Goal: Task Accomplishment & Management: Manage account settings

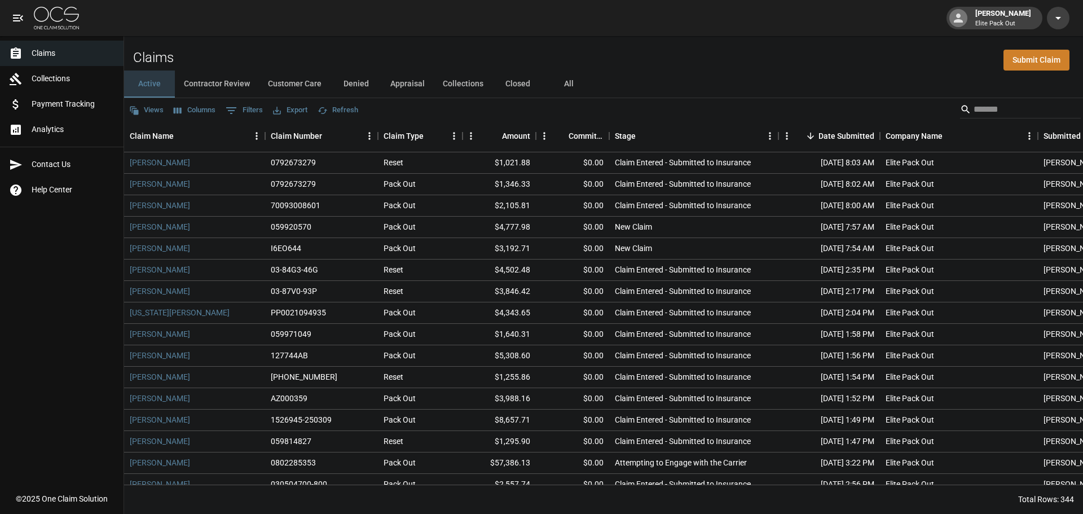
click at [165, 84] on button "Active" at bounding box center [149, 84] width 51 height 27
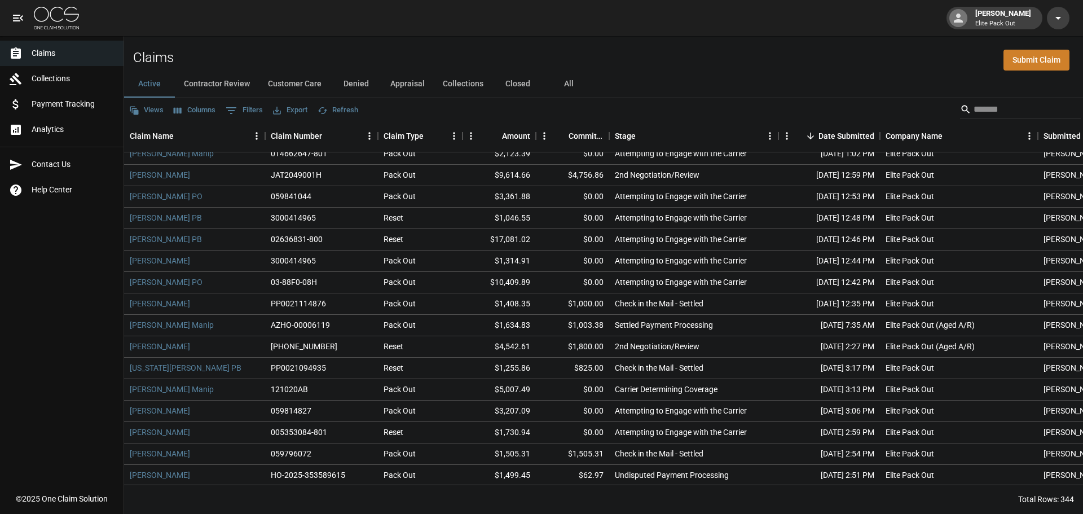
scroll to position [2031, 0]
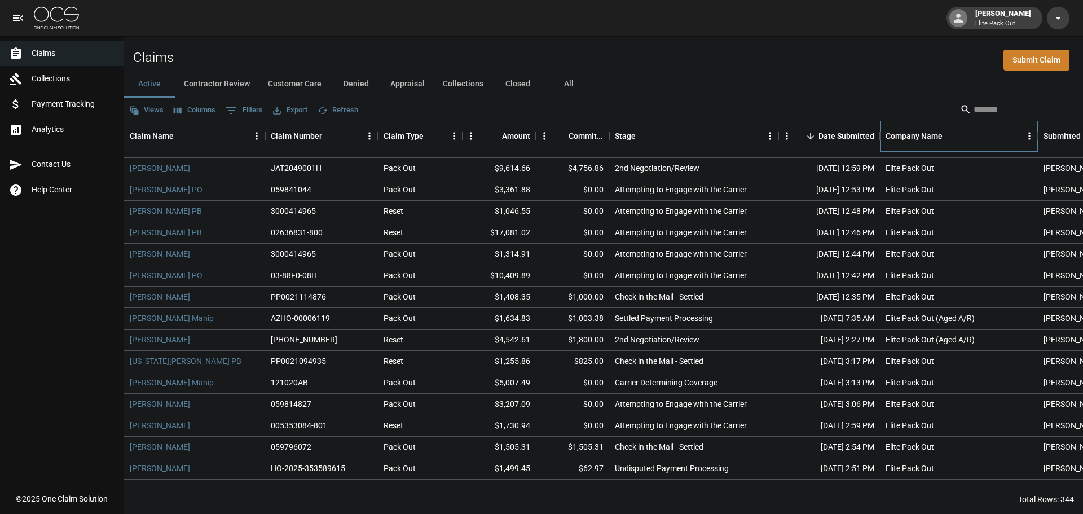
click at [909, 136] on div "Company Name" at bounding box center [914, 136] width 57 height 32
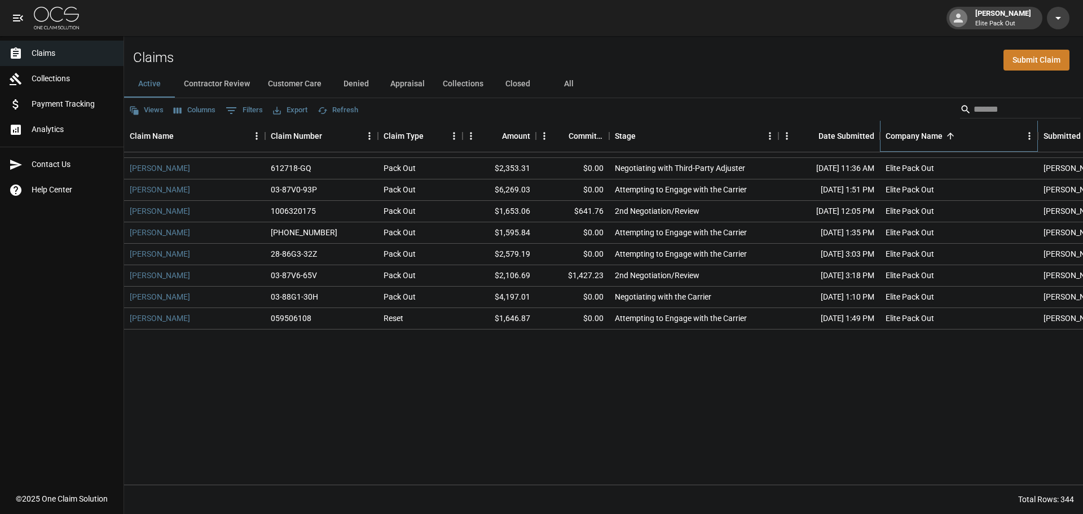
scroll to position [1817, 0]
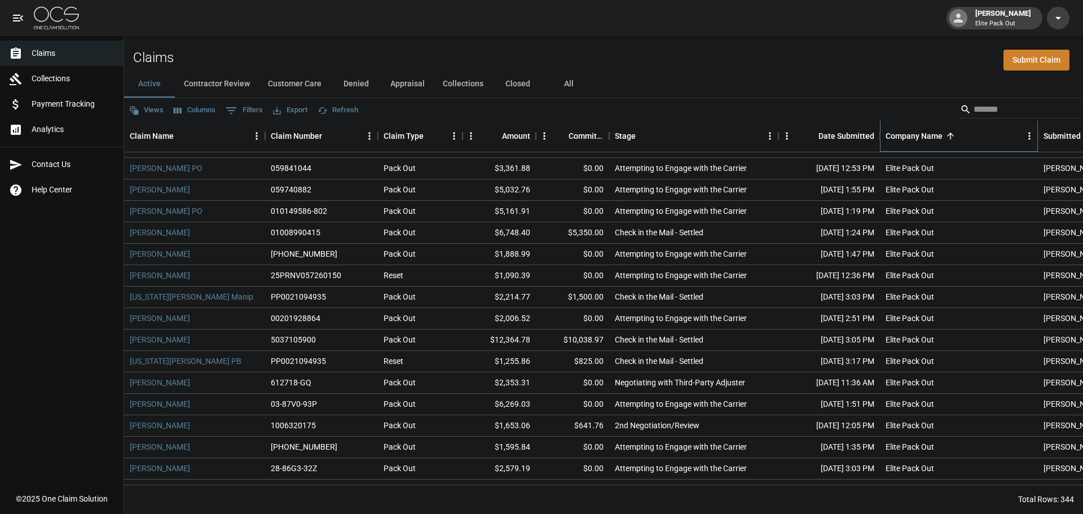
click at [909, 136] on div "Company Name" at bounding box center [914, 136] width 57 height 32
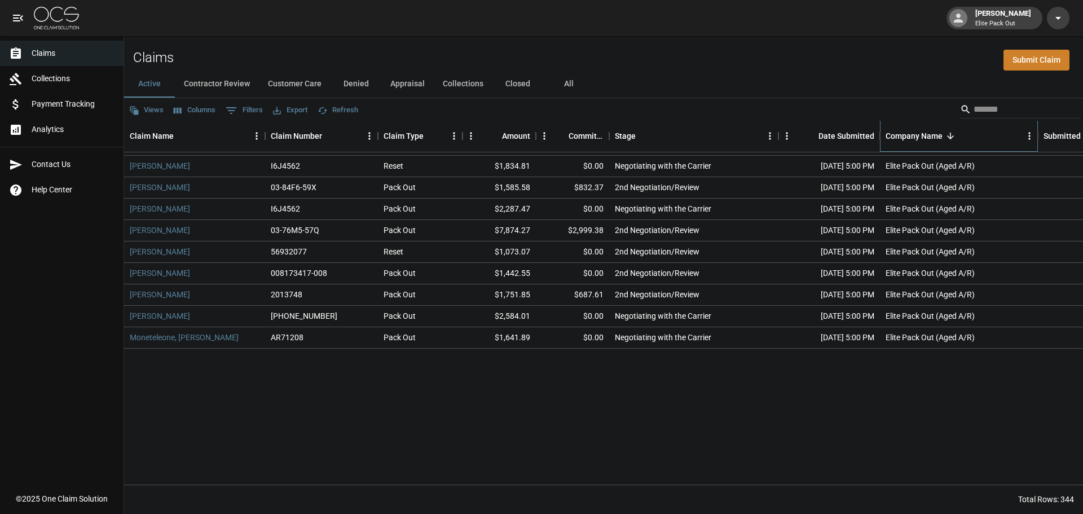
scroll to position [0, 0]
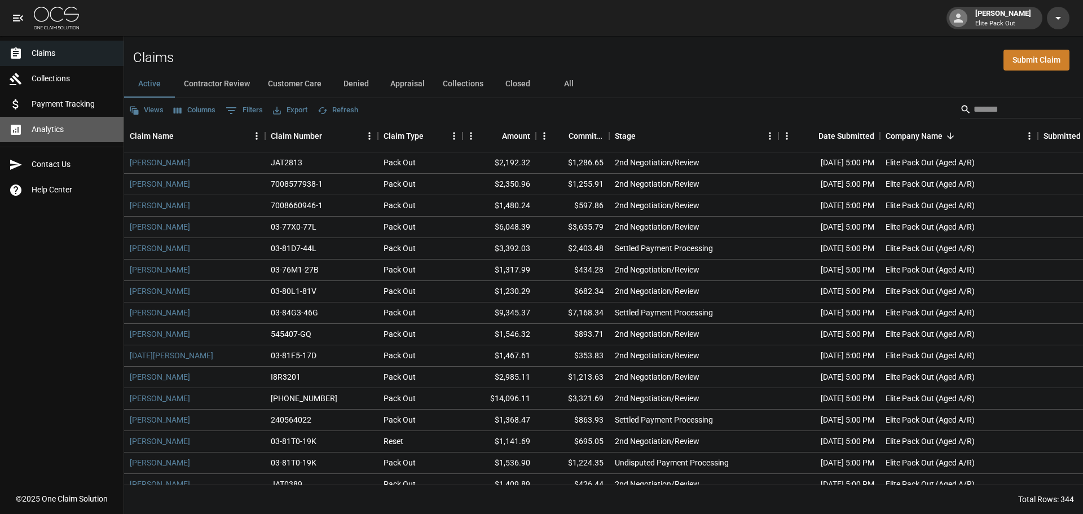
click at [77, 122] on link "Analytics" at bounding box center [62, 129] width 124 height 25
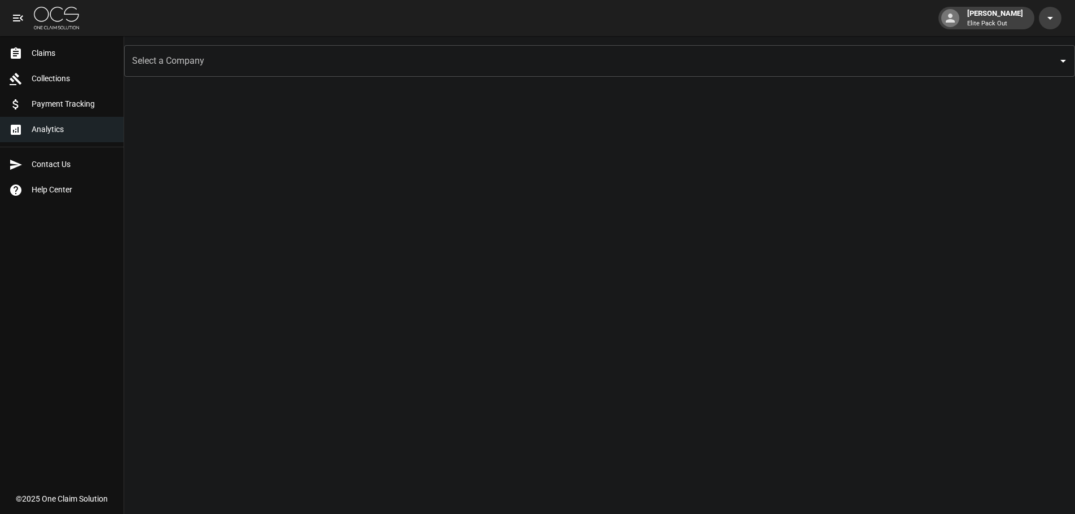
click at [178, 63] on input "Select a Company" at bounding box center [591, 60] width 924 height 21
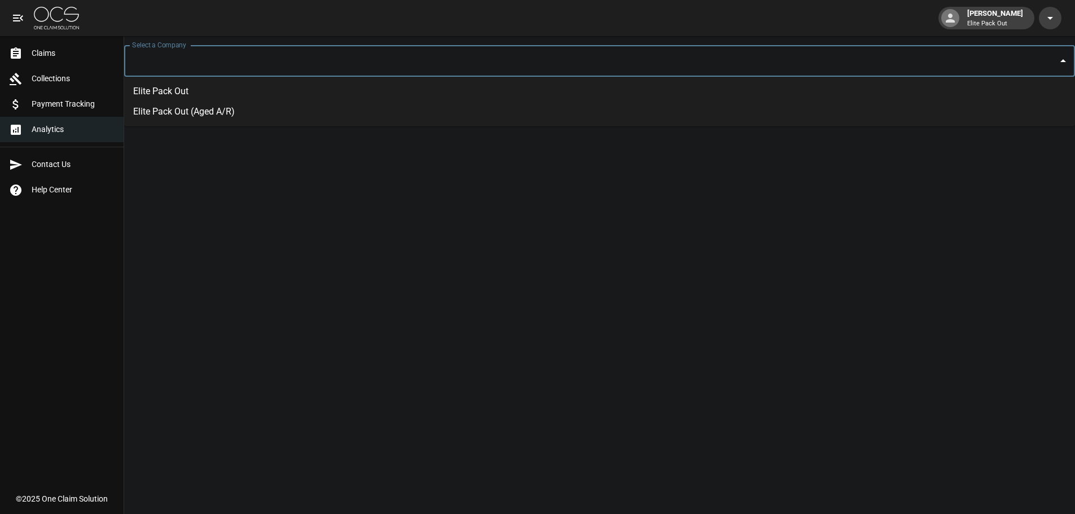
click at [186, 110] on li "Elite Pack Out (Aged A/R)" at bounding box center [599, 112] width 951 height 20
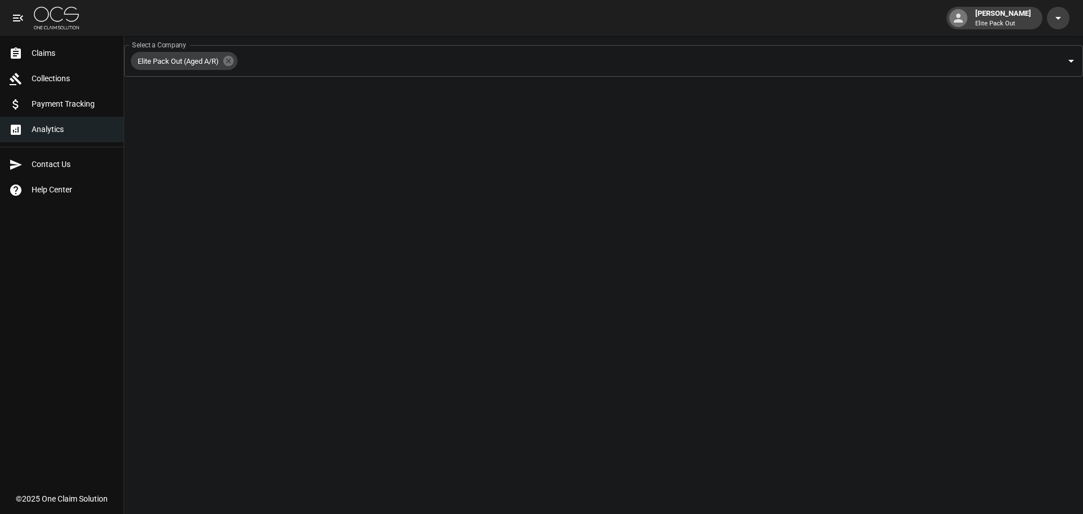
click at [43, 85] on link "Collections" at bounding box center [62, 78] width 124 height 25
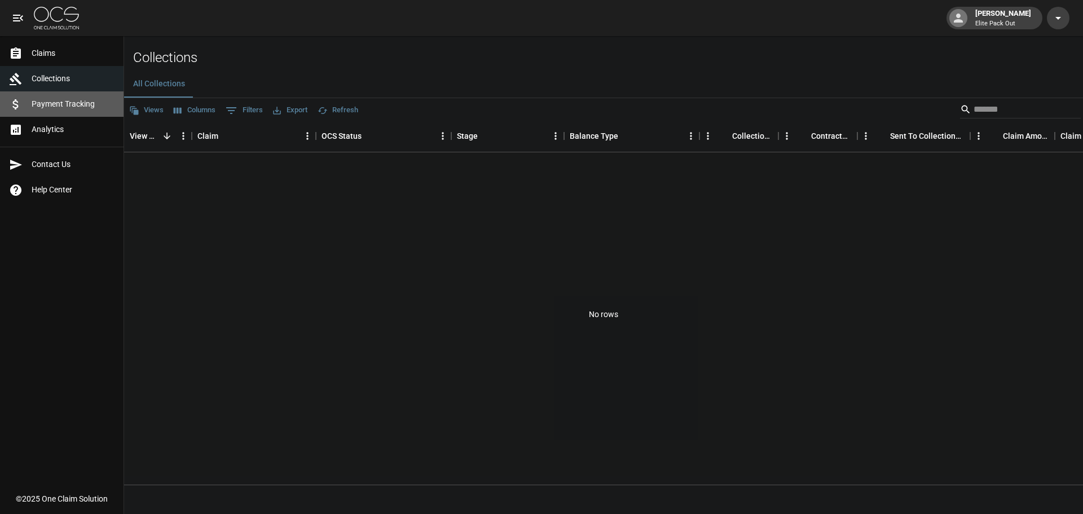
click at [68, 101] on span "Payment Tracking" at bounding box center [73, 104] width 83 height 12
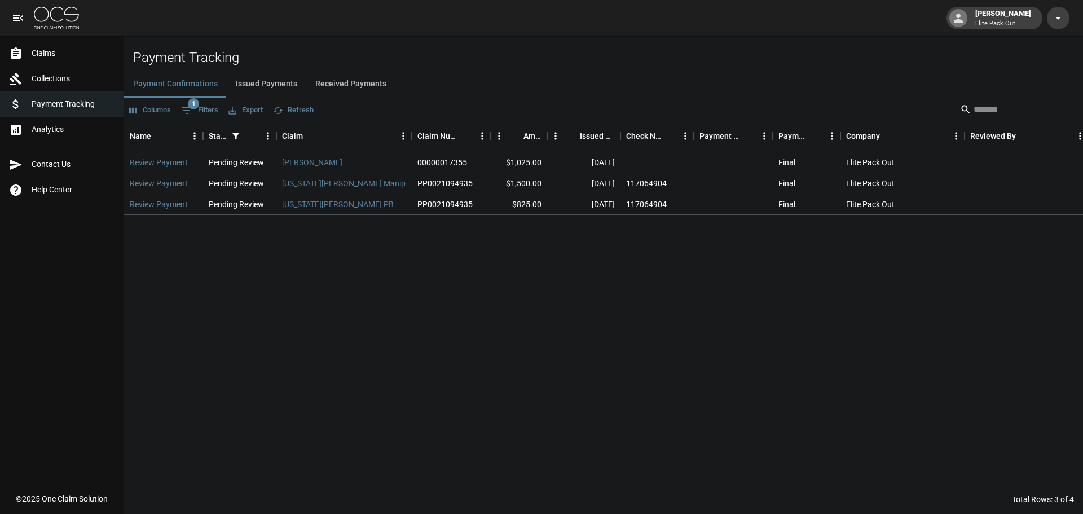
click at [324, 85] on button "Received Payments" at bounding box center [350, 84] width 89 height 27
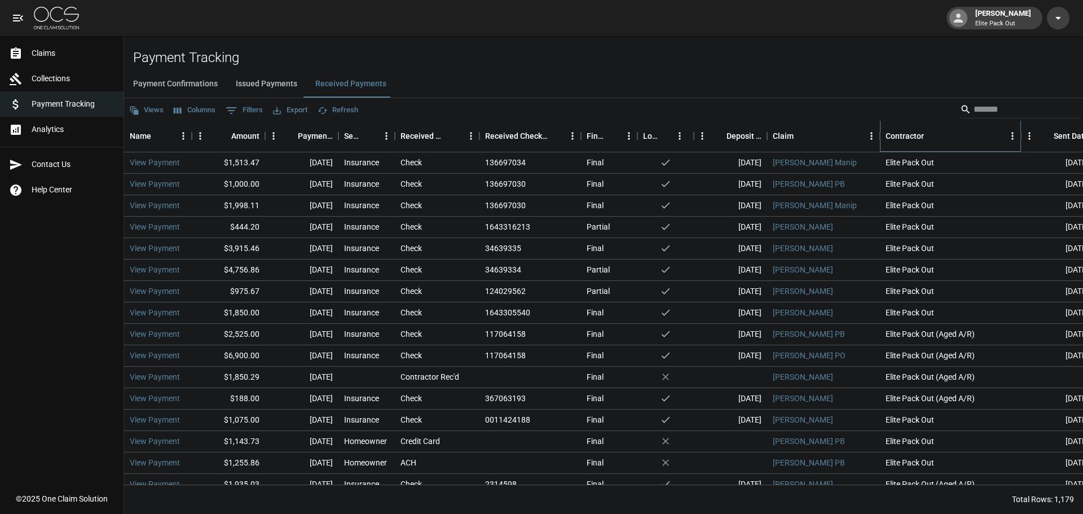
click at [910, 129] on div "Contractor" at bounding box center [905, 136] width 38 height 32
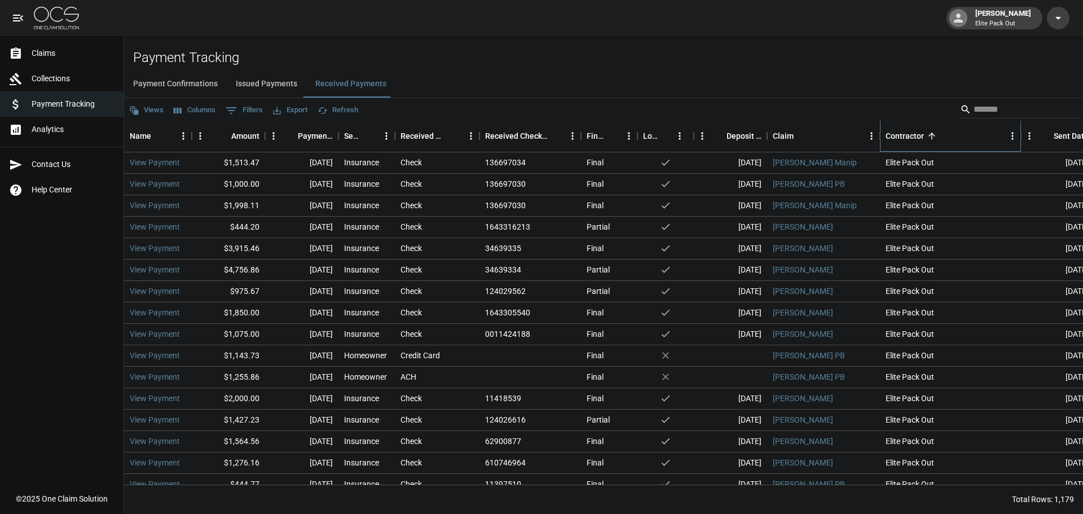
click at [910, 129] on div "Contractor" at bounding box center [905, 136] width 38 height 32
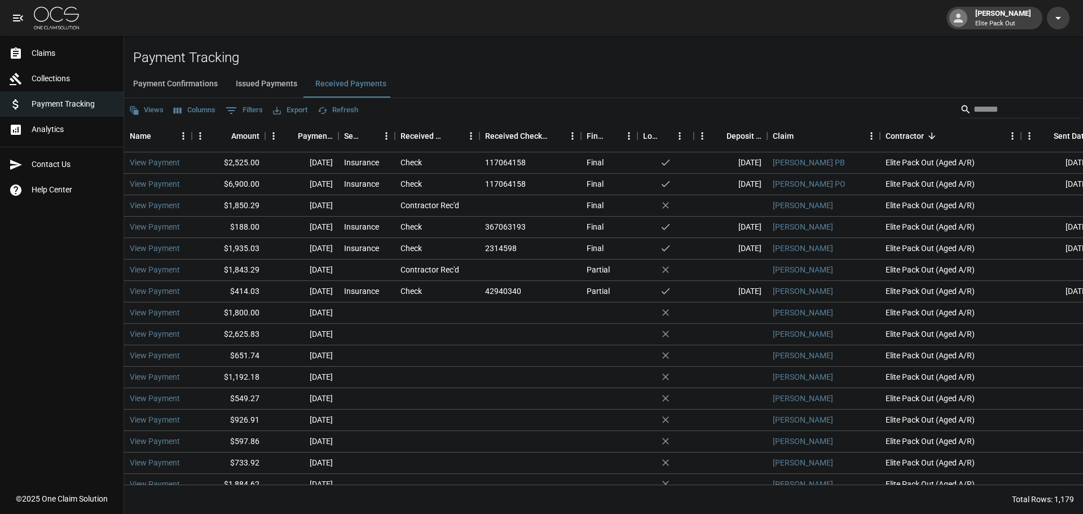
drag, startPoint x: 245, startPoint y: 88, endPoint x: 278, endPoint y: 87, distance: 32.2
click at [245, 87] on button "Issued Payments" at bounding box center [267, 84] width 80 height 27
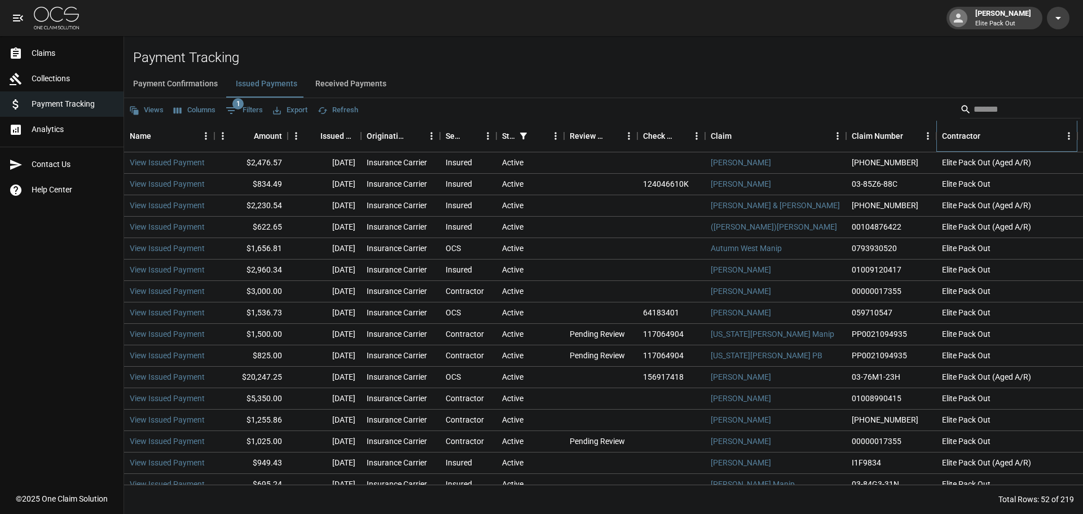
click at [970, 138] on div "Contractor" at bounding box center [961, 136] width 38 height 32
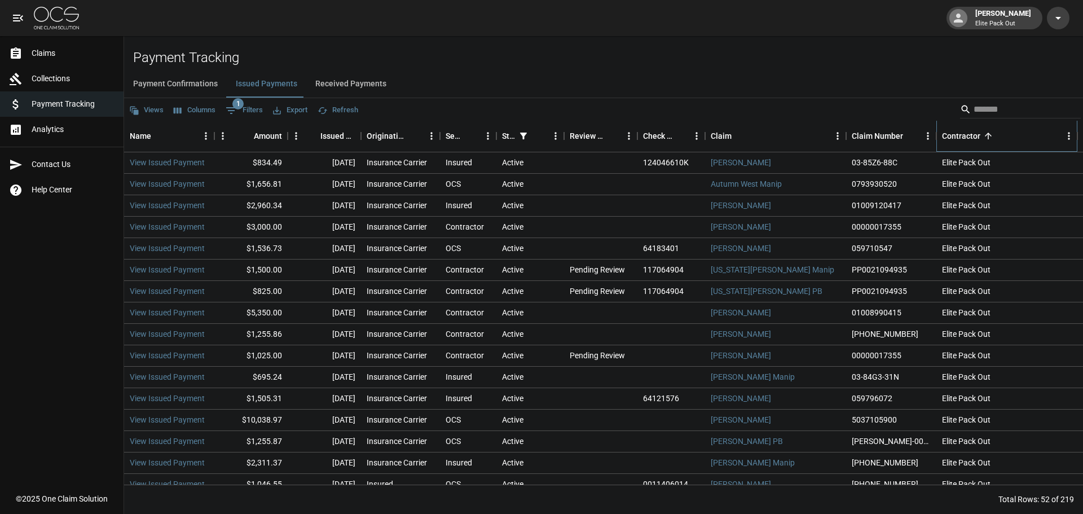
click at [970, 138] on div "Contractor" at bounding box center [961, 136] width 38 height 32
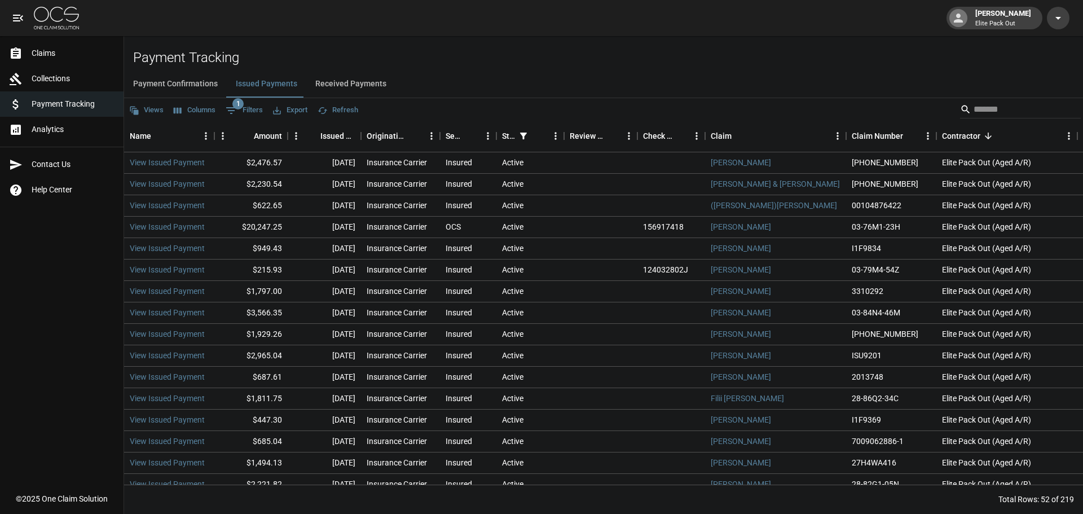
drag, startPoint x: 167, startPoint y: 86, endPoint x: 188, endPoint y: 87, distance: 20.9
click at [167, 86] on button "Payment Confirmations" at bounding box center [175, 84] width 103 height 27
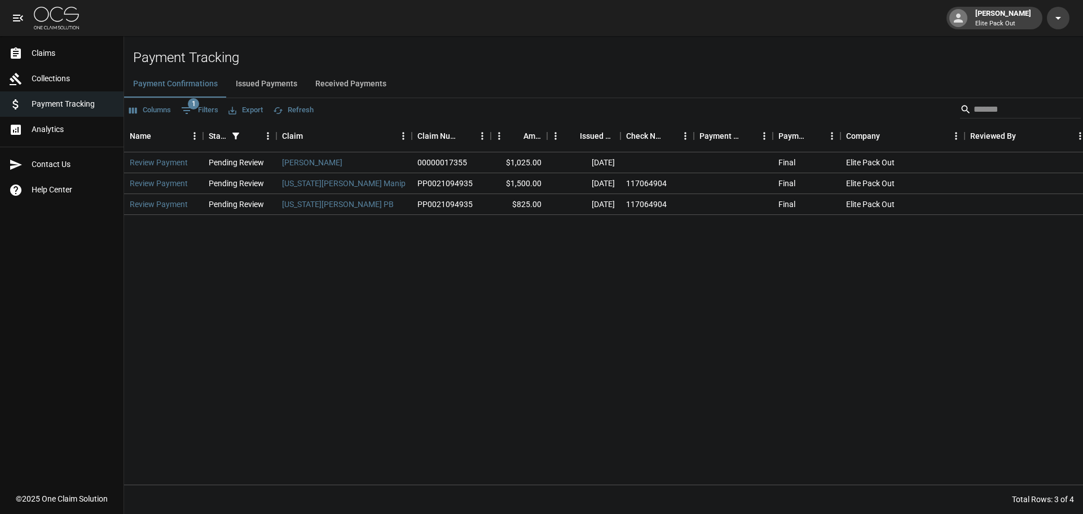
click at [335, 85] on button "Received Payments" at bounding box center [350, 84] width 89 height 27
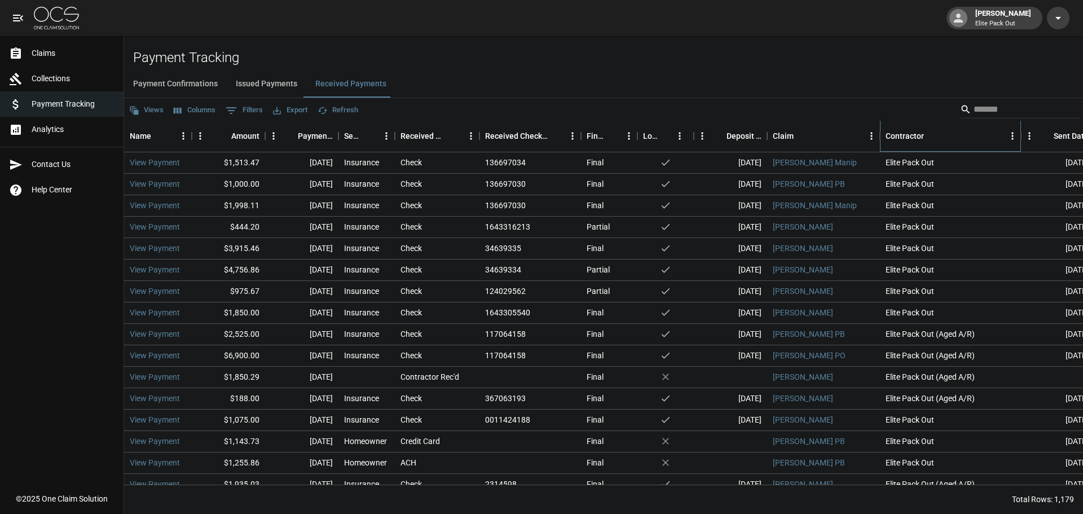
click at [911, 138] on div "Contractor" at bounding box center [905, 136] width 38 height 32
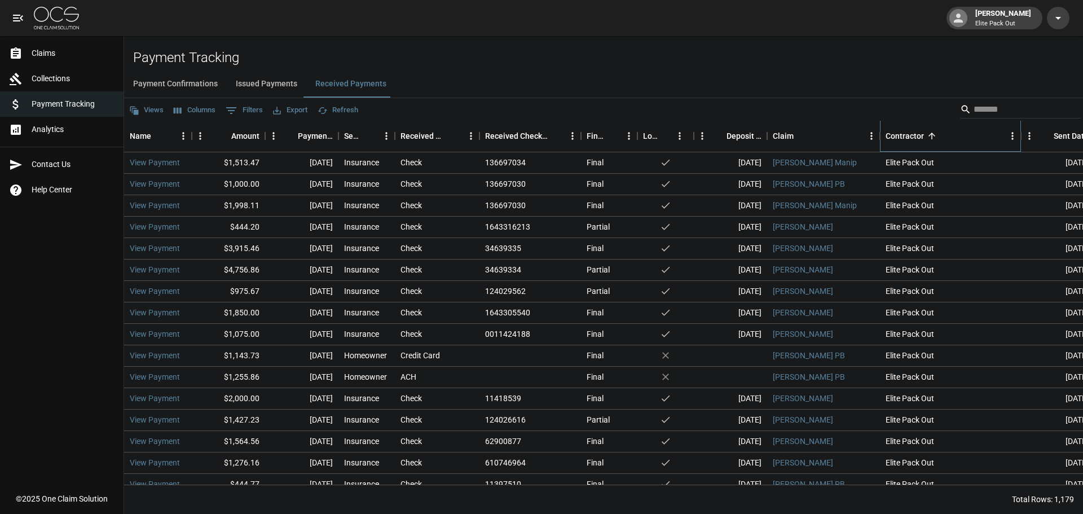
click at [1016, 138] on div "Contractor" at bounding box center [1021, 136] width 14 height 32
click at [1010, 138] on icon "Menu" at bounding box center [1012, 135] width 11 height 11
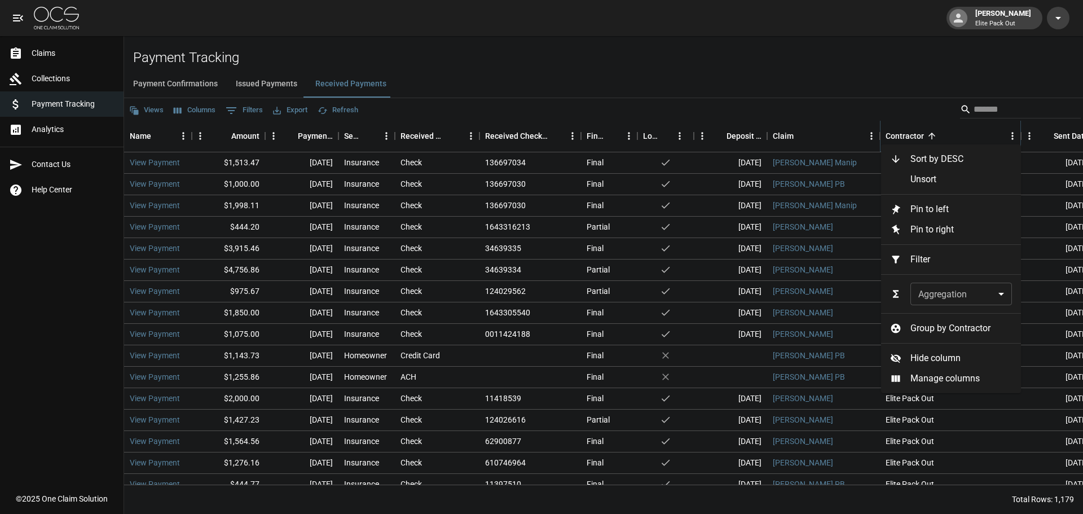
click at [1010, 138] on icon "Menu" at bounding box center [1012, 135] width 11 height 11
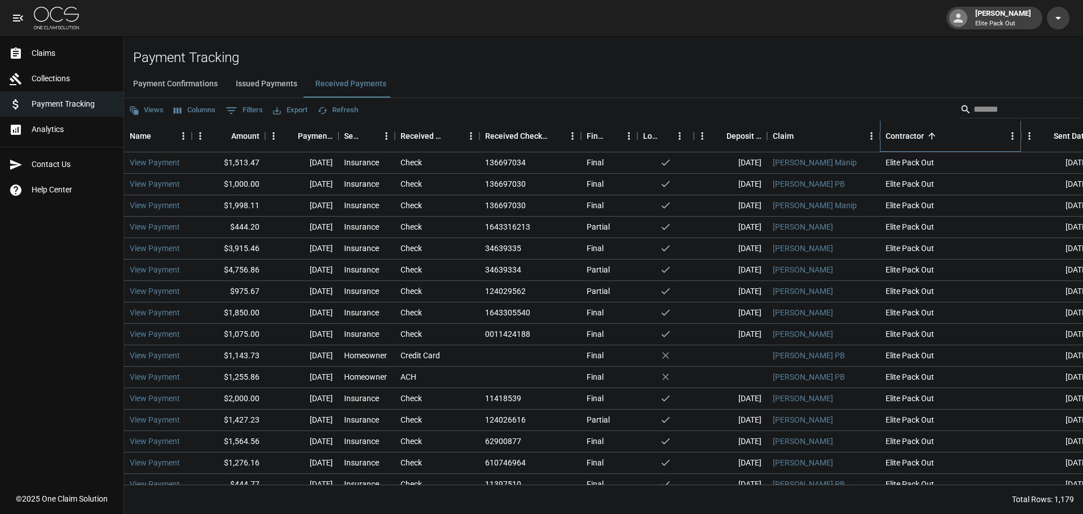
click at [899, 136] on div "Contractor" at bounding box center [905, 136] width 38 height 32
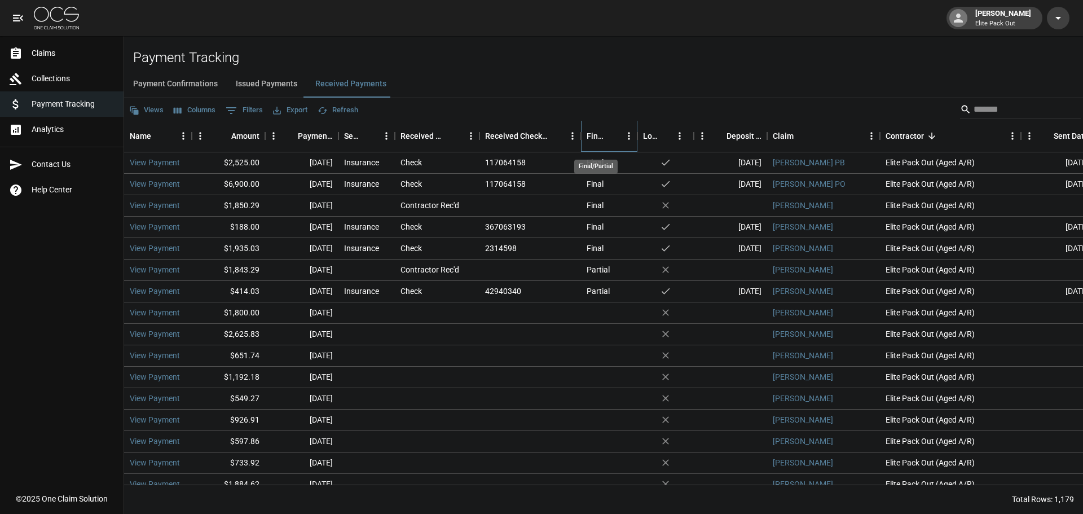
click at [602, 137] on div "Final/Partial" at bounding box center [596, 136] width 18 height 32
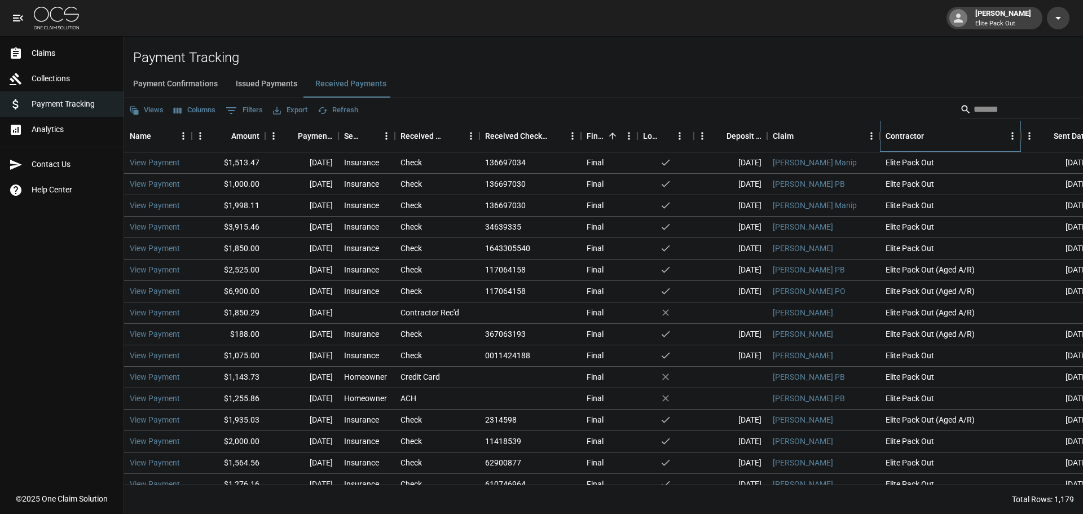
click at [923, 134] on div "Contractor" at bounding box center [905, 136] width 38 height 32
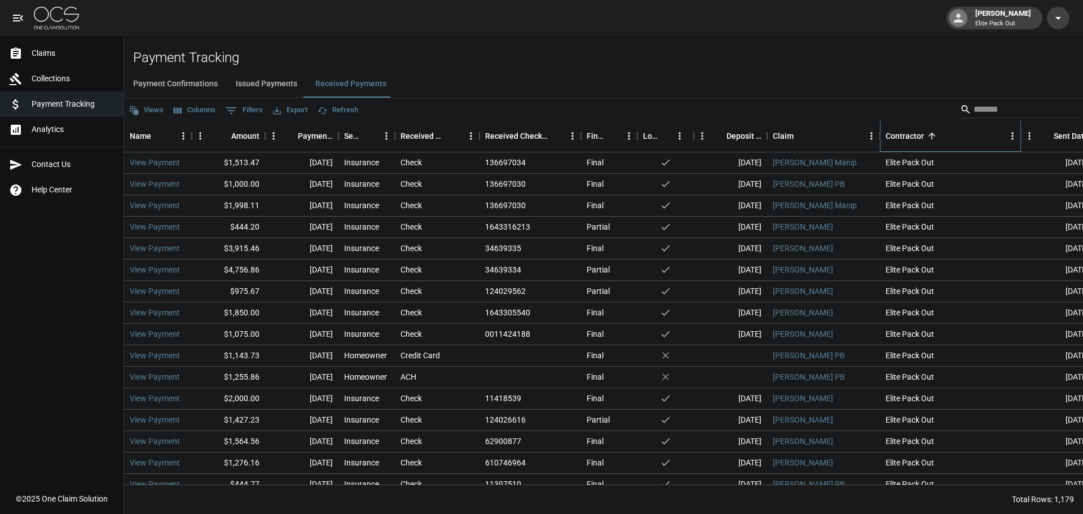
click at [920, 134] on div "Contractor" at bounding box center [905, 136] width 38 height 32
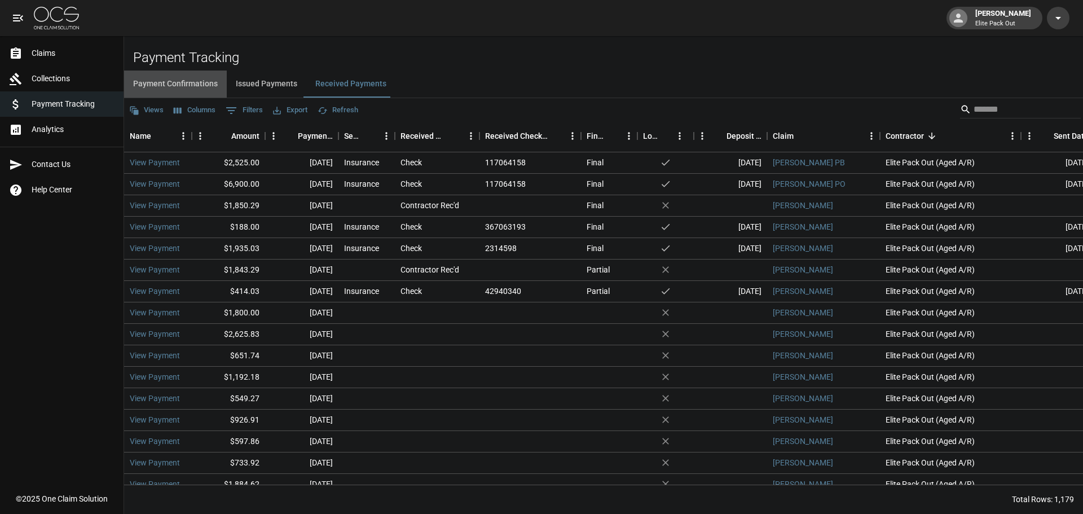
click at [207, 93] on button "Payment Confirmations" at bounding box center [175, 84] width 103 height 27
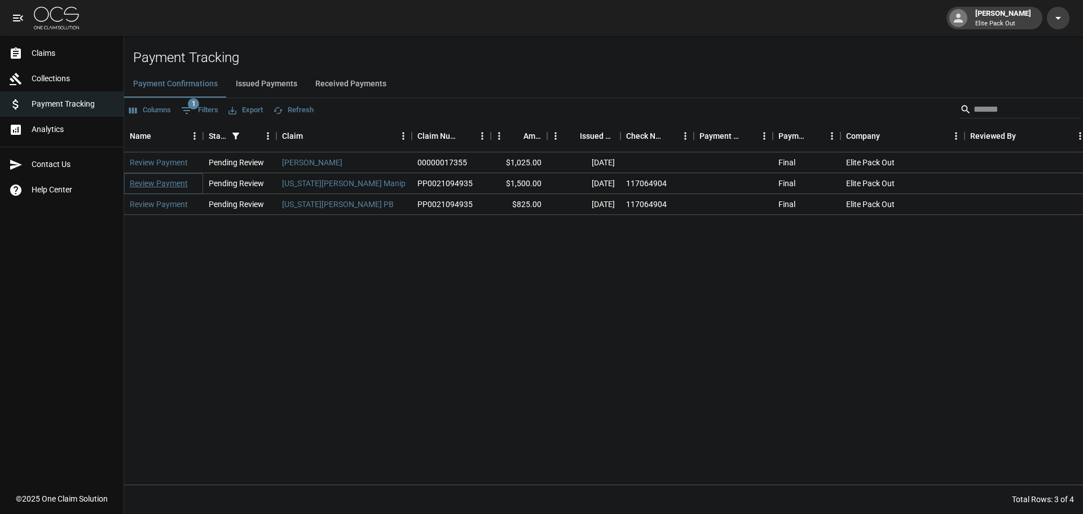
click at [170, 184] on link "Review Payment" at bounding box center [159, 183] width 58 height 11
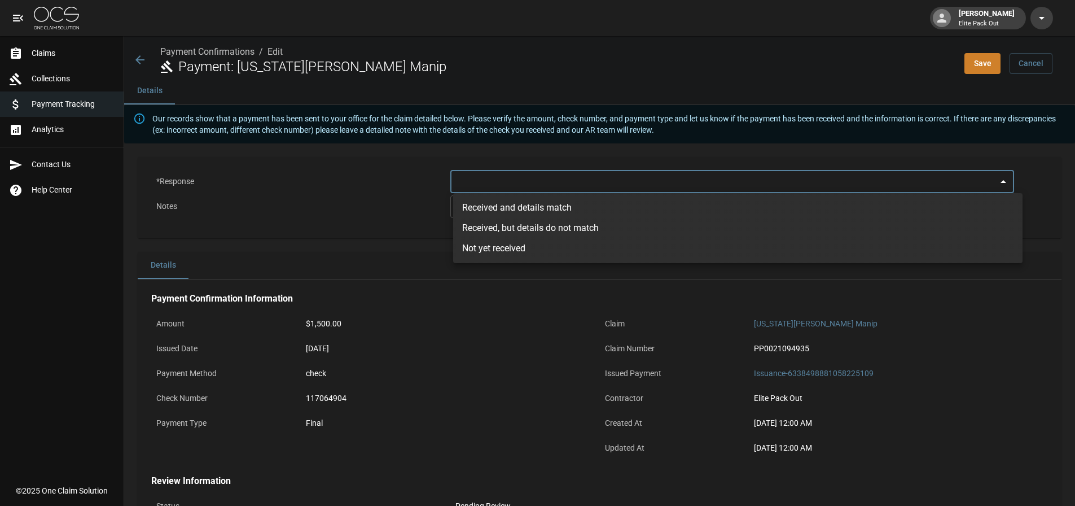
click at [491, 177] on body "[PERSON_NAME] Elite Pack Out Claims Collections Payment Tracking Analytics Cont…" at bounding box center [537, 343] width 1075 height 687
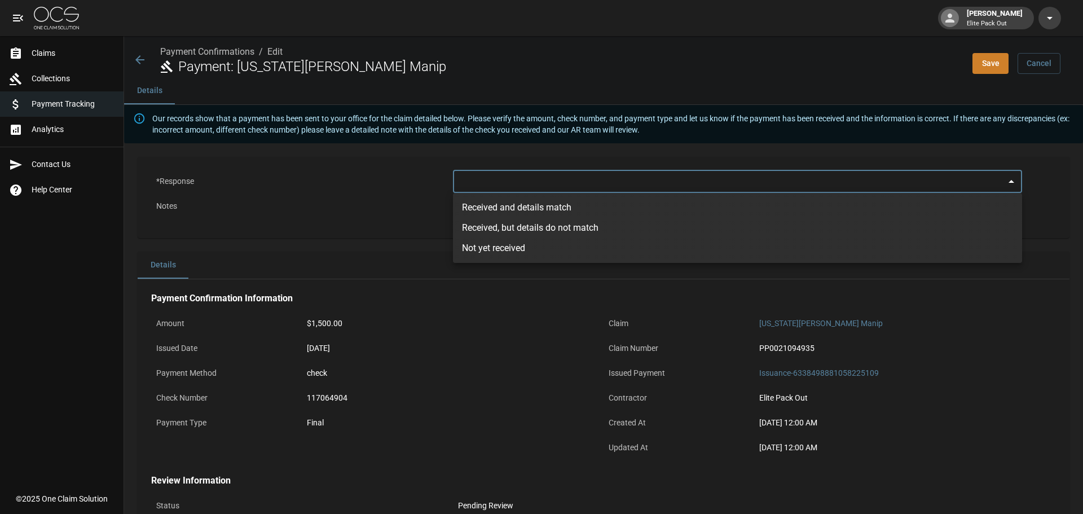
click at [522, 209] on li "Received and details match" at bounding box center [737, 207] width 569 height 20
type input "**********"
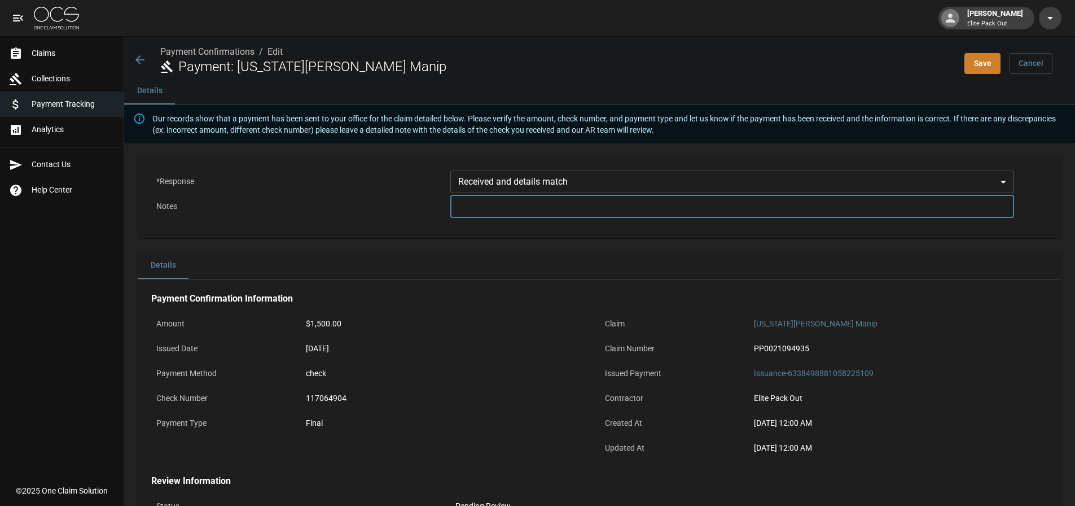
click at [482, 208] on textarea at bounding box center [732, 206] width 548 height 13
type textarea "**********"
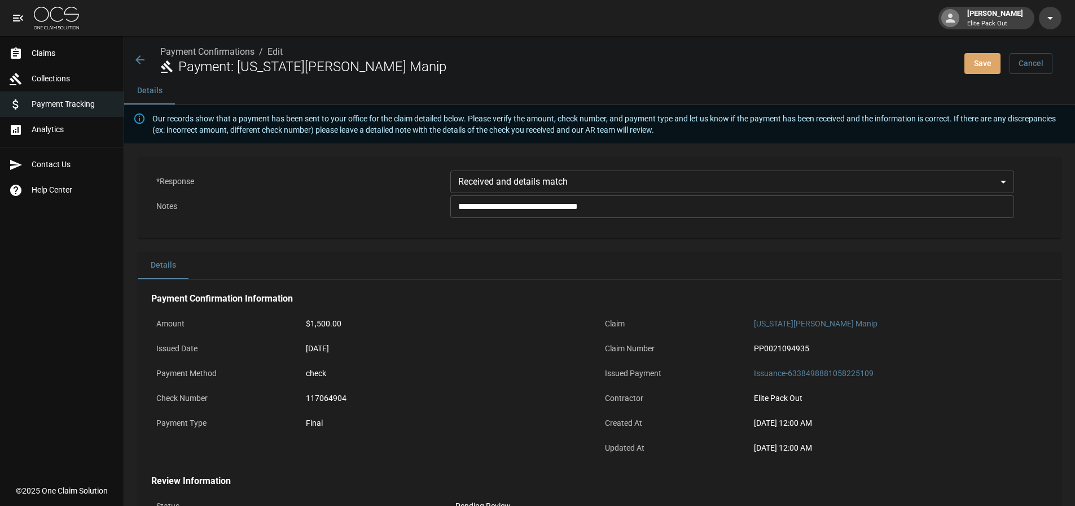
click at [999, 54] on button "Save" at bounding box center [982, 63] width 36 height 21
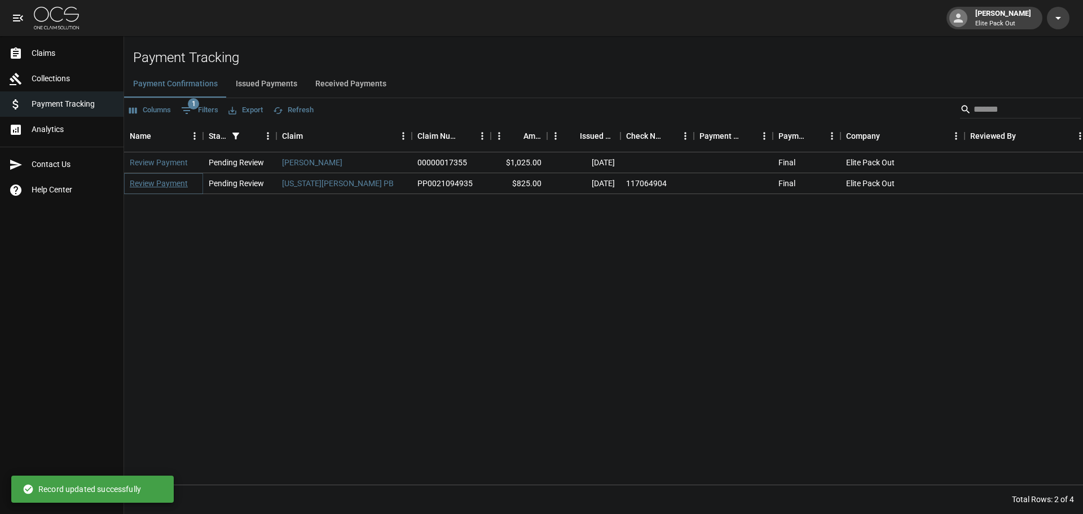
click at [160, 183] on link "Review Payment" at bounding box center [159, 183] width 58 height 11
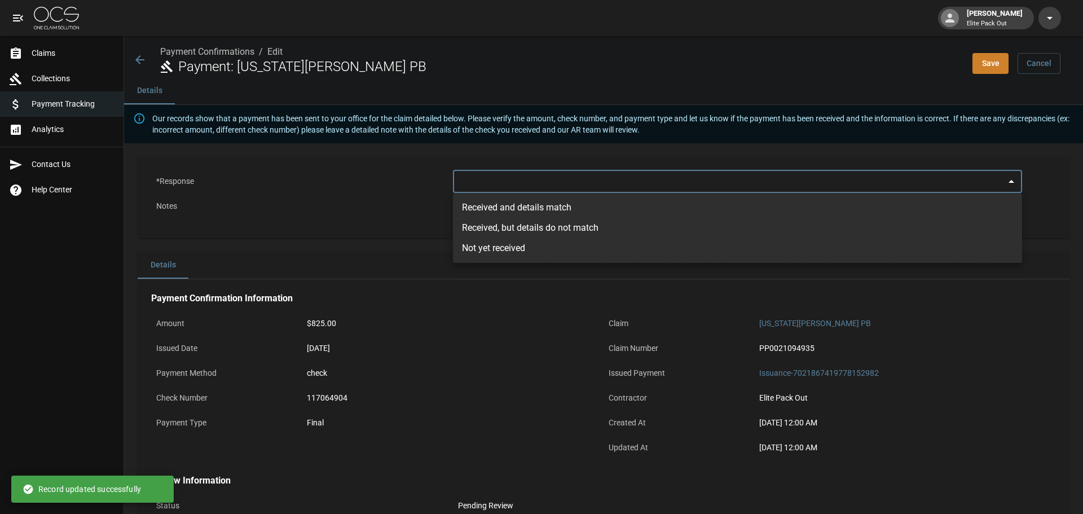
click at [607, 186] on body "[PERSON_NAME] Elite Pack Out Claims Collections Payment Tracking Analytics Cont…" at bounding box center [541, 343] width 1083 height 687
click at [551, 215] on li "Received and details match" at bounding box center [737, 207] width 569 height 20
type input "**********"
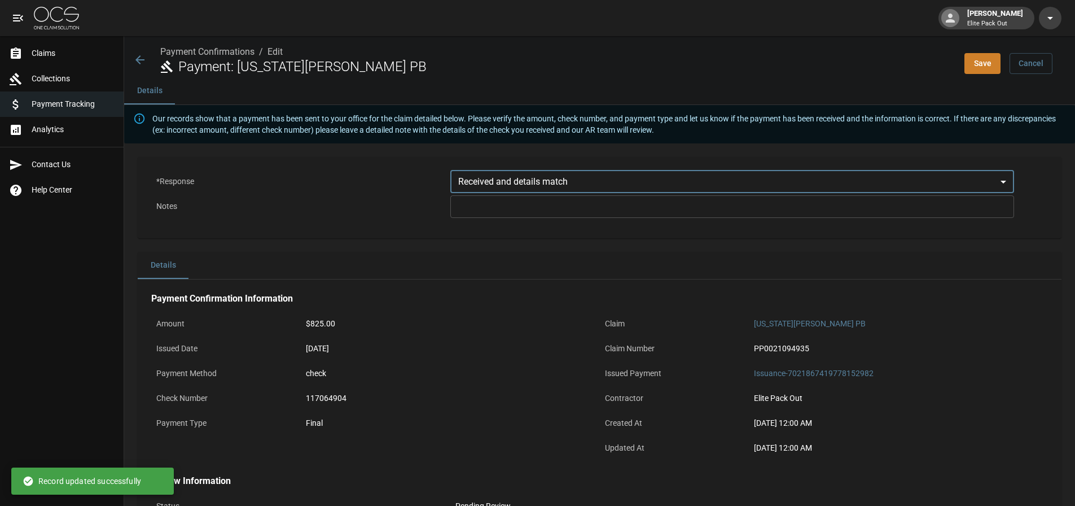
click at [546, 208] on textarea at bounding box center [732, 206] width 548 height 13
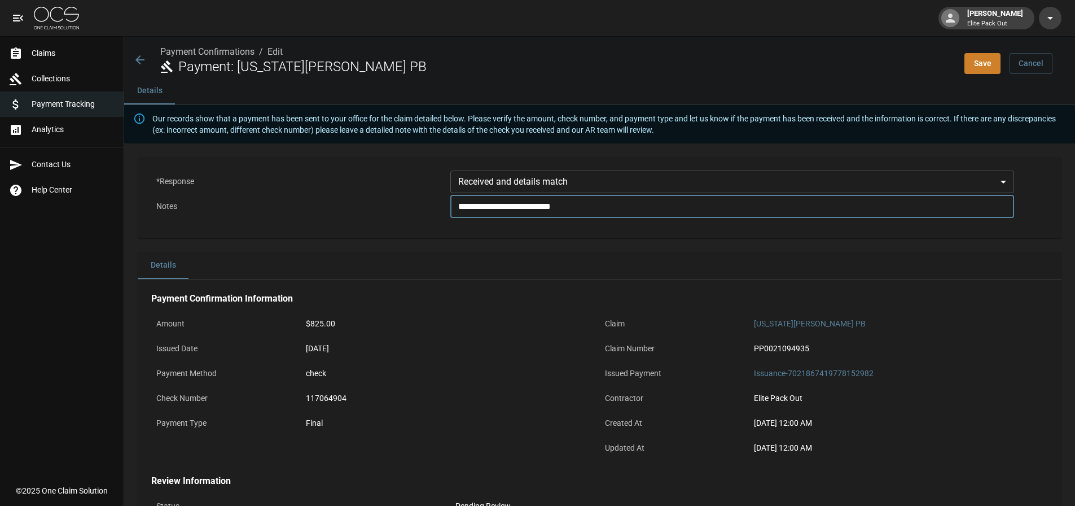
type textarea "**********"
click at [553, 255] on div "Details" at bounding box center [600, 265] width 924 height 27
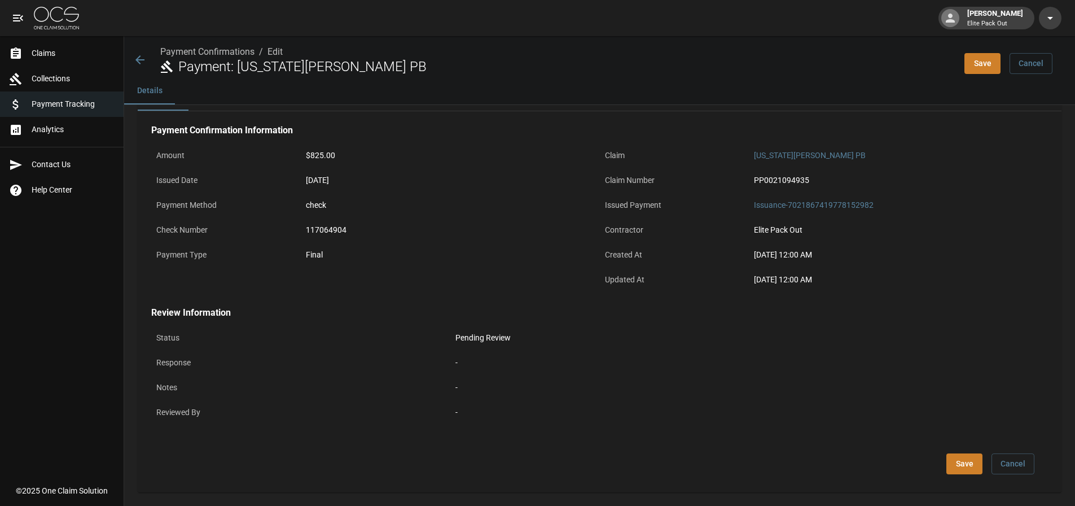
scroll to position [169, 0]
click at [970, 459] on button "Save" at bounding box center [964, 462] width 36 height 21
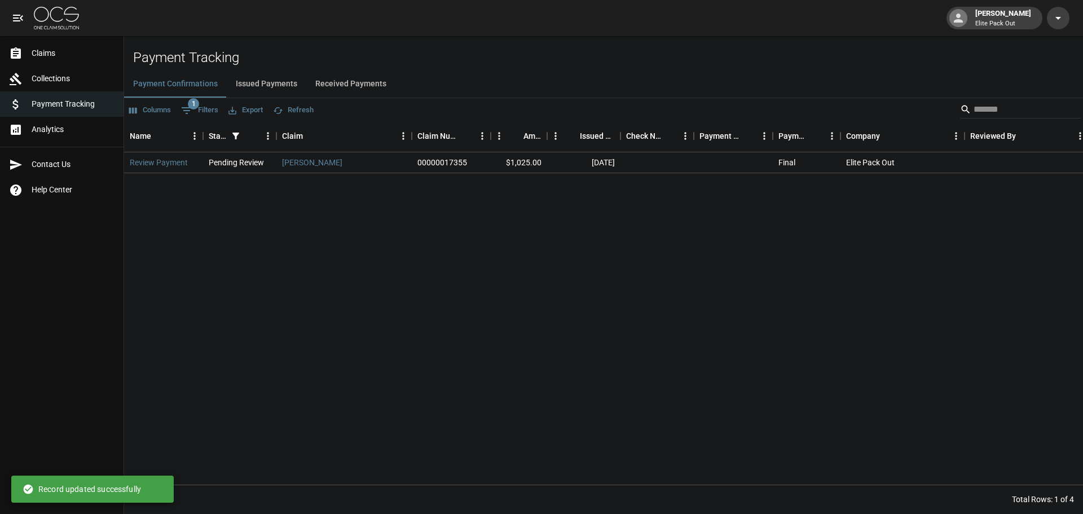
click at [274, 88] on button "Issued Payments" at bounding box center [267, 84] width 80 height 27
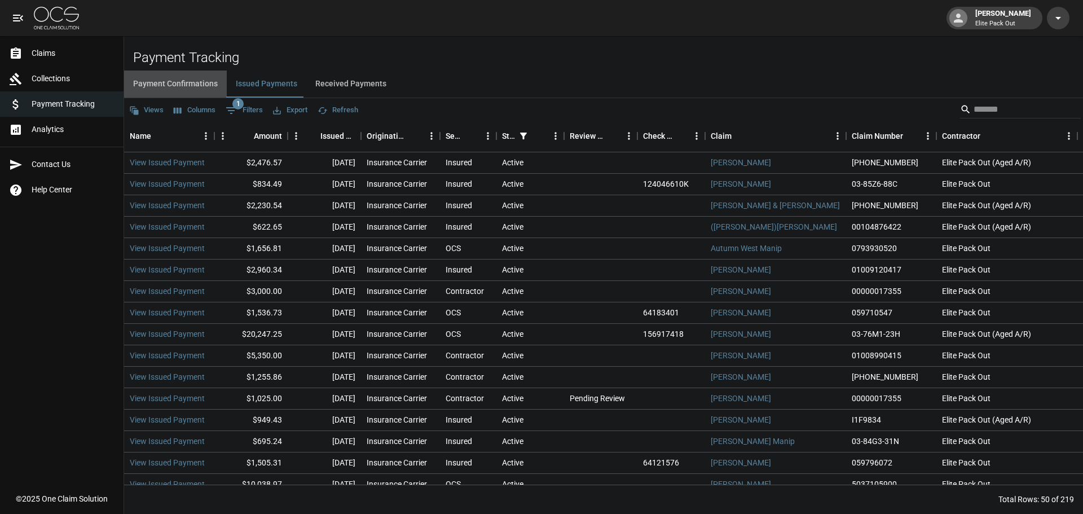
click at [162, 79] on button "Payment Confirmations" at bounding box center [175, 84] width 103 height 27
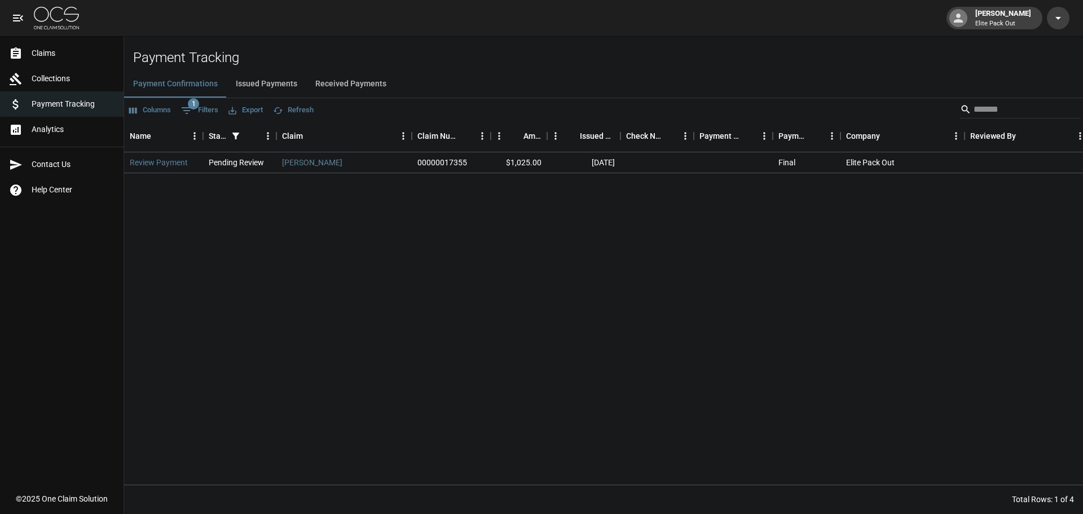
click at [74, 135] on span "Analytics" at bounding box center [73, 130] width 83 height 12
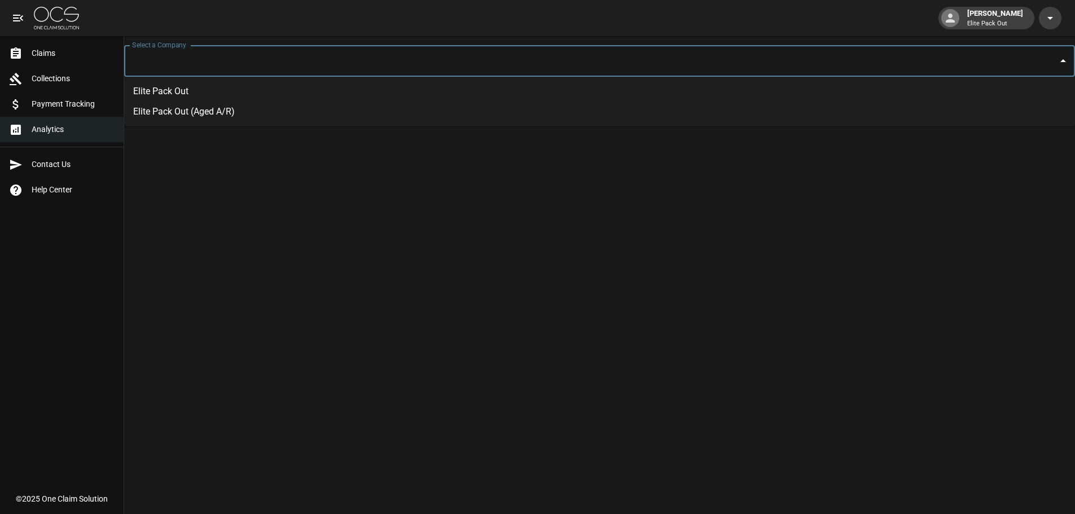
click at [221, 63] on input "Select a Company" at bounding box center [591, 60] width 924 height 21
click at [212, 109] on li "Elite Pack Out (Aged A/R)" at bounding box center [599, 112] width 951 height 20
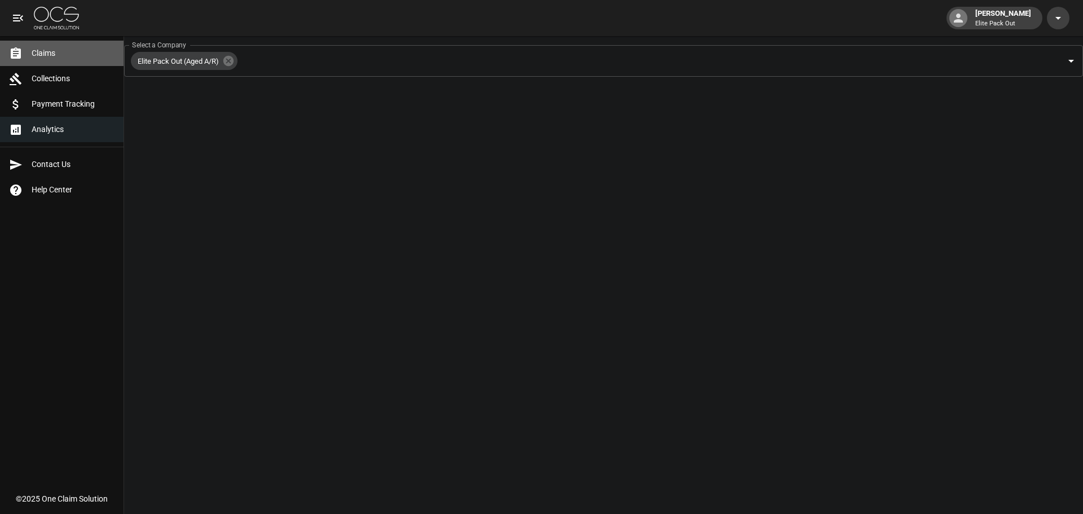
click at [78, 46] on link "Claims" at bounding box center [62, 53] width 124 height 25
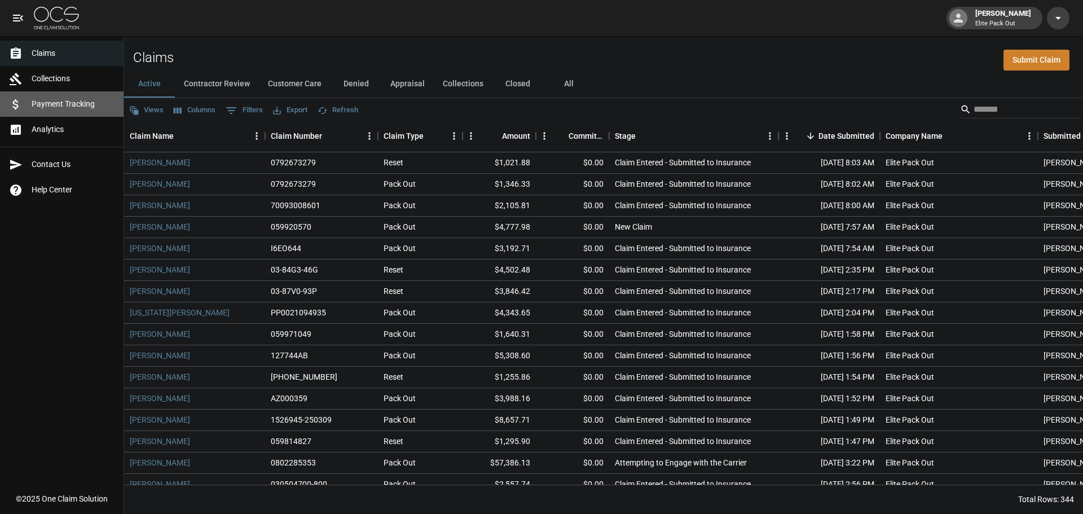
click at [69, 105] on span "Payment Tracking" at bounding box center [73, 104] width 83 height 12
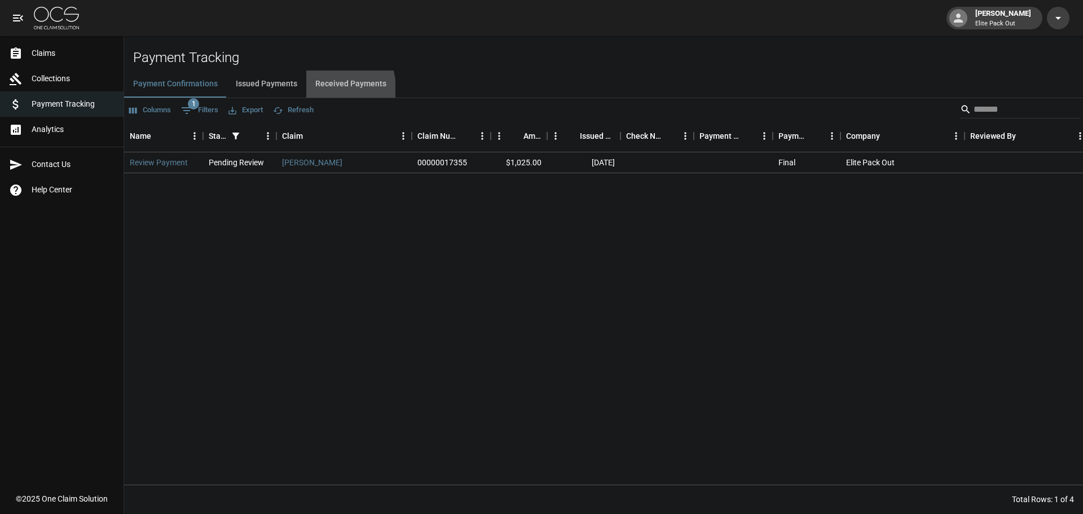
click at [311, 90] on button "Received Payments" at bounding box center [350, 84] width 89 height 27
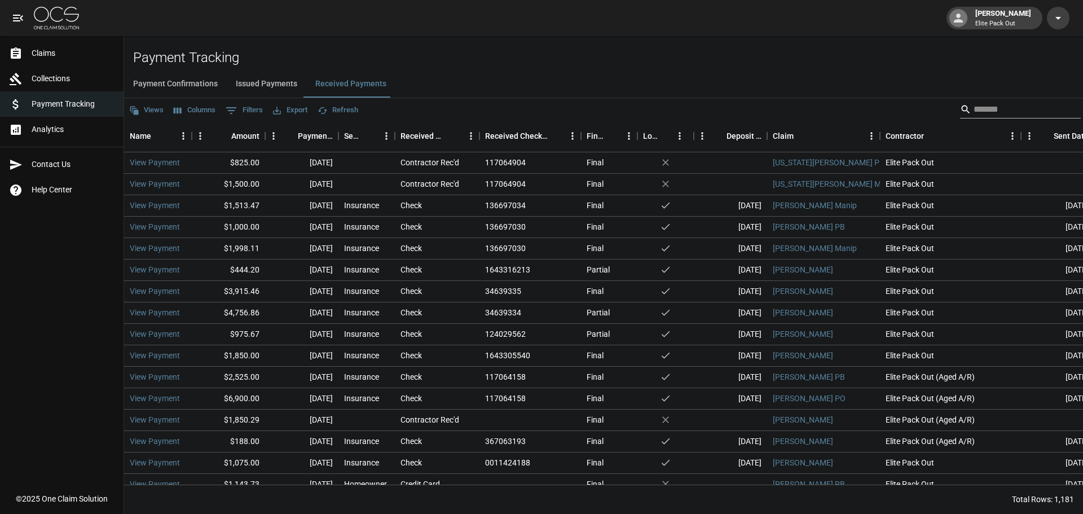
click at [990, 115] on input "Search" at bounding box center [1019, 109] width 90 height 18
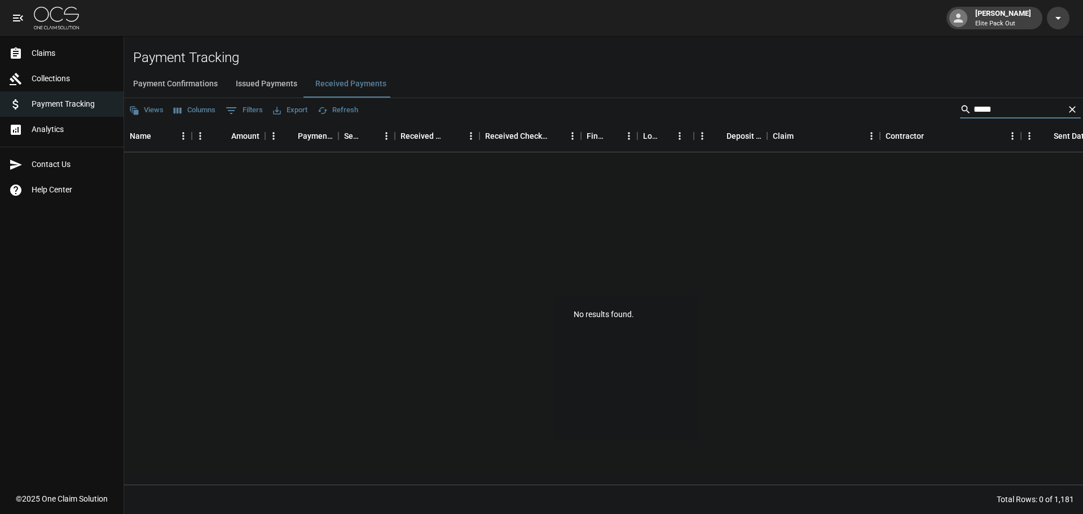
type input "****"
drag, startPoint x: 989, startPoint y: 109, endPoint x: 862, endPoint y: 115, distance: 127.7
click at [862, 115] on div "Views Columns 0 Filters Export Refresh ****" at bounding box center [603, 109] width 959 height 23
type input "*"
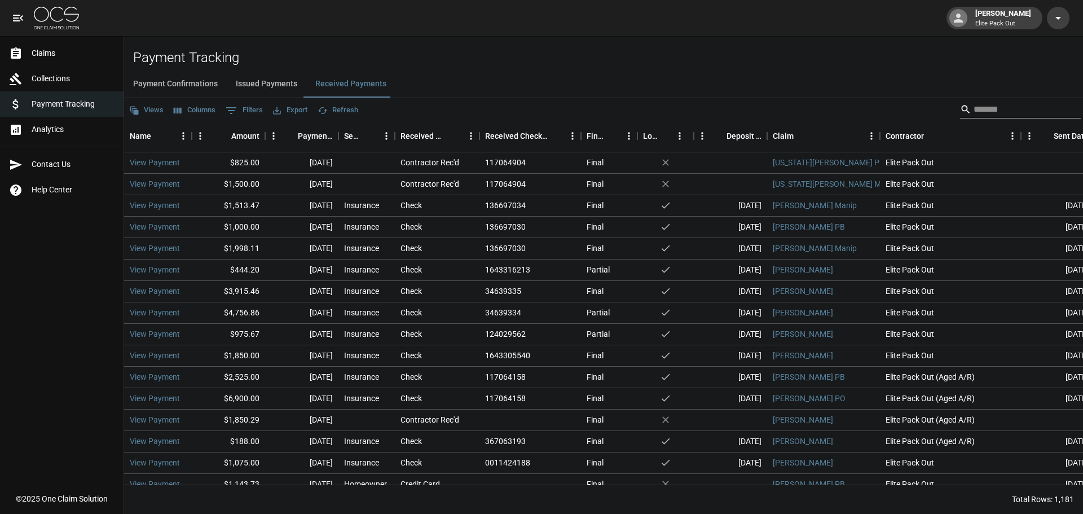
click at [1009, 116] on input "Search" at bounding box center [1019, 109] width 90 height 18
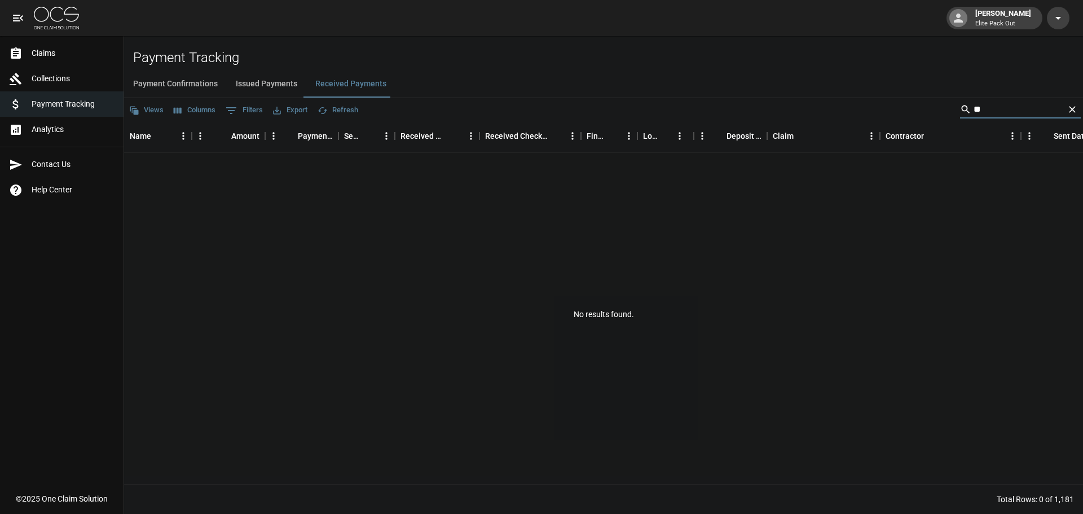
type input "*"
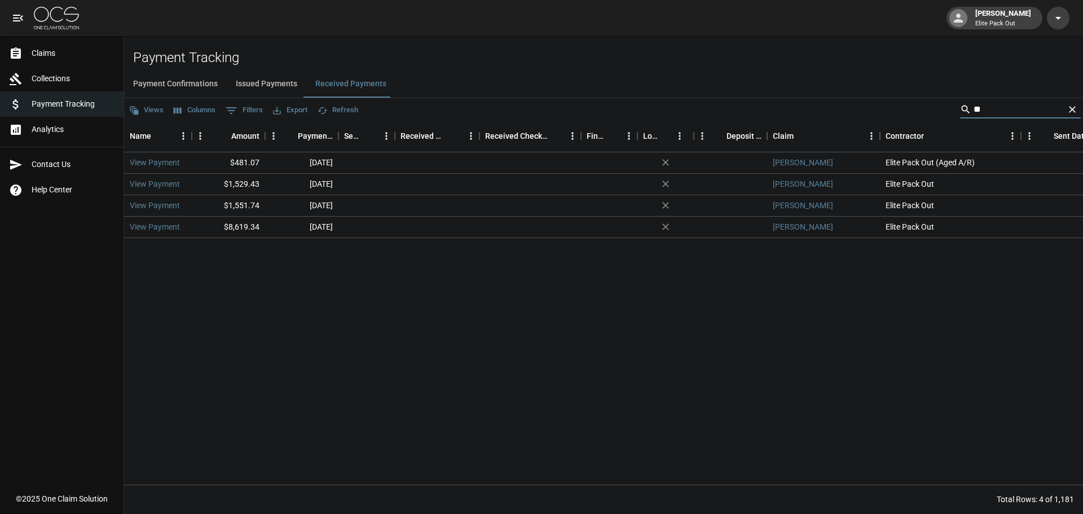
type input "*"
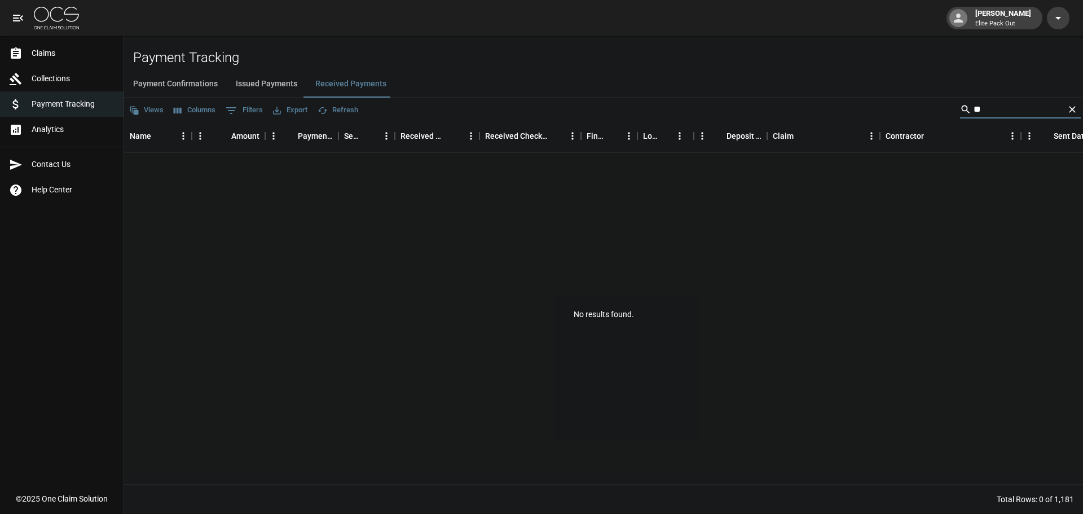
type input "*"
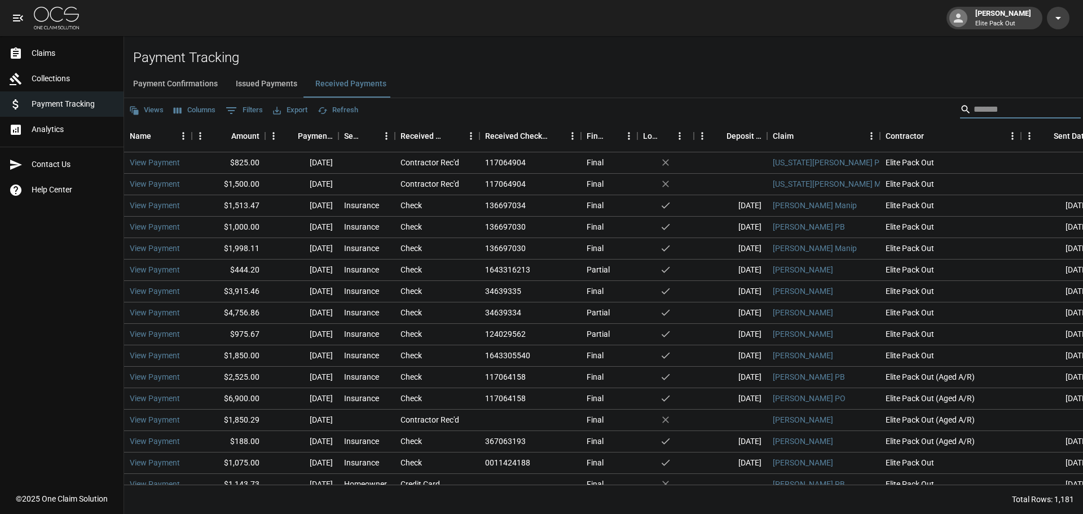
click at [715, 89] on div "Payment Confirmations Issued Payments Received Payments" at bounding box center [603, 84] width 959 height 27
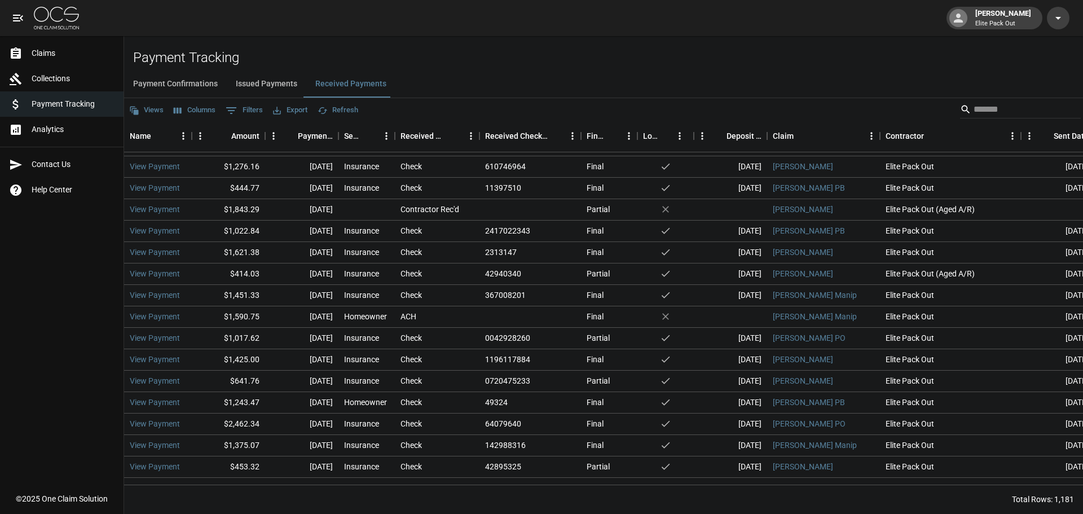
scroll to position [451, 0]
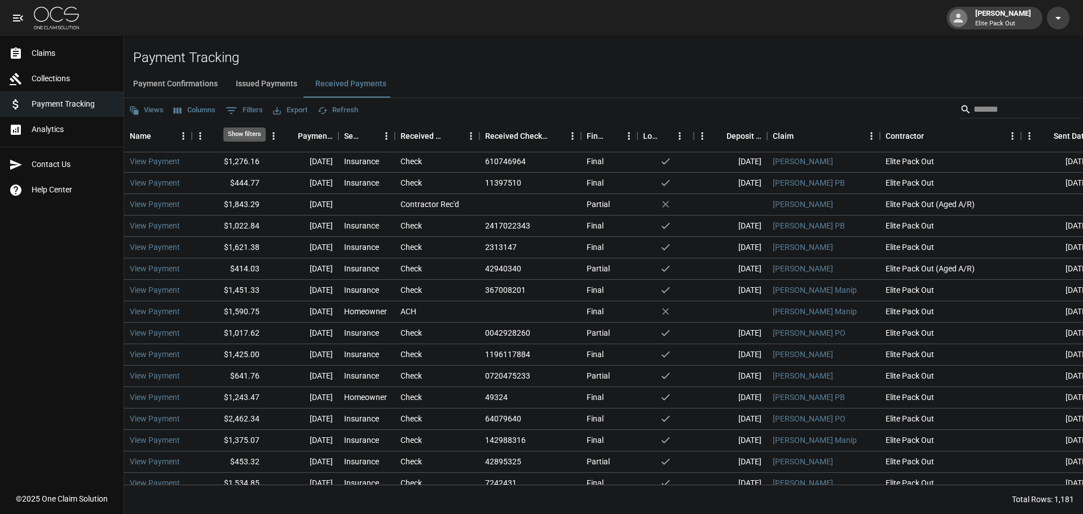
click at [240, 108] on button "0 Filters" at bounding box center [244, 111] width 43 height 18
select select "**"
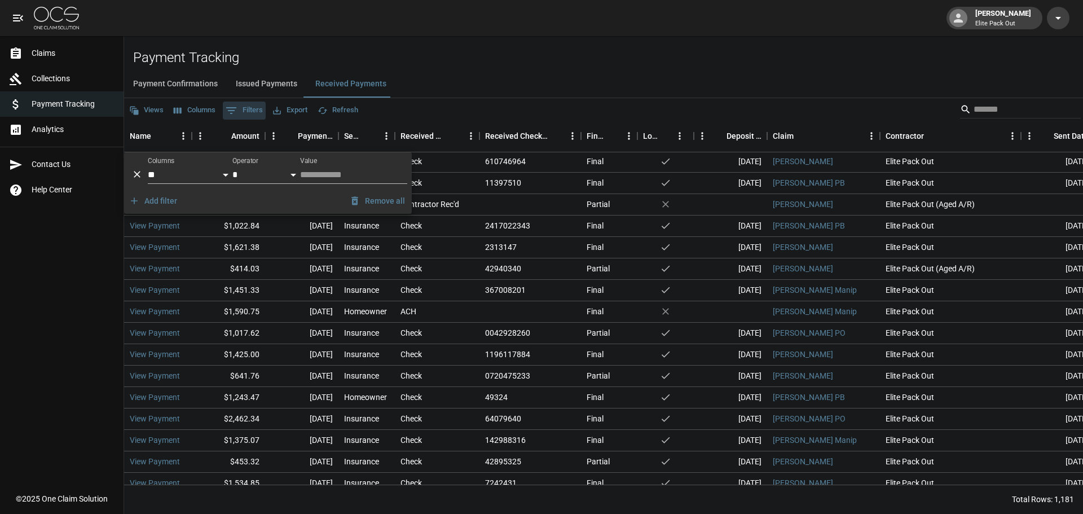
click at [240, 108] on button "0 Filters" at bounding box center [244, 111] width 43 height 18
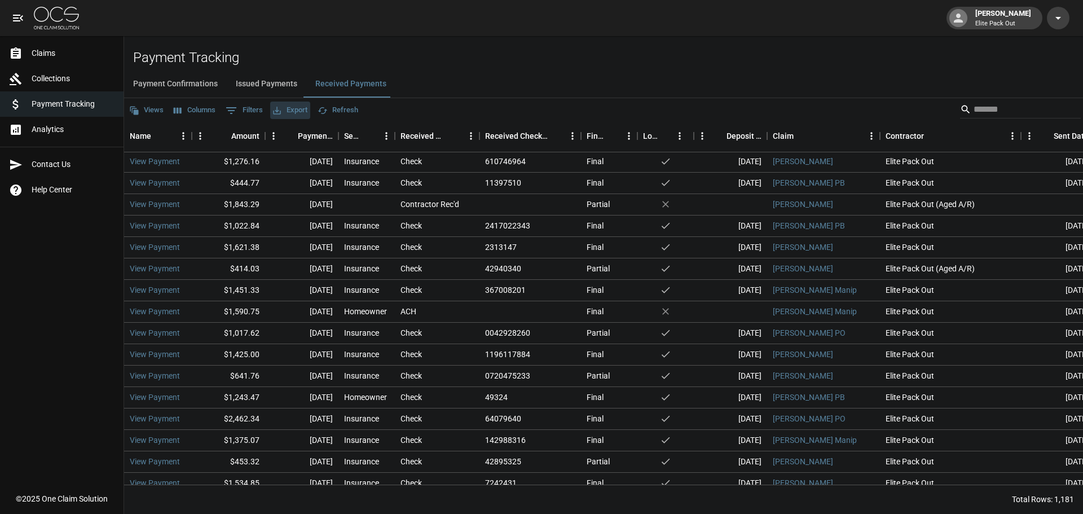
click at [293, 110] on button "Export" at bounding box center [290, 110] width 40 height 17
click at [390, 107] on div "Views Columns 0 Filters Export Refresh" at bounding box center [603, 109] width 959 height 23
click at [204, 110] on button "Columns" at bounding box center [194, 110] width 47 height 17
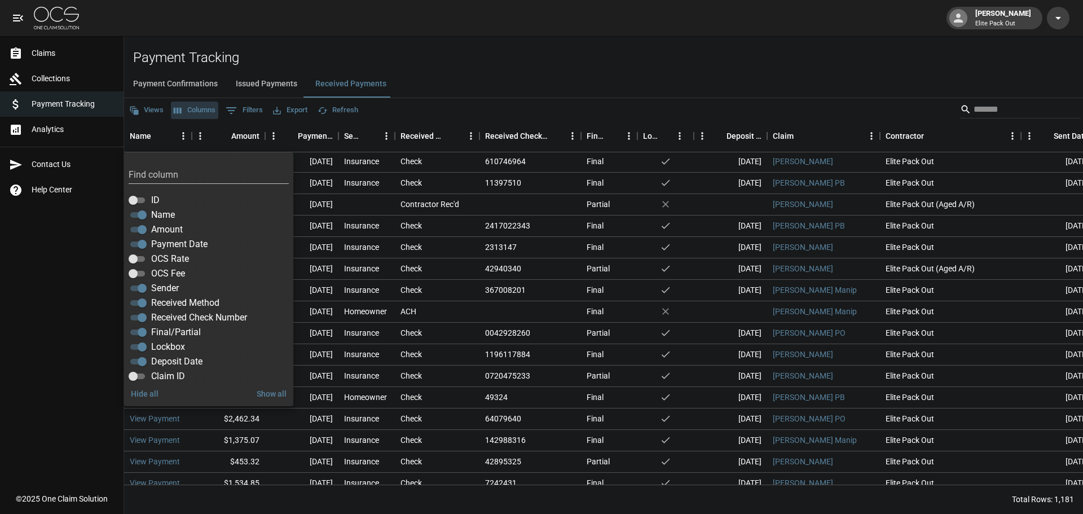
click at [204, 110] on button "Columns" at bounding box center [194, 110] width 47 height 17
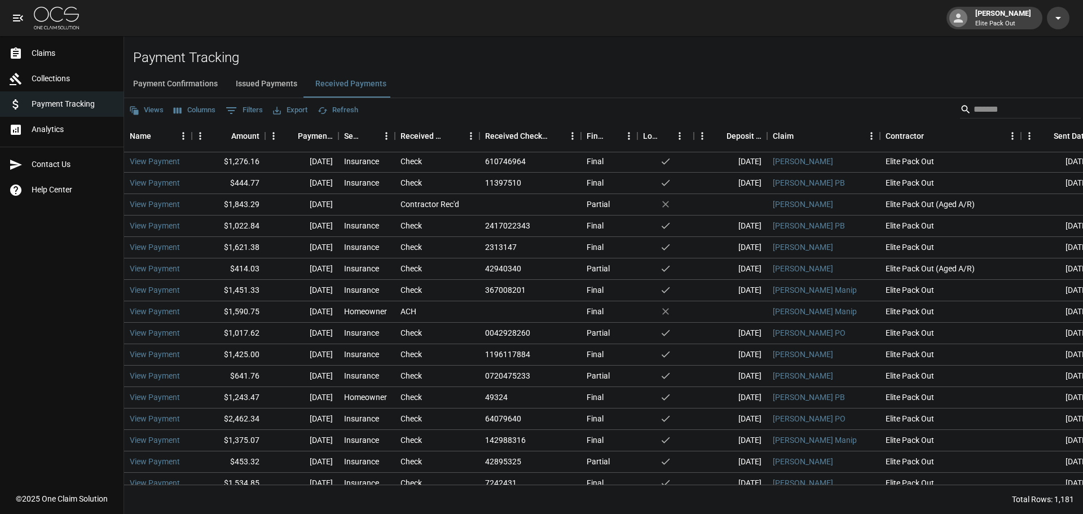
click at [167, 107] on div "Views Columns 0 Filters Export Refresh" at bounding box center [603, 109] width 959 height 23
click at [157, 109] on button "Views" at bounding box center [146, 110] width 40 height 17
click at [526, 95] on div at bounding box center [541, 257] width 1083 height 514
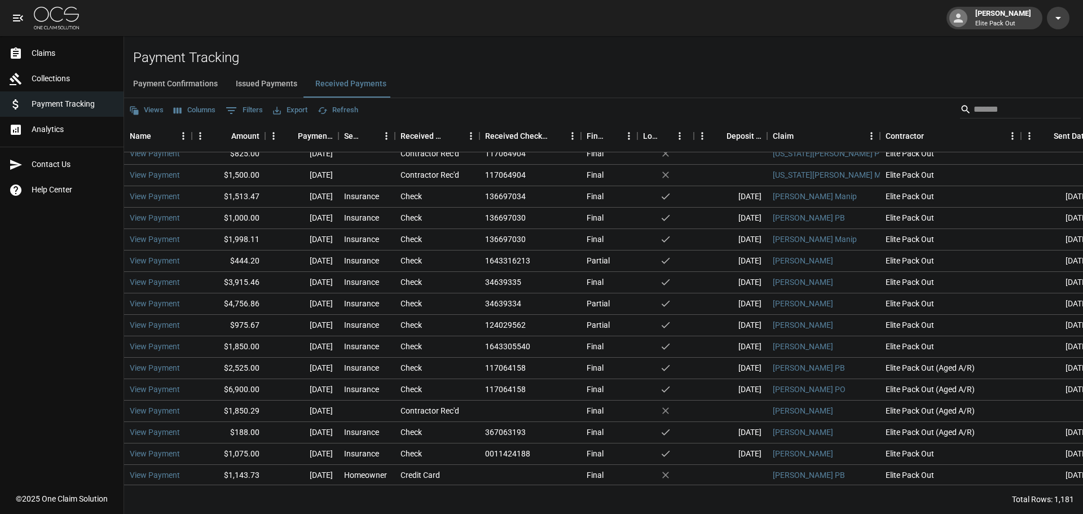
scroll to position [0, 0]
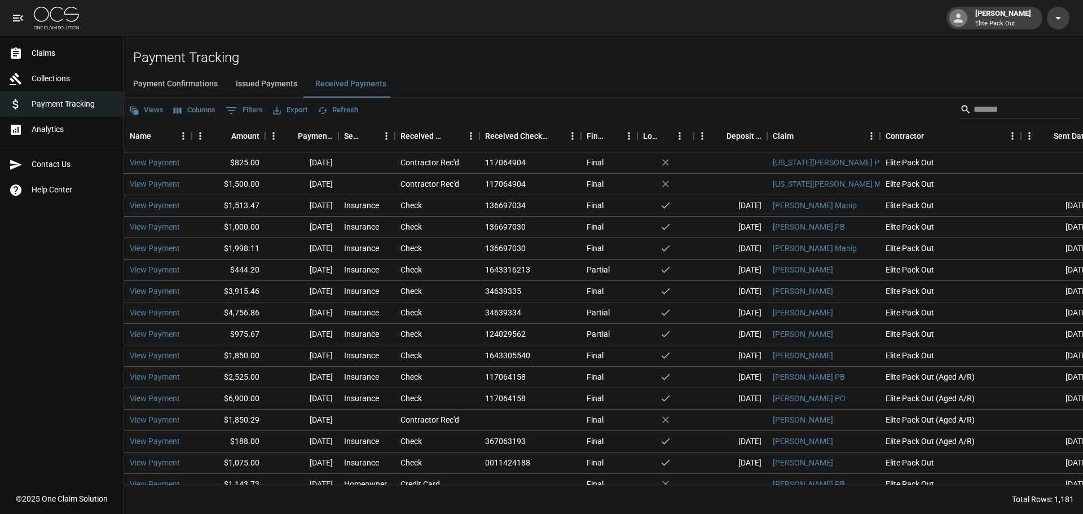
click at [177, 113] on icon "Select columns" at bounding box center [178, 111] width 8 height 6
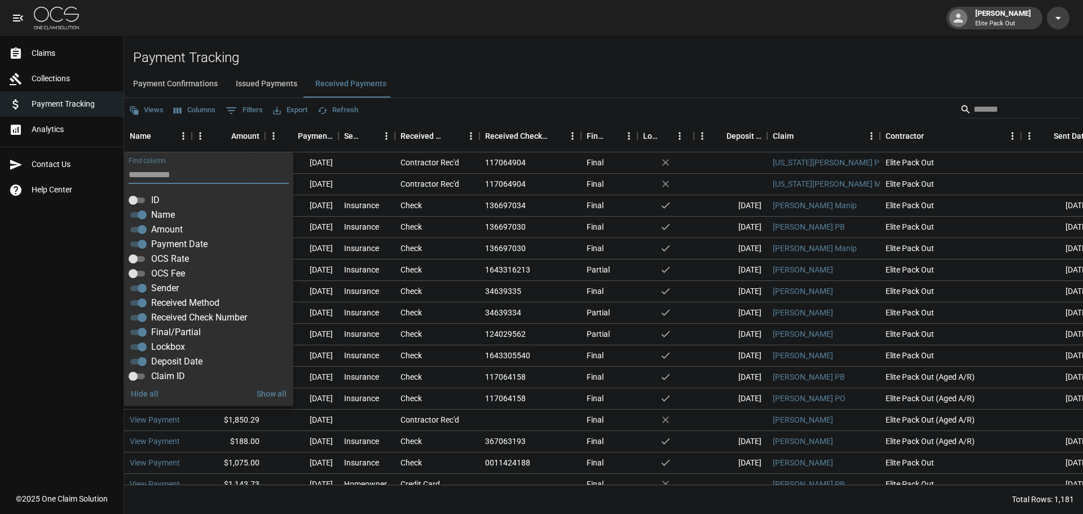
click at [177, 113] on icon "Select columns" at bounding box center [178, 111] width 8 height 6
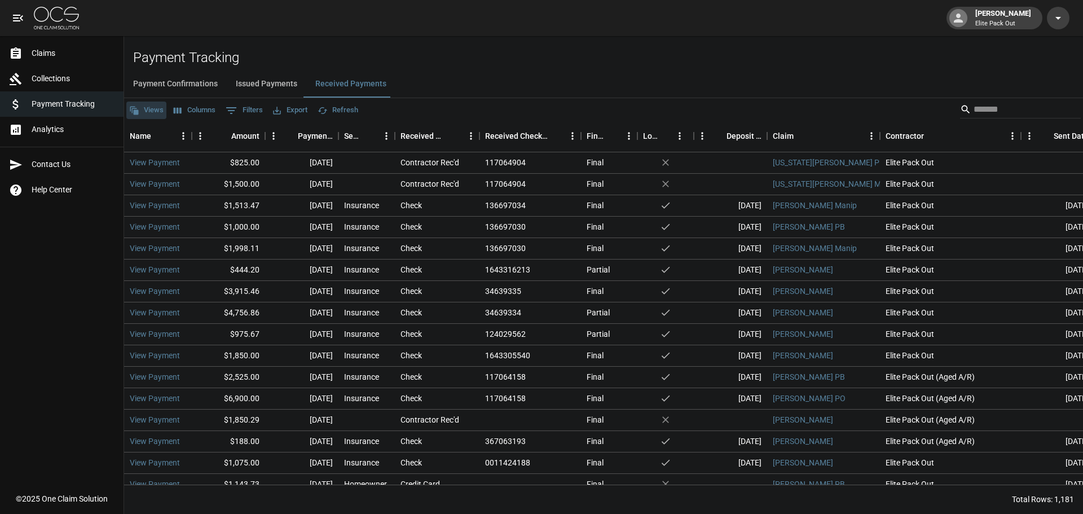
click at [152, 116] on button "Views" at bounding box center [146, 110] width 40 height 17
click at [479, 103] on div at bounding box center [541, 257] width 1083 height 514
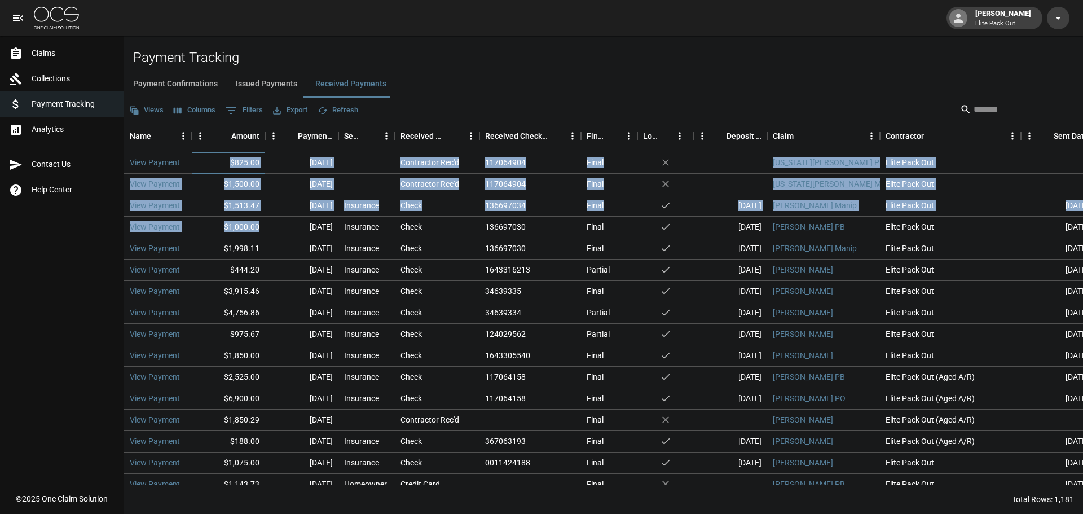
drag, startPoint x: 230, startPoint y: 159, endPoint x: 262, endPoint y: 235, distance: 83.0
click at [262, 235] on div "View Payment $825.00 [DATE] Contractor Rec'd 117064904 Final no [US_STATE][PERS…" at bounding box center [719, 355] width 1190 height 407
click at [219, 162] on div "$825.00" at bounding box center [228, 162] width 73 height 21
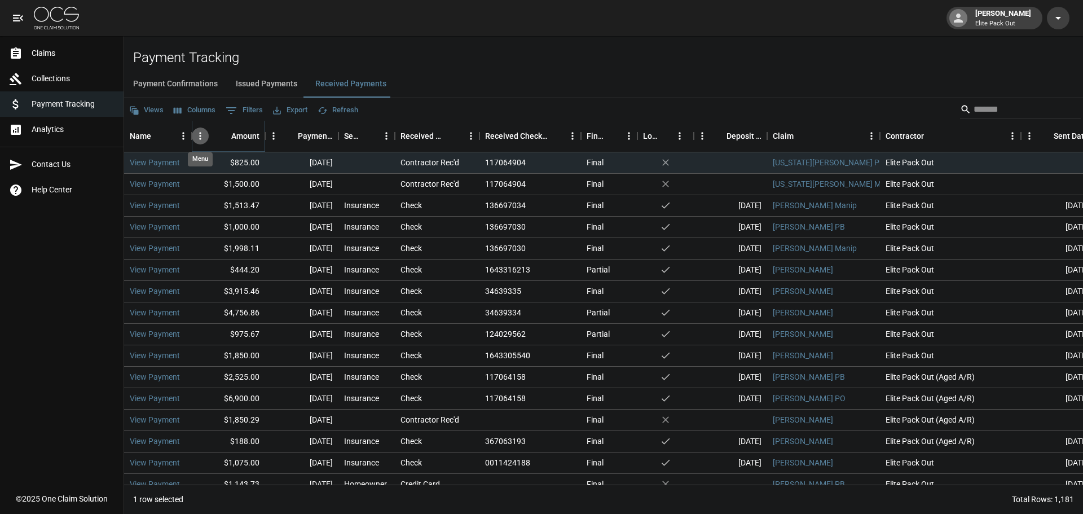
click at [201, 133] on icon "Menu" at bounding box center [200, 135] width 11 height 11
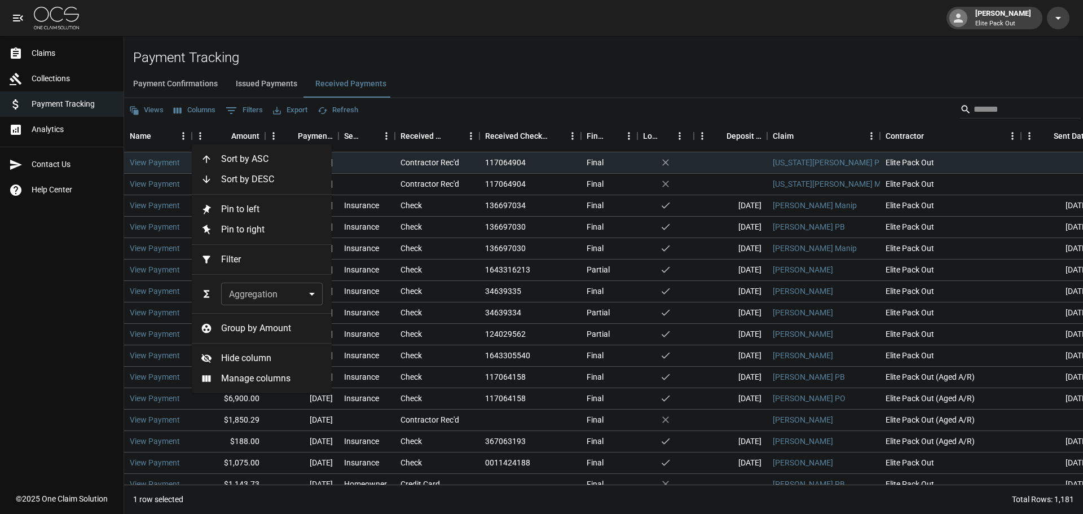
click at [266, 291] on body "[PERSON_NAME] Elite Pack Out Claims Collections Payment Tracking Analytics Cont…" at bounding box center [541, 257] width 1083 height 514
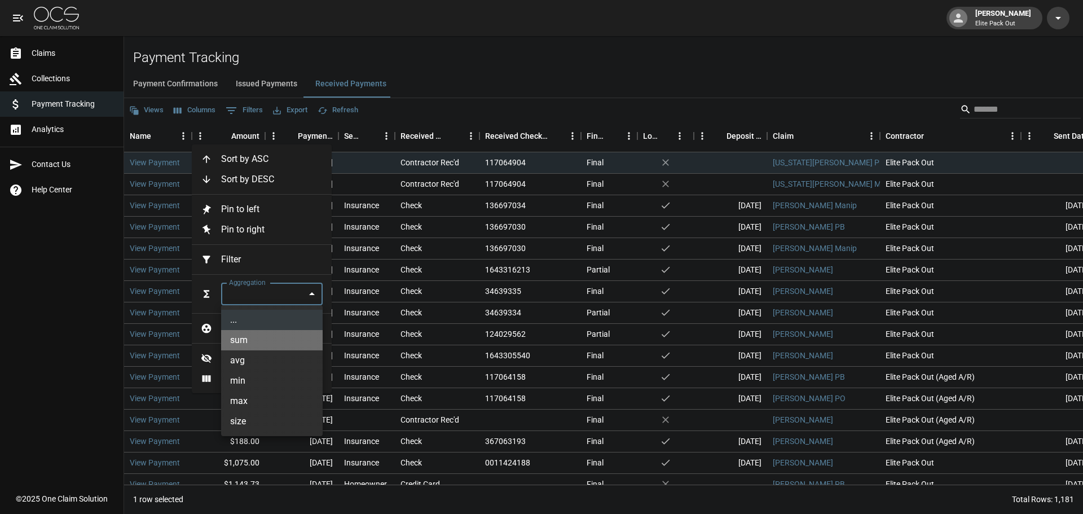
click at [253, 336] on li "sum" at bounding box center [272, 340] width 102 height 20
type input "***"
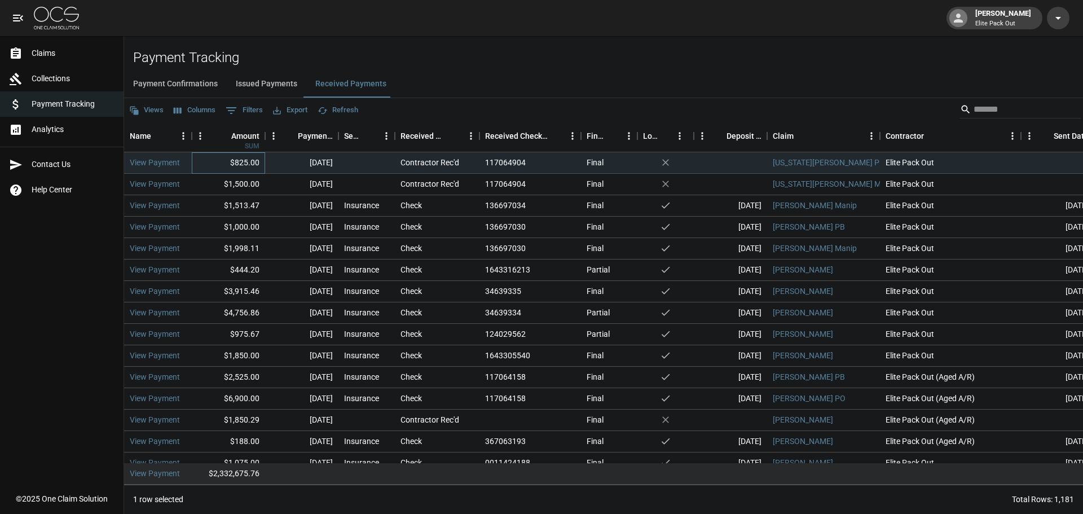
click at [252, 167] on div "$825.00" at bounding box center [228, 162] width 73 height 21
click at [256, 195] on div "$1,513.47" at bounding box center [228, 205] width 73 height 21
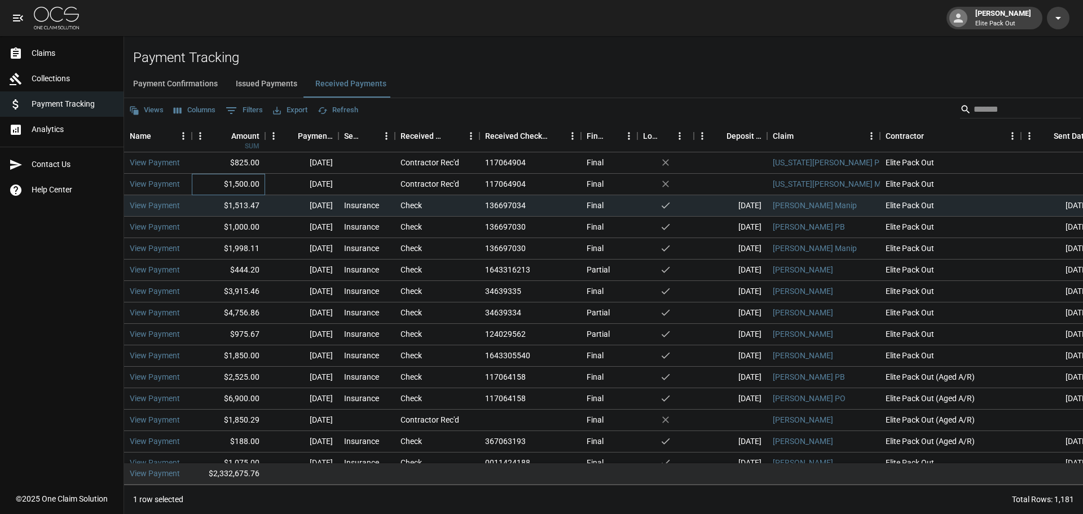
click at [256, 183] on div "$1,500.00" at bounding box center [228, 184] width 73 height 21
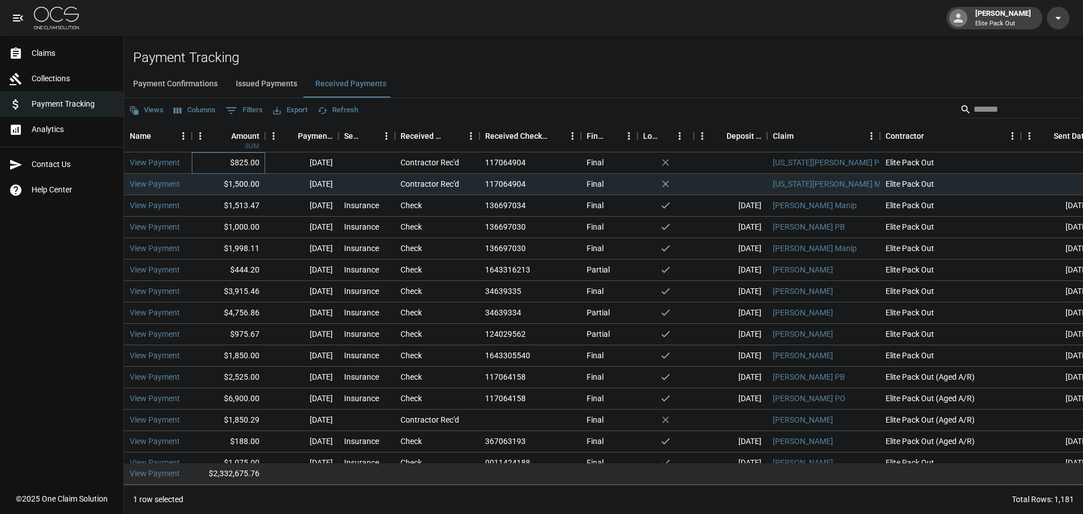
click at [256, 169] on div "$825.00" at bounding box center [228, 162] width 73 height 21
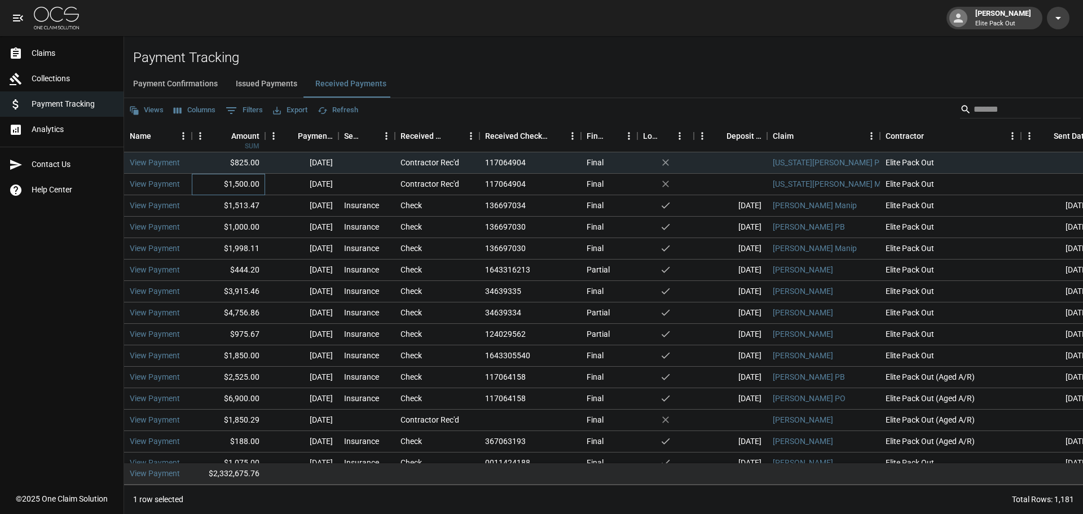
click at [255, 184] on div "$1,500.00" at bounding box center [228, 184] width 73 height 21
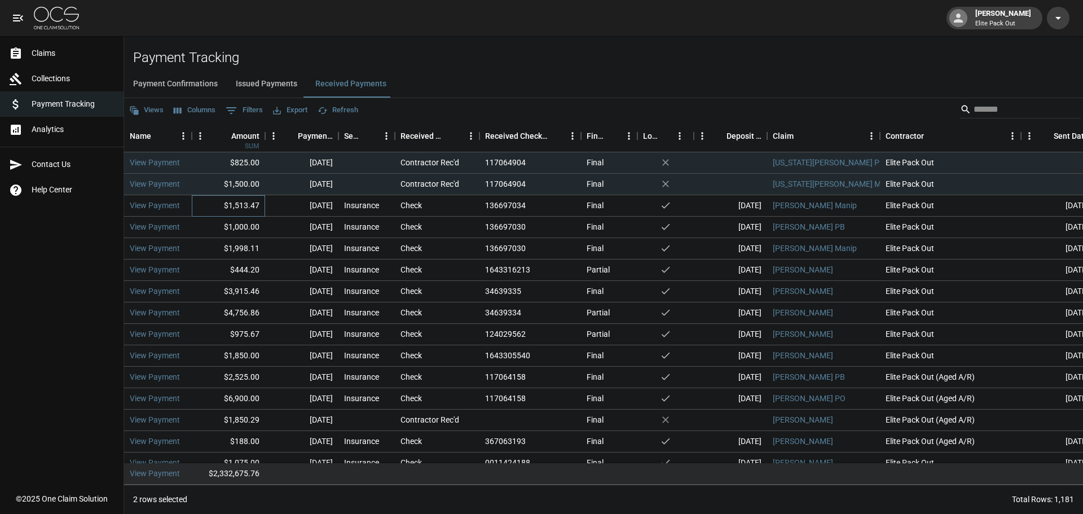
click at [254, 207] on div "$1,513.47" at bounding box center [228, 205] width 73 height 21
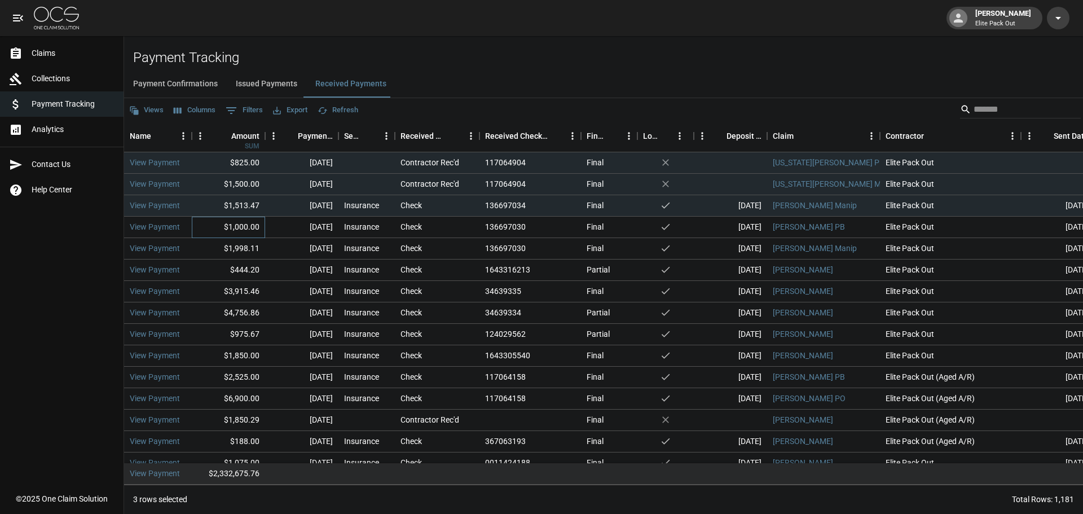
click at [256, 232] on div "$1,000.00" at bounding box center [228, 227] width 73 height 21
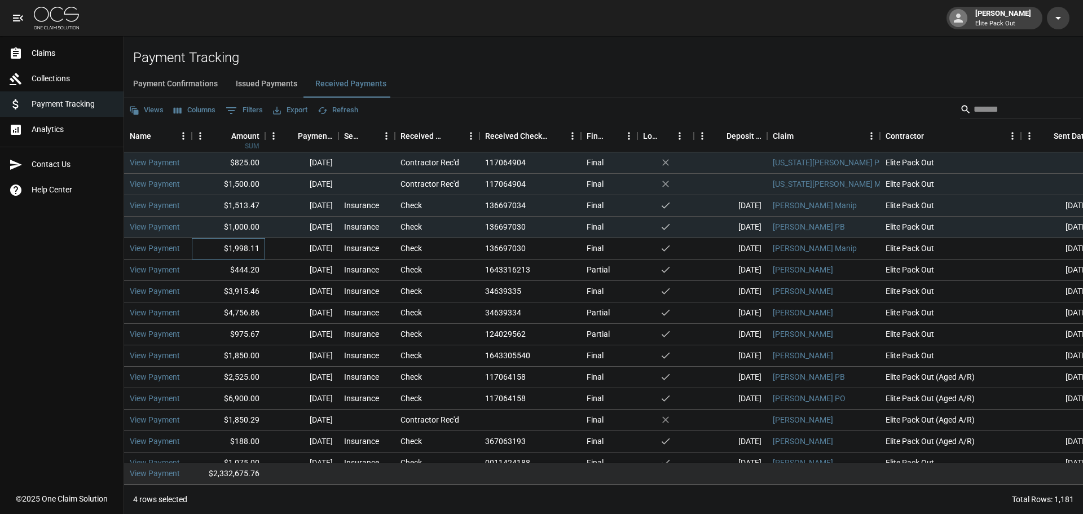
click at [252, 252] on div "$1,998.11" at bounding box center [228, 248] width 73 height 21
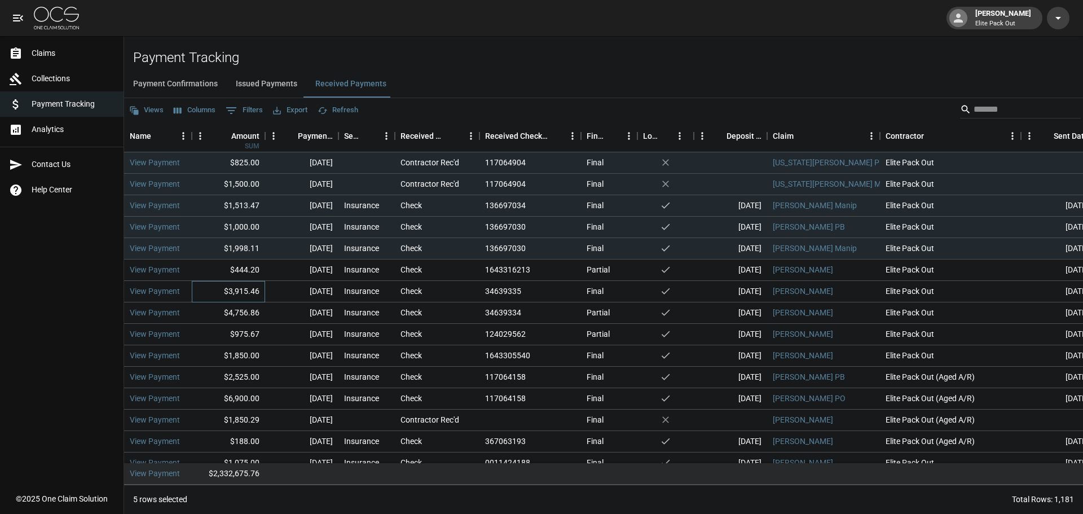
click at [252, 281] on div "$3,915.46" at bounding box center [228, 291] width 73 height 21
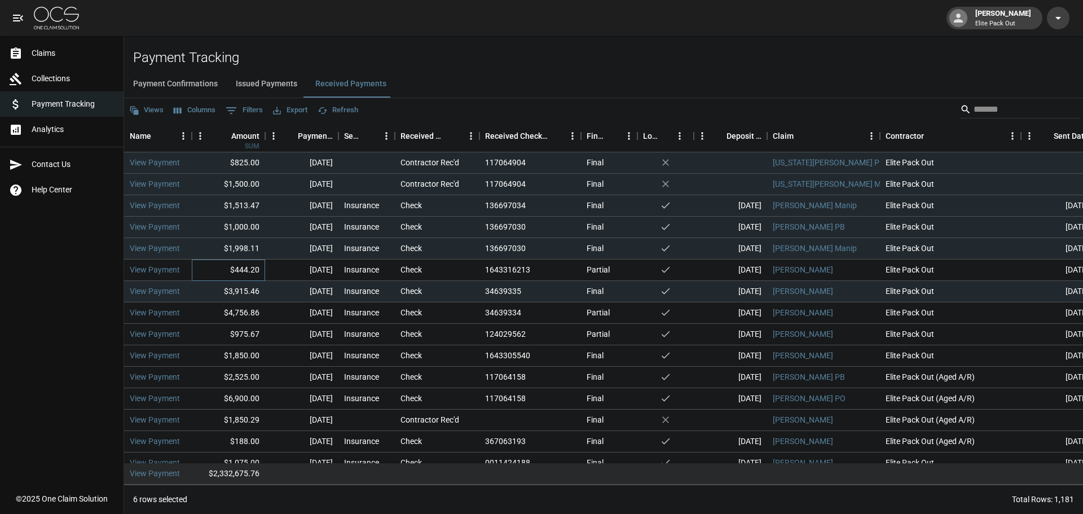
click at [248, 265] on div "$444.20" at bounding box center [228, 270] width 73 height 21
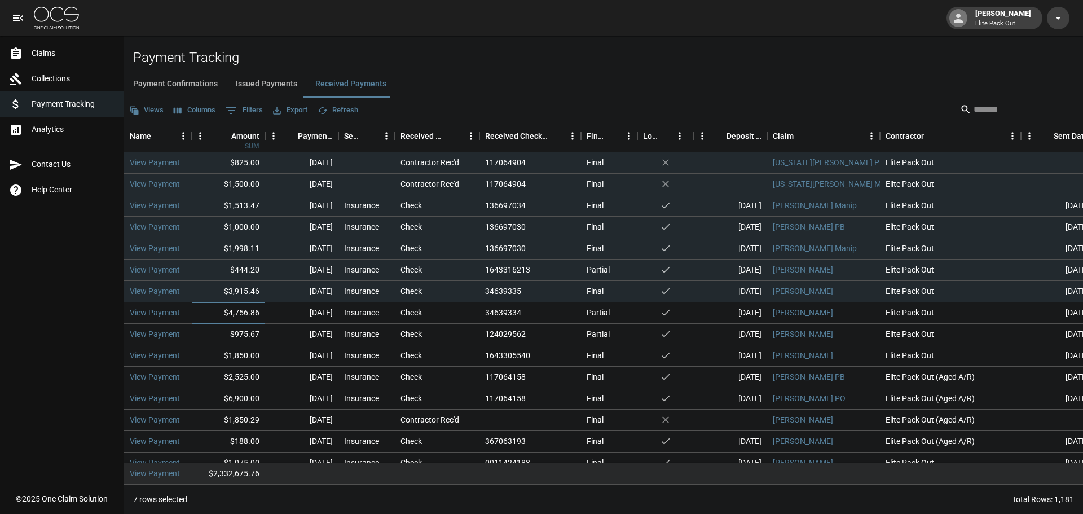
click at [250, 311] on div "$4,756.86" at bounding box center [228, 312] width 73 height 21
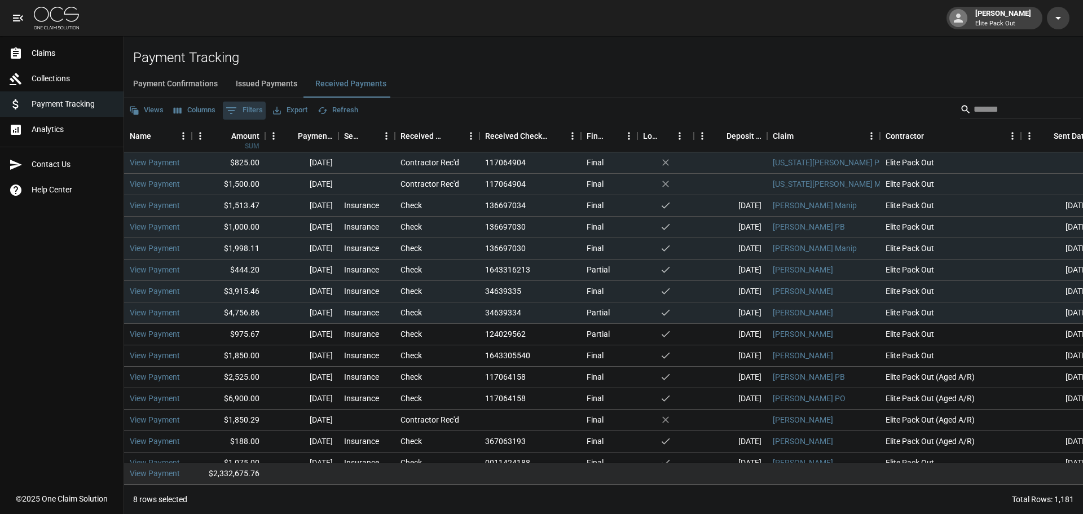
click at [251, 110] on button "0 Filters" at bounding box center [244, 111] width 43 height 18
select select "**"
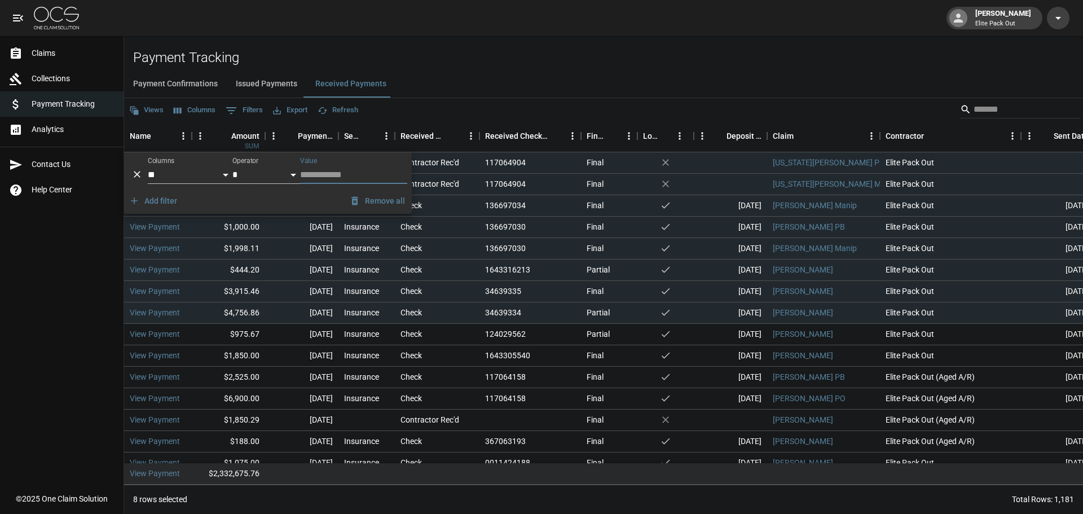
click at [242, 110] on button "0 Filters" at bounding box center [244, 111] width 43 height 18
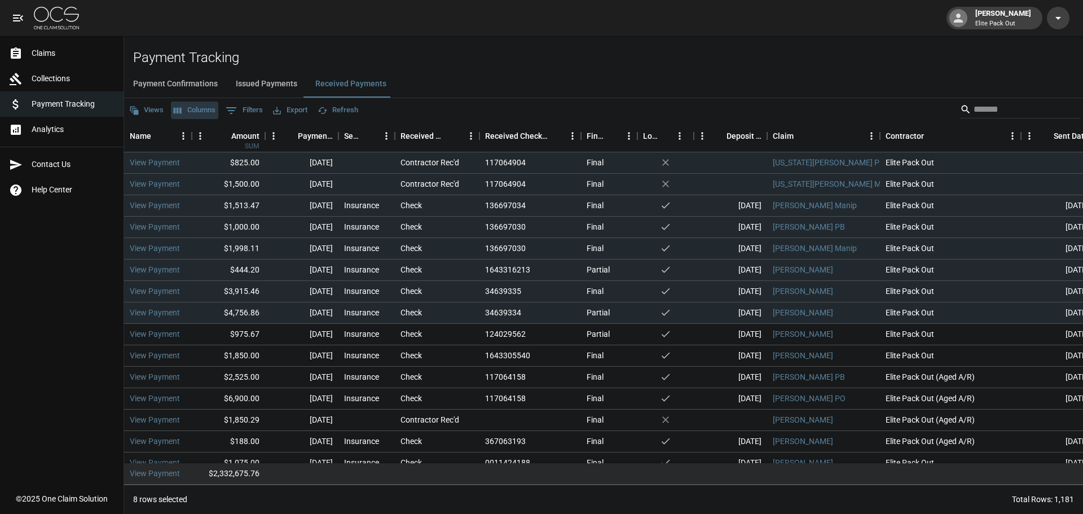
click at [207, 113] on button "Columns" at bounding box center [194, 110] width 47 height 17
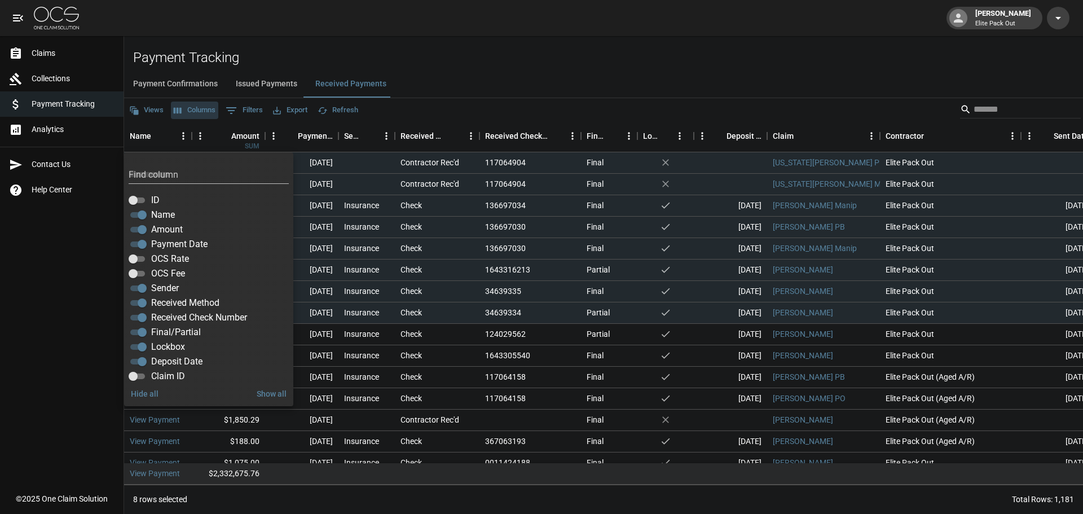
click at [207, 113] on button "Columns" at bounding box center [194, 110] width 47 height 17
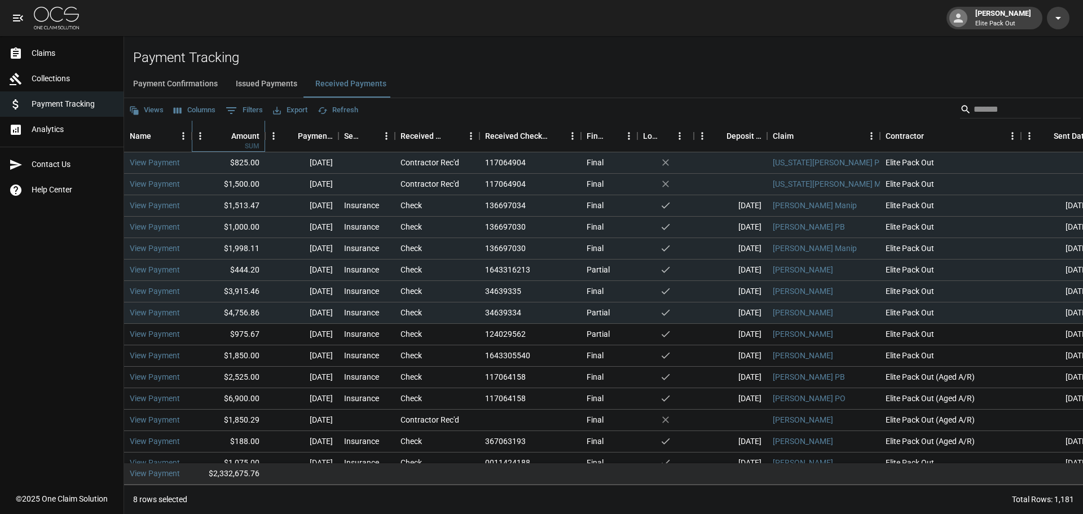
click at [250, 134] on div "Amount" at bounding box center [245, 136] width 28 height 32
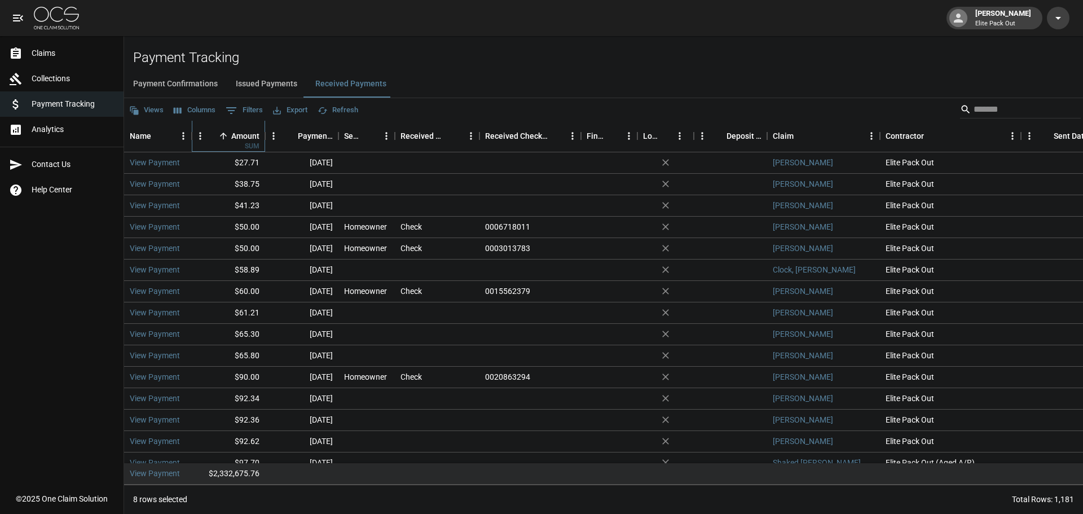
click at [250, 134] on div "Amount" at bounding box center [245, 136] width 28 height 32
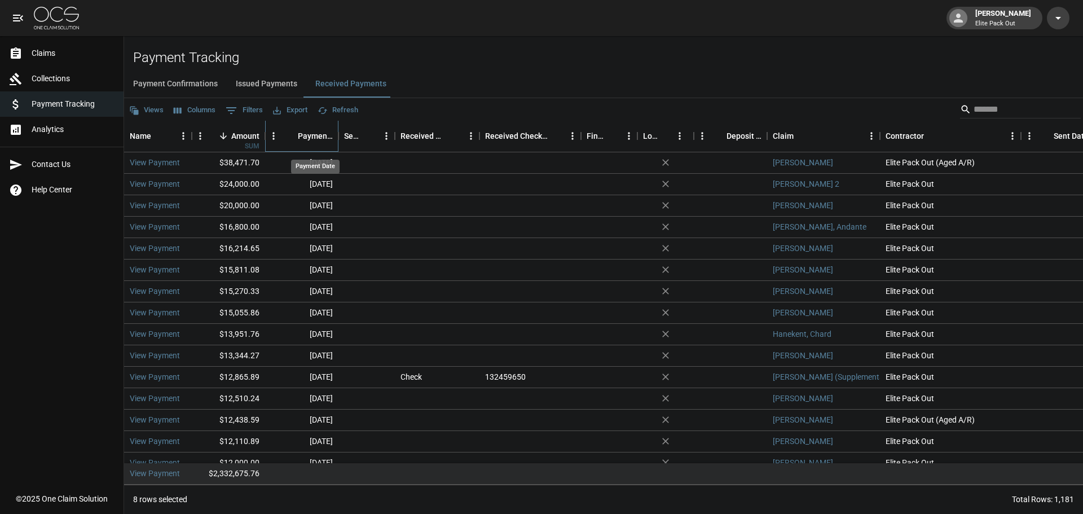
click at [331, 132] on div "Payment Date" at bounding box center [315, 136] width 35 height 32
click at [311, 133] on div "Payment Date" at bounding box center [315, 136] width 35 height 32
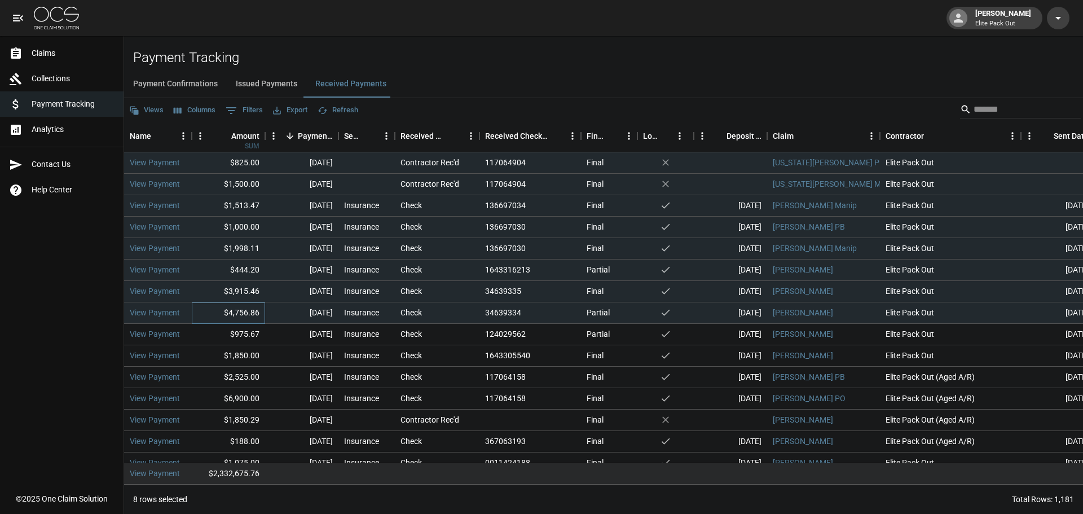
click at [229, 306] on div "$4,756.86" at bounding box center [228, 312] width 73 height 21
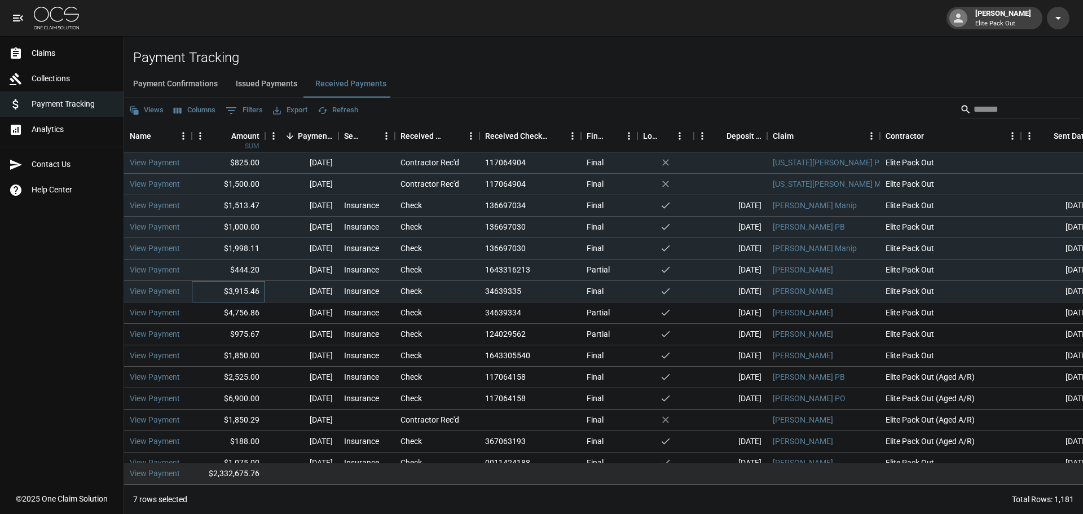
click at [226, 289] on div "$3,915.46" at bounding box center [228, 291] width 73 height 21
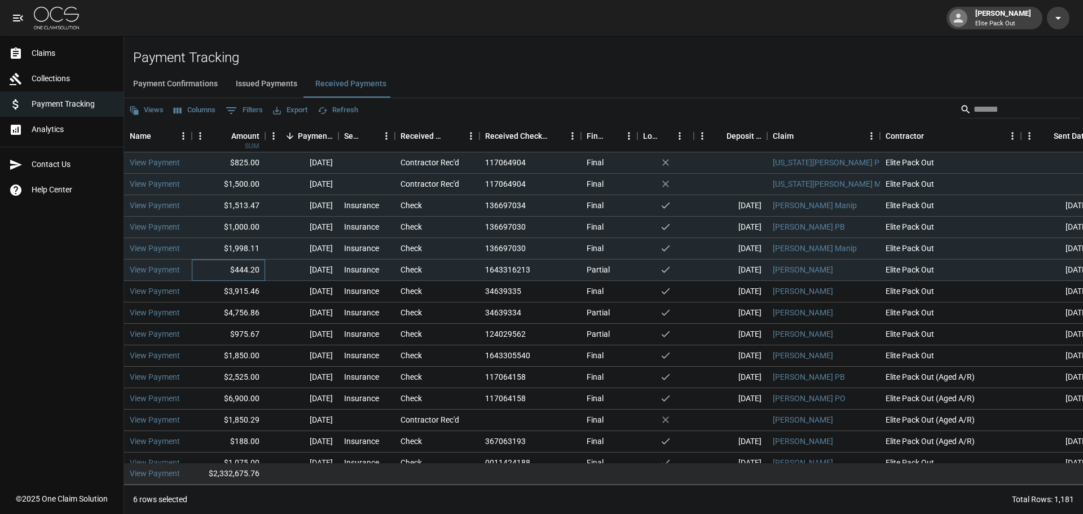
click at [226, 266] on div "$444.20" at bounding box center [228, 270] width 73 height 21
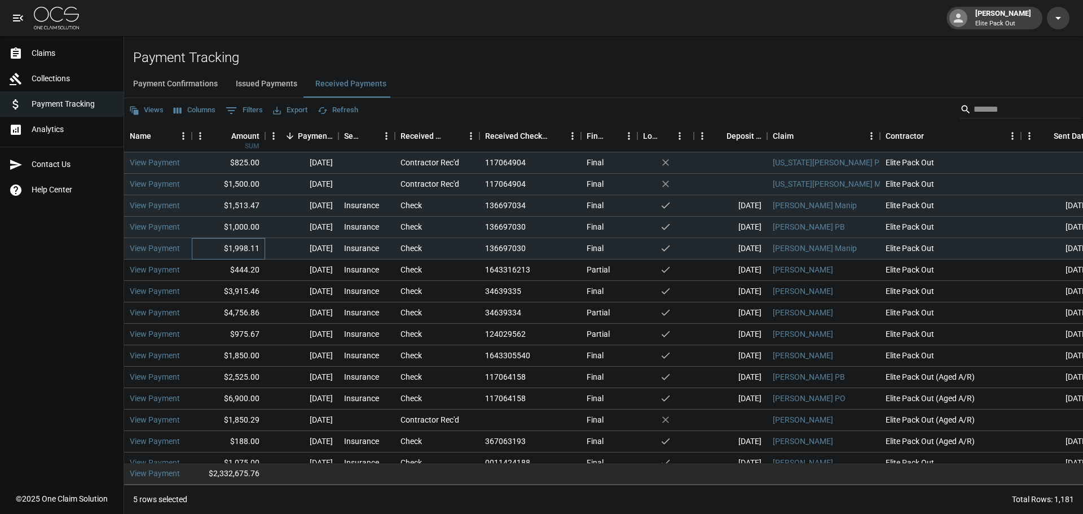
click at [225, 251] on div "$1,998.11" at bounding box center [228, 248] width 73 height 21
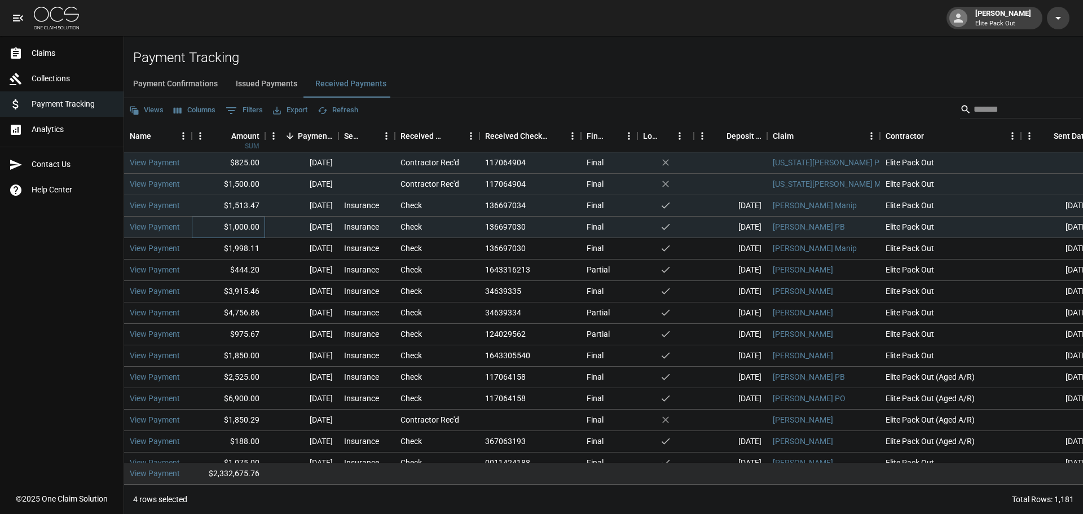
click at [227, 230] on div "$1,000.00" at bounding box center [228, 227] width 73 height 21
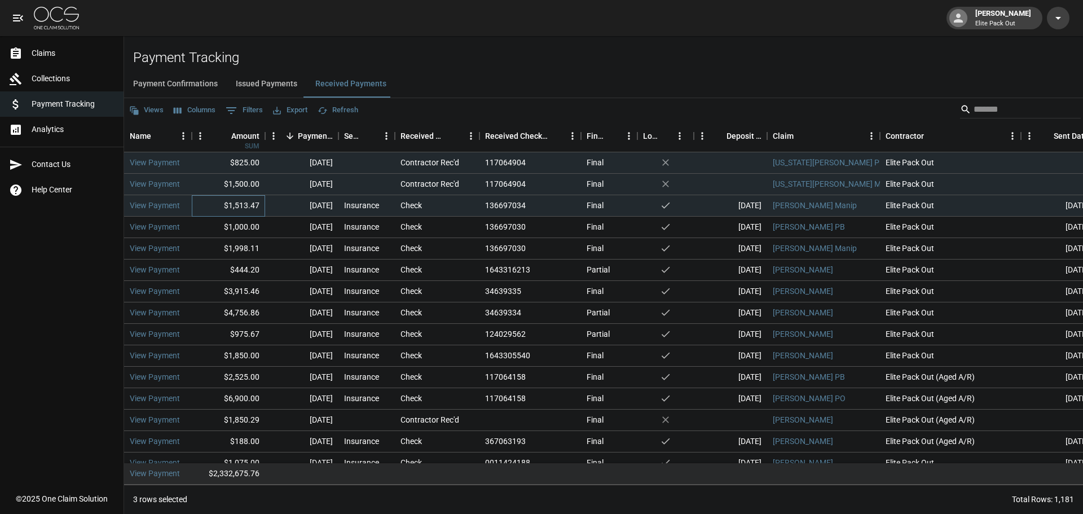
click at [234, 197] on div "$1,513.47" at bounding box center [228, 205] width 73 height 21
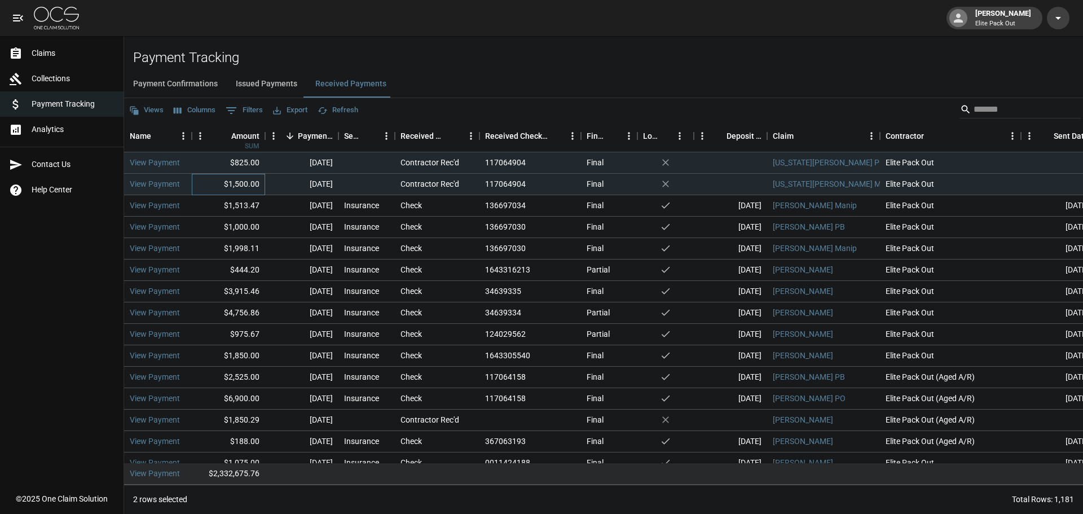
click at [238, 182] on div "$1,500.00" at bounding box center [228, 184] width 73 height 21
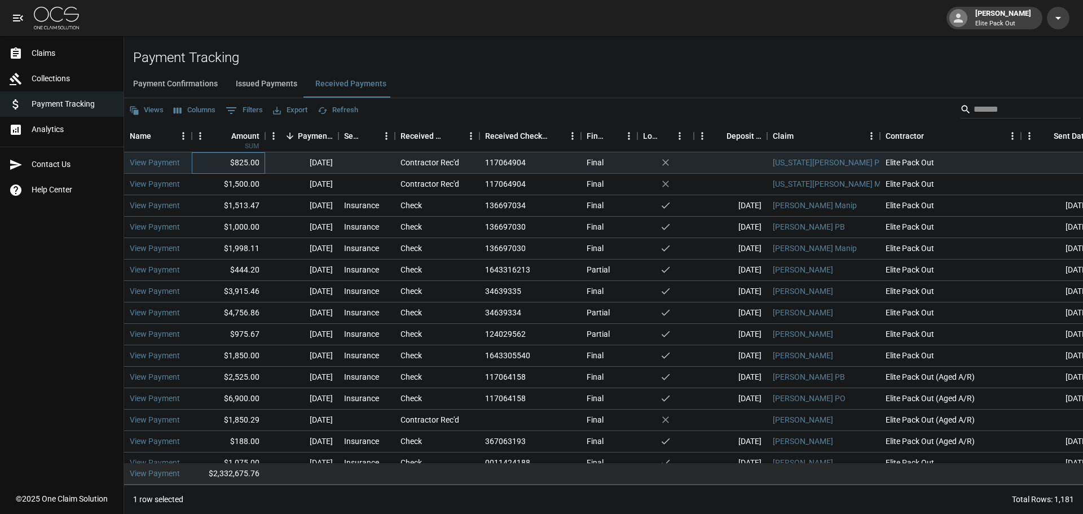
click at [241, 161] on div "$825.00" at bounding box center [228, 162] width 73 height 21
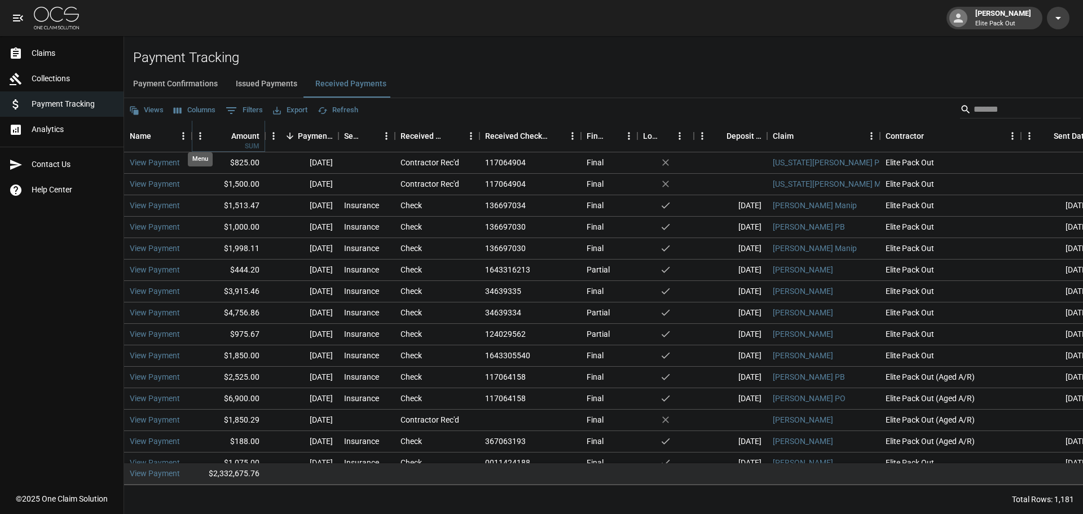
click at [201, 135] on icon "Menu" at bounding box center [200, 135] width 11 height 11
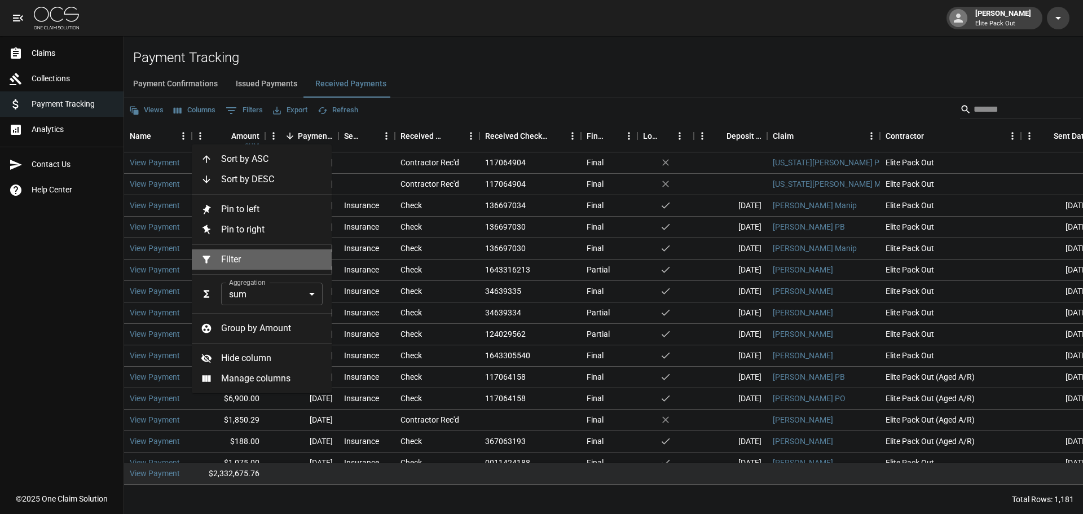
click at [288, 260] on span "Filter" at bounding box center [272, 260] width 102 height 14
select select "******"
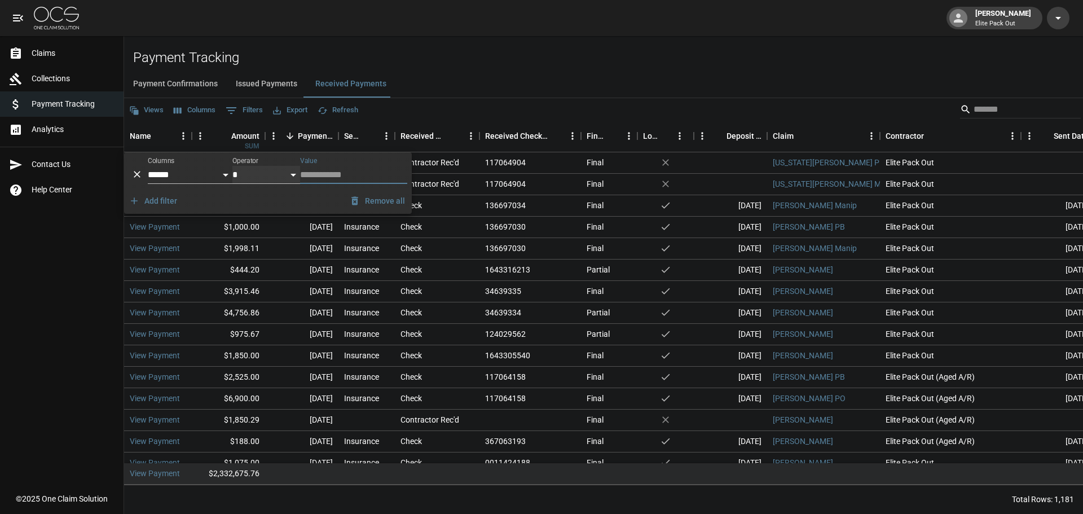
click at [289, 177] on select "**********" at bounding box center [266, 175] width 68 height 18
click at [193, 174] on select "**********" at bounding box center [190, 175] width 85 height 18
click at [397, 197] on button "Remove all" at bounding box center [378, 201] width 63 height 21
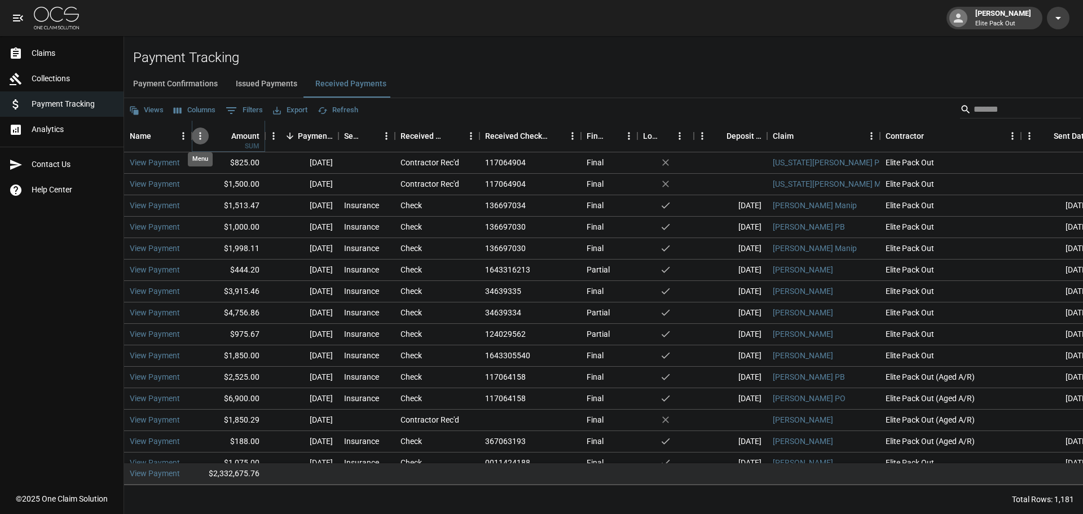
click at [203, 135] on icon "Menu" at bounding box center [200, 135] width 11 height 11
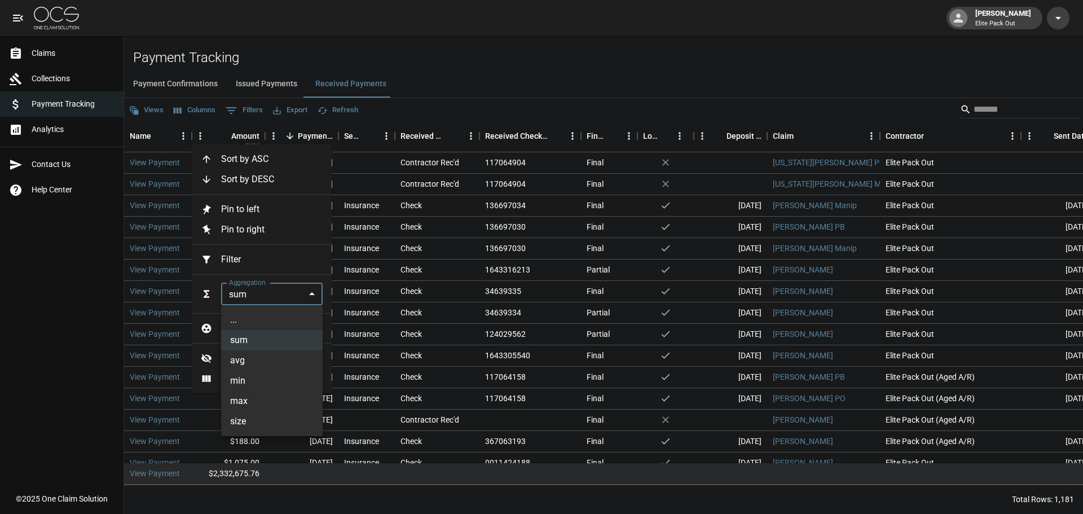
click at [298, 302] on body "[PERSON_NAME] Elite Pack Out Claims Collections Payment Tracking Analytics Cont…" at bounding box center [541, 257] width 1083 height 514
click at [276, 318] on li "..." at bounding box center [272, 320] width 102 height 20
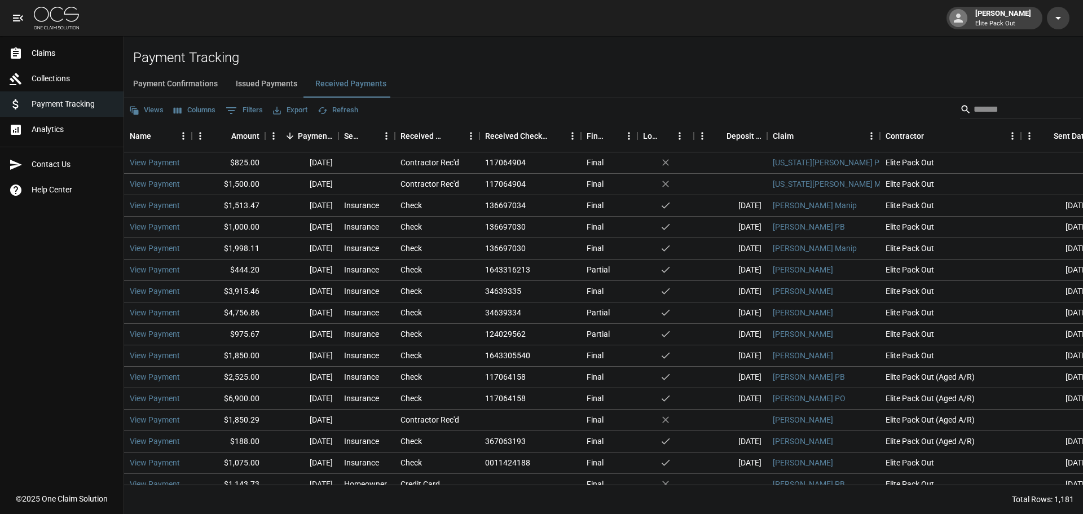
click at [196, 139] on div "Name" at bounding box center [192, 136] width 14 height 32
click at [200, 137] on icon "Menu" at bounding box center [200, 136] width 2 height 7
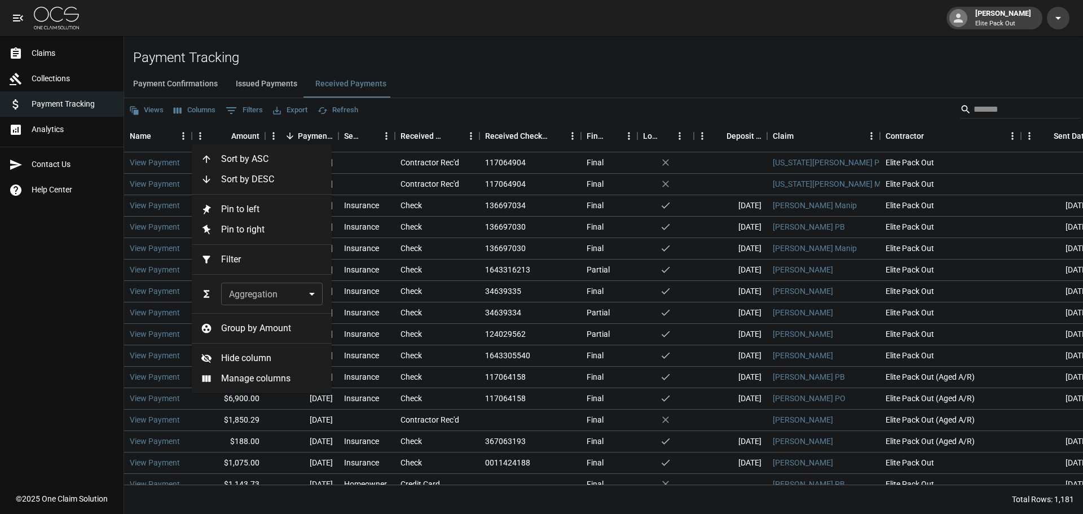
click at [281, 259] on span "Filter" at bounding box center [272, 260] width 102 height 14
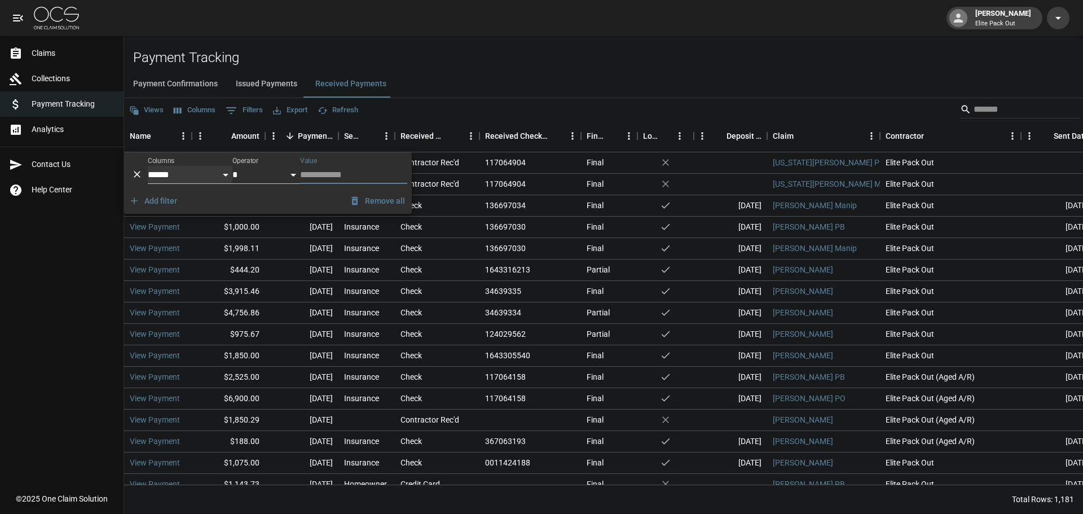
click at [208, 174] on select "**********" at bounding box center [190, 175] width 85 height 18
select select "**********"
click at [148, 166] on select "**********" at bounding box center [190, 175] width 85 height 18
select select "**"
click at [326, 172] on input "Value" at bounding box center [353, 175] width 107 height 18
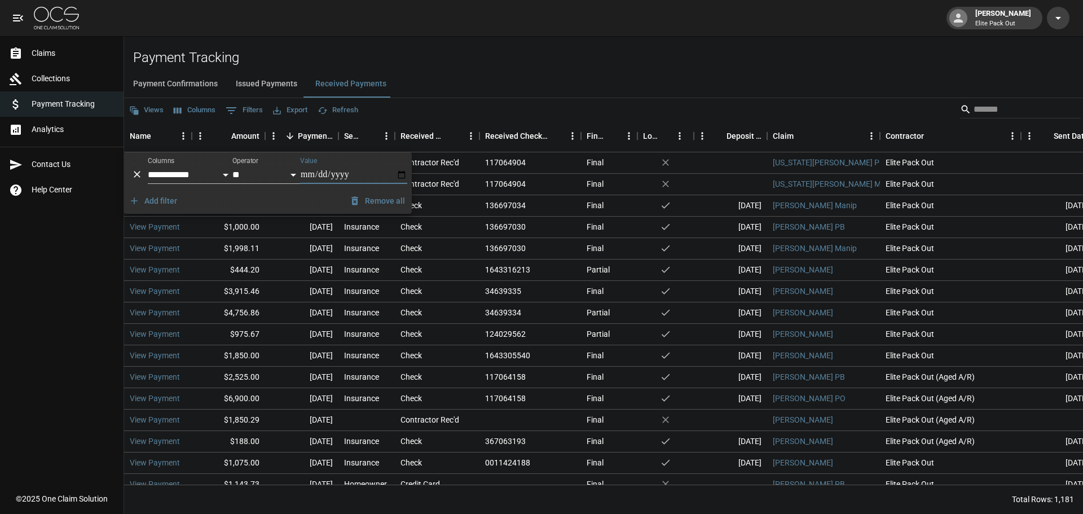
click at [401, 172] on input "Value" at bounding box center [353, 175] width 107 height 18
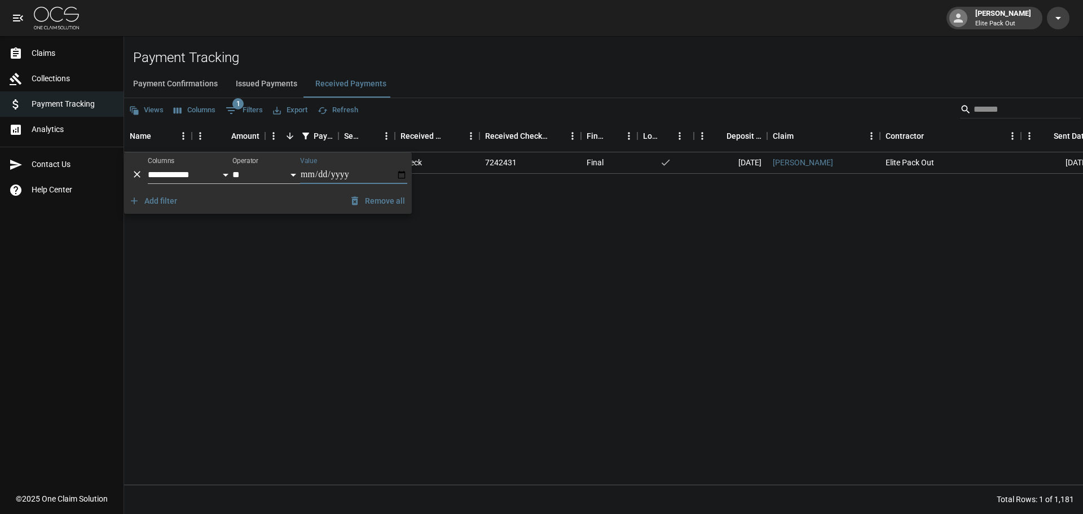
click at [397, 178] on input "**********" at bounding box center [353, 175] width 107 height 18
type input "**********"
click at [269, 174] on select "**********" at bounding box center [266, 175] width 68 height 18
select select "*****"
click at [232, 166] on select "**********" at bounding box center [266, 175] width 68 height 18
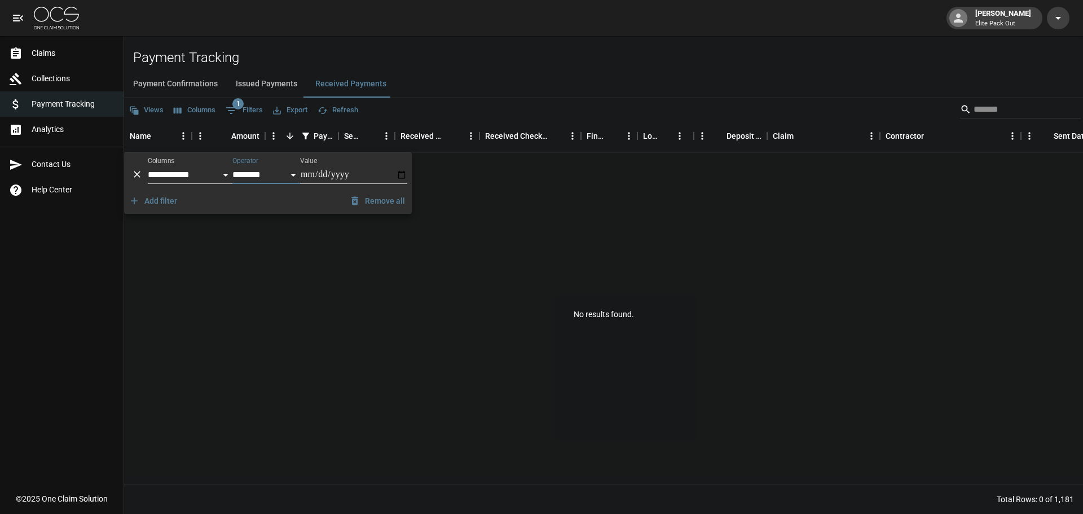
click at [401, 172] on input "**********" at bounding box center [353, 175] width 107 height 18
type input "**********"
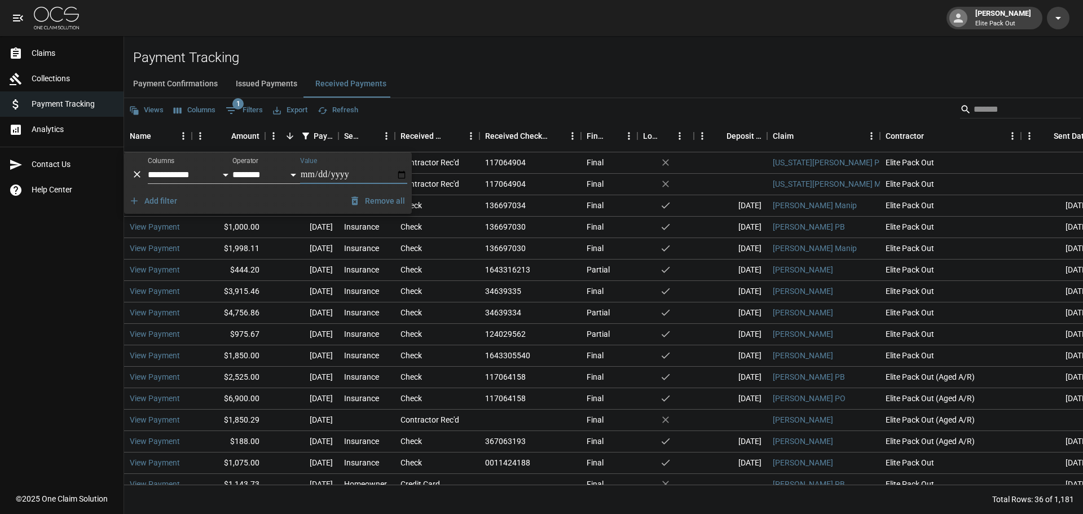
click at [486, 80] on div "Payment Confirmations Issued Payments Received Payments" at bounding box center [603, 84] width 959 height 27
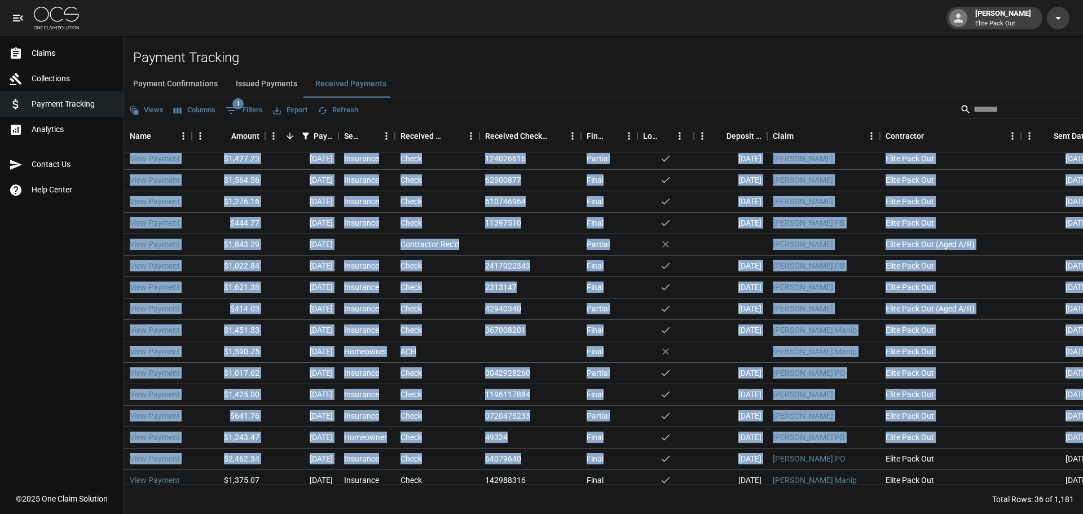
scroll to position [448, 0]
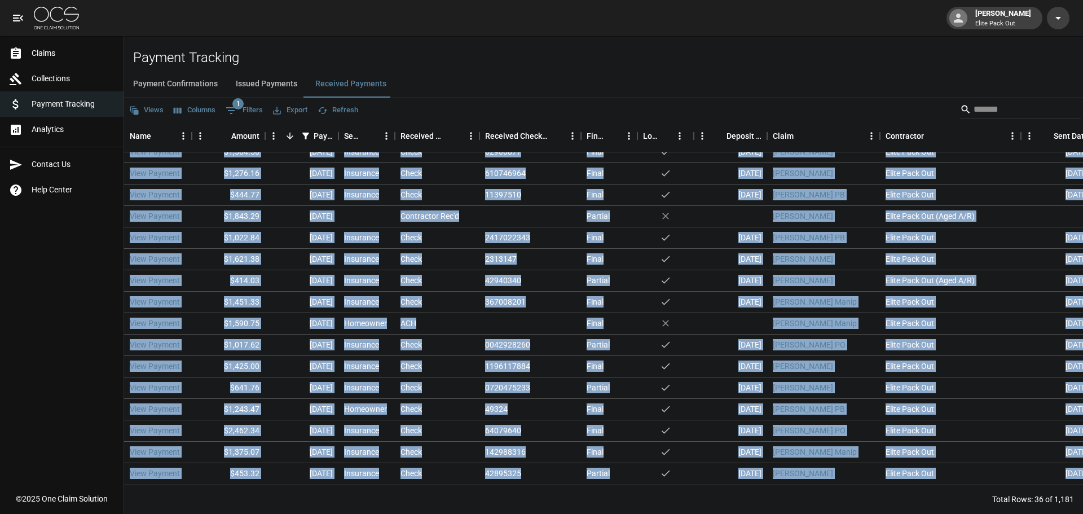
drag, startPoint x: 227, startPoint y: 160, endPoint x: 793, endPoint y: 507, distance: 664.1
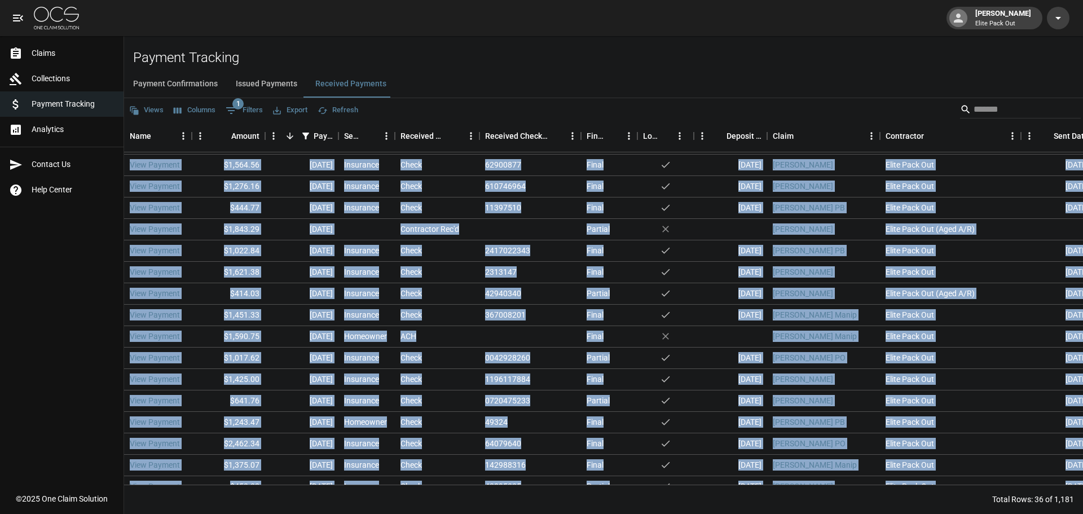
copy div "View Payment $2,000.00 [DATE] Insurance Check 11418539 Final yes [DATE] [PERSON…"
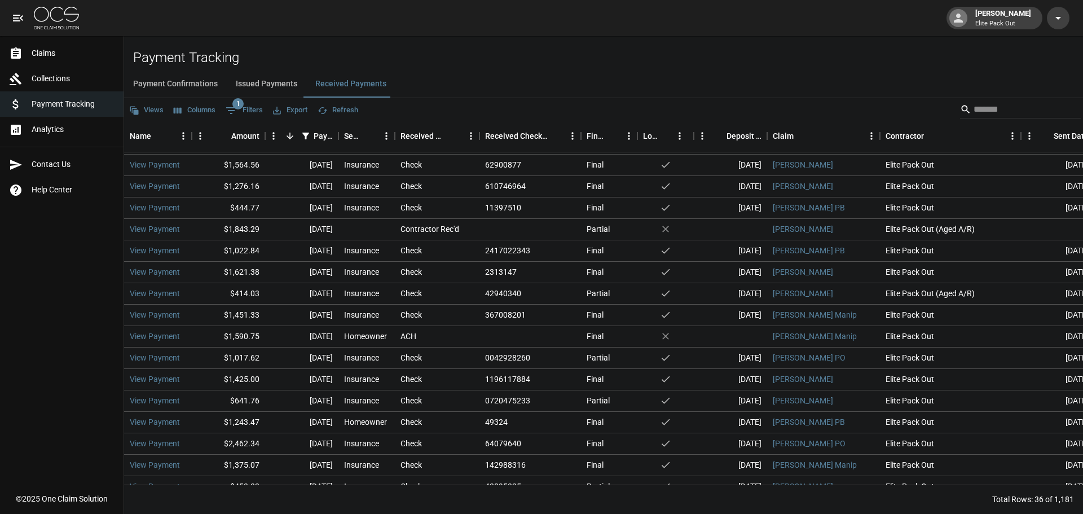
click at [559, 65] on h2 "Payment Tracking" at bounding box center [608, 58] width 950 height 16
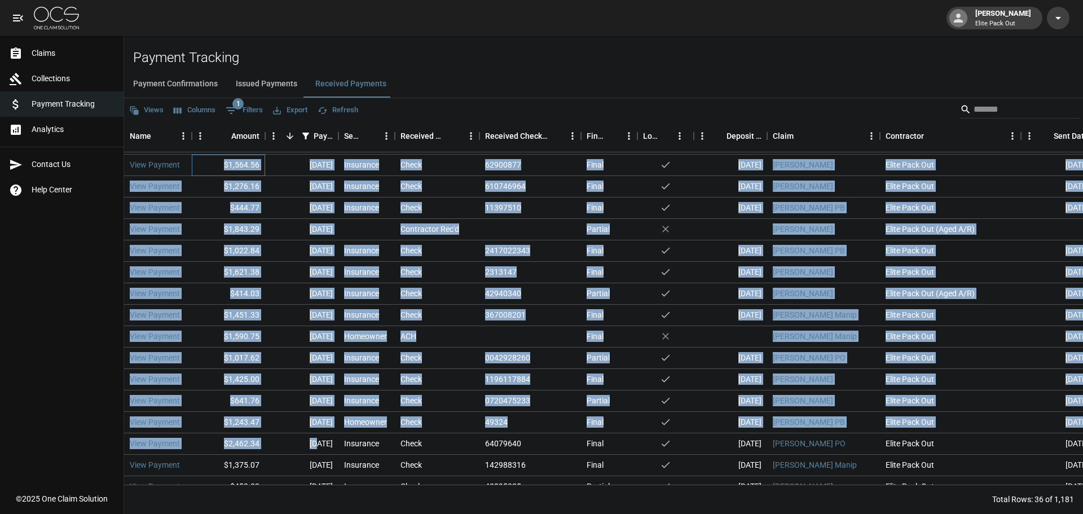
drag, startPoint x: 223, startPoint y: 162, endPoint x: 303, endPoint y: 440, distance: 288.9
click at [303, 440] on div "View Payment $1,935.03 [DATE] Insurance Check 2314598 Final yes [DATE] [PERSON_…" at bounding box center [719, 293] width 1190 height 407
click at [300, 112] on button "Export" at bounding box center [290, 110] width 40 height 17
click at [346, 155] on li "Download as Excel" at bounding box center [317, 154] width 94 height 20
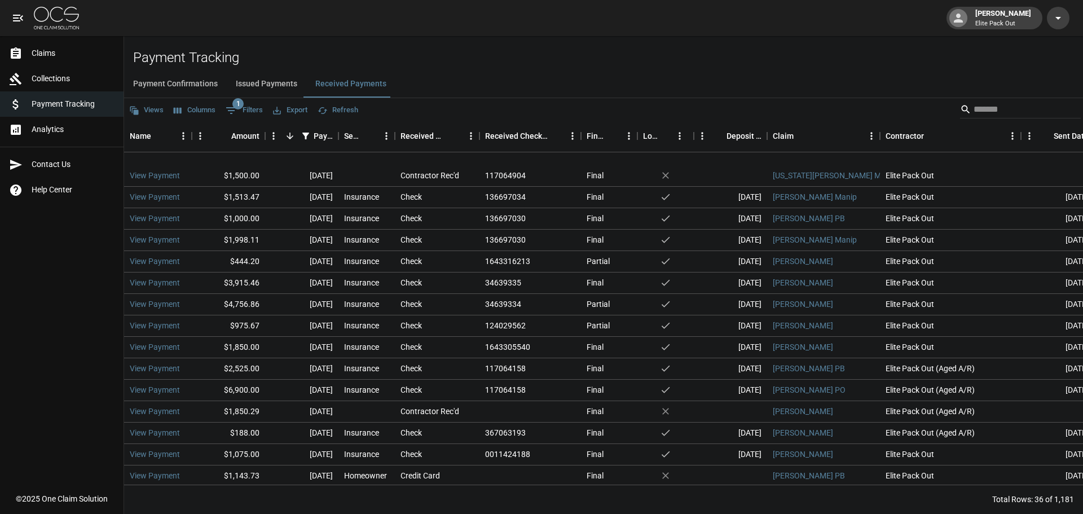
scroll to position [0, 0]
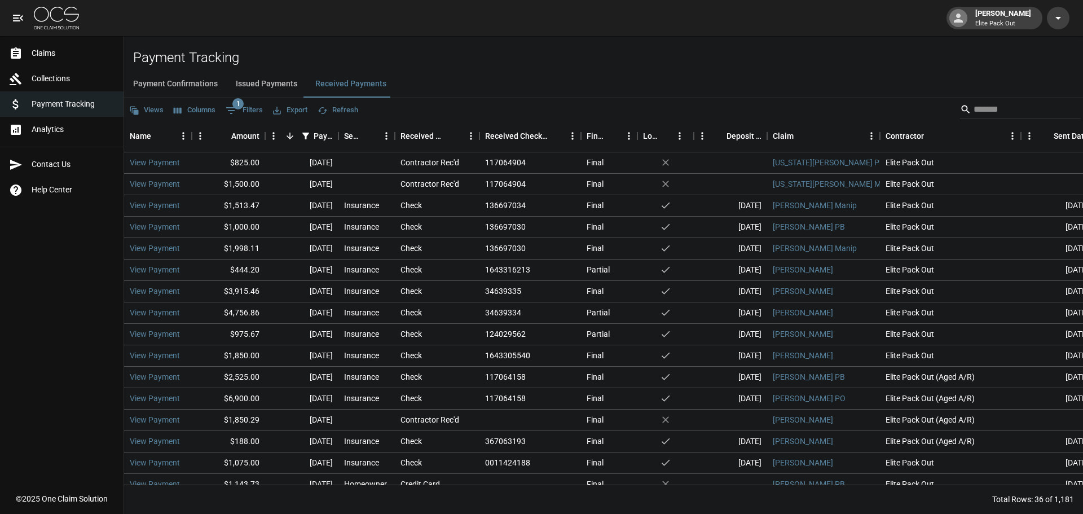
click at [192, 77] on button "Payment Confirmations" at bounding box center [175, 84] width 103 height 27
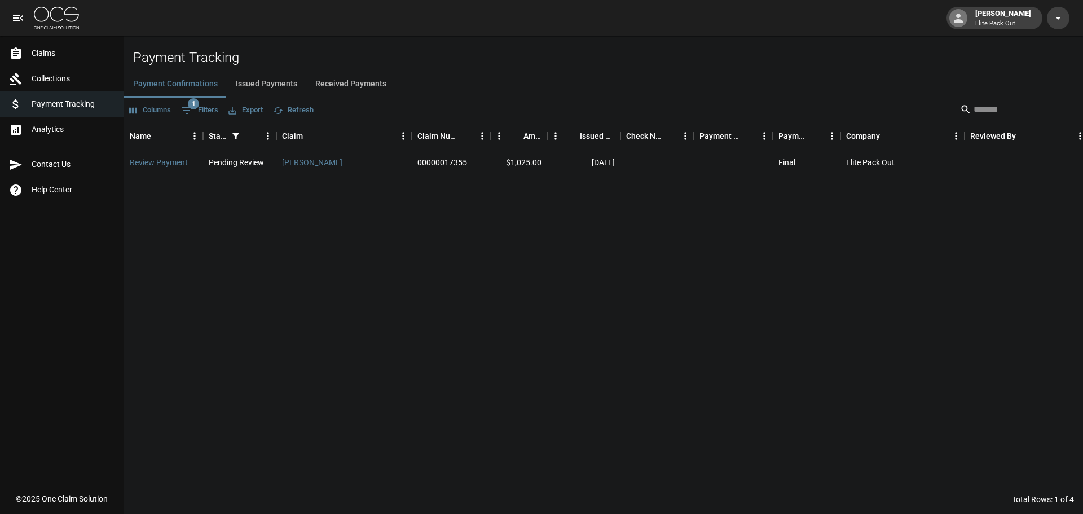
click at [356, 84] on button "Received Payments" at bounding box center [350, 84] width 89 height 27
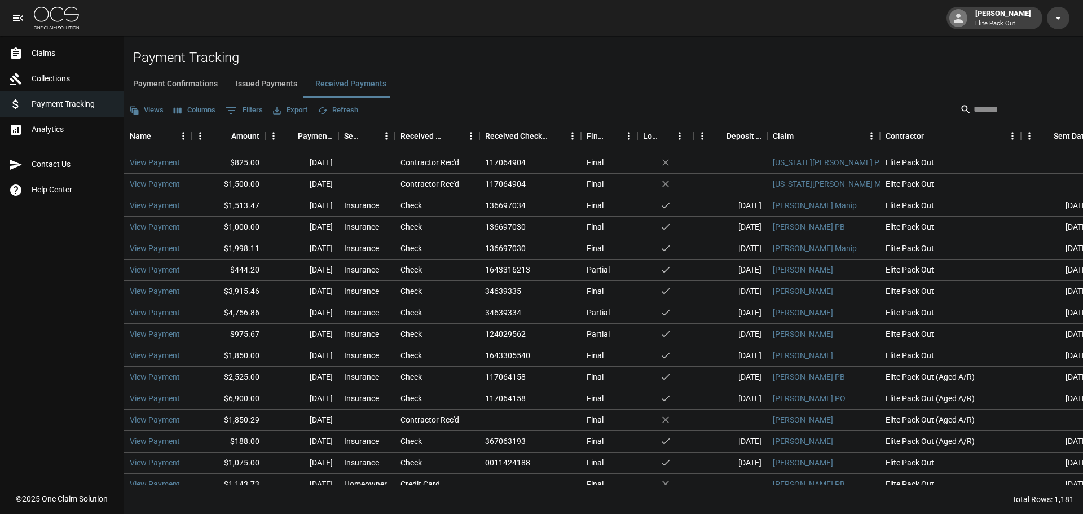
click at [220, 87] on button "Payment Confirmations" at bounding box center [175, 84] width 103 height 27
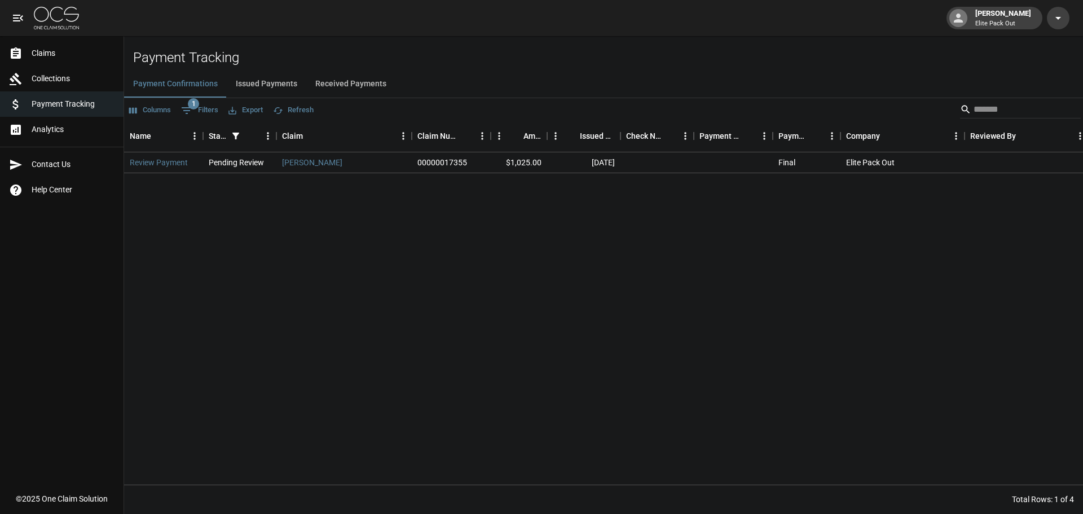
click at [254, 93] on button "Issued Payments" at bounding box center [267, 84] width 80 height 27
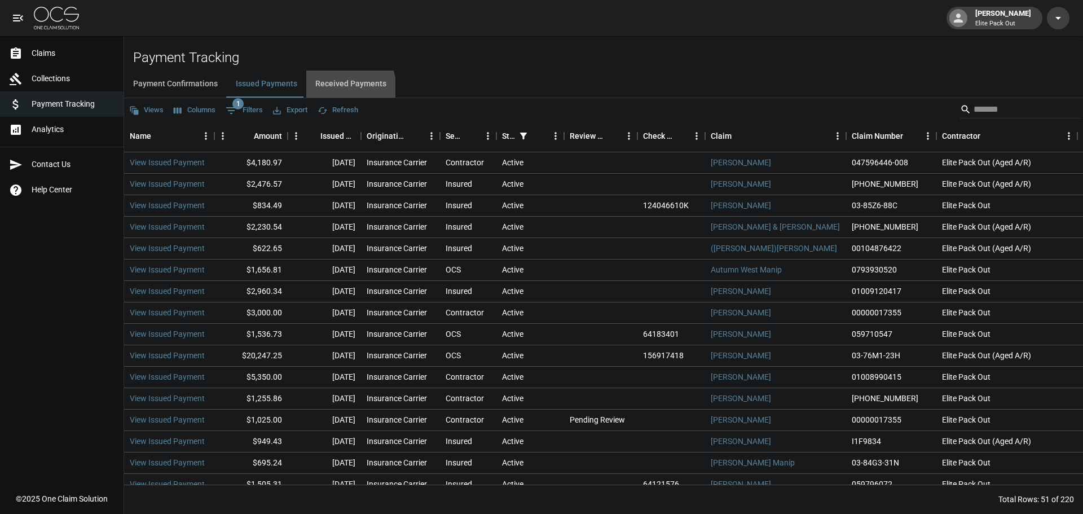
click at [323, 91] on button "Received Payments" at bounding box center [350, 84] width 89 height 27
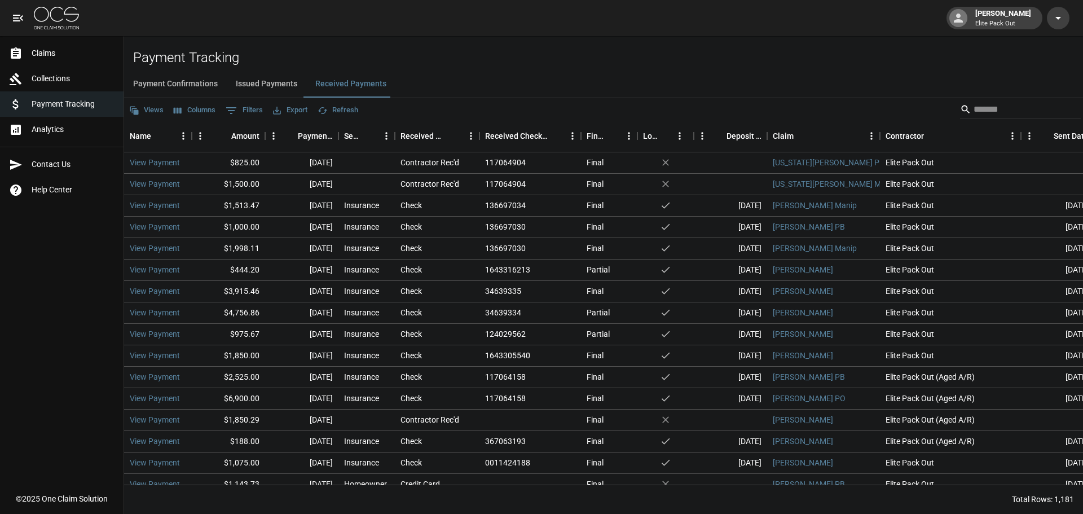
click at [197, 86] on button "Payment Confirmations" at bounding box center [175, 84] width 103 height 27
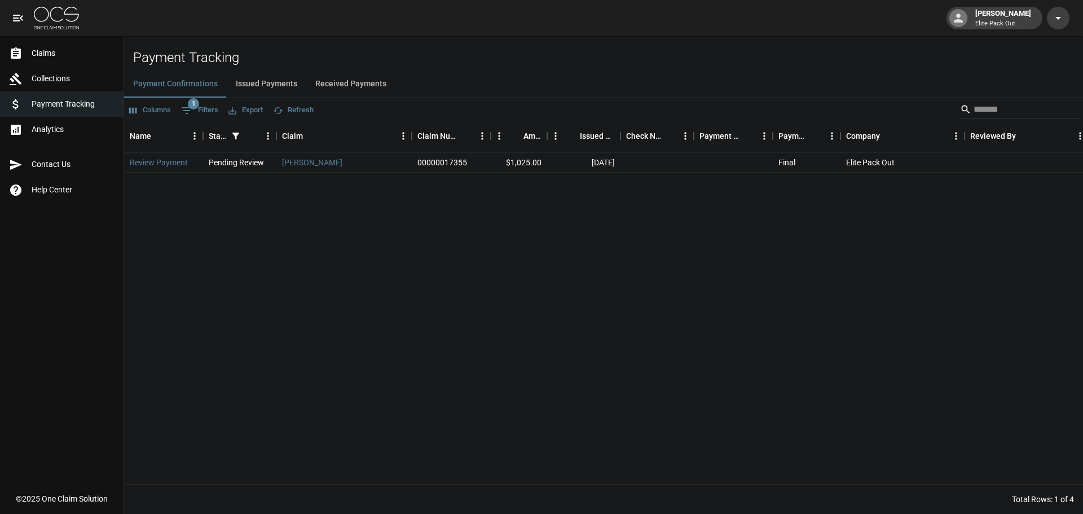
click at [357, 83] on button "Received Payments" at bounding box center [350, 84] width 89 height 27
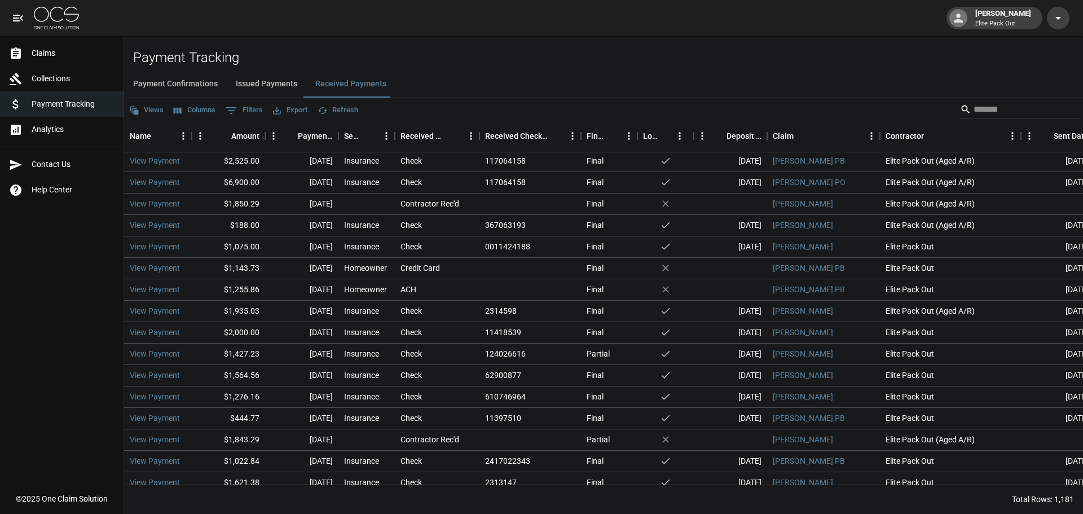
scroll to position [169, 0]
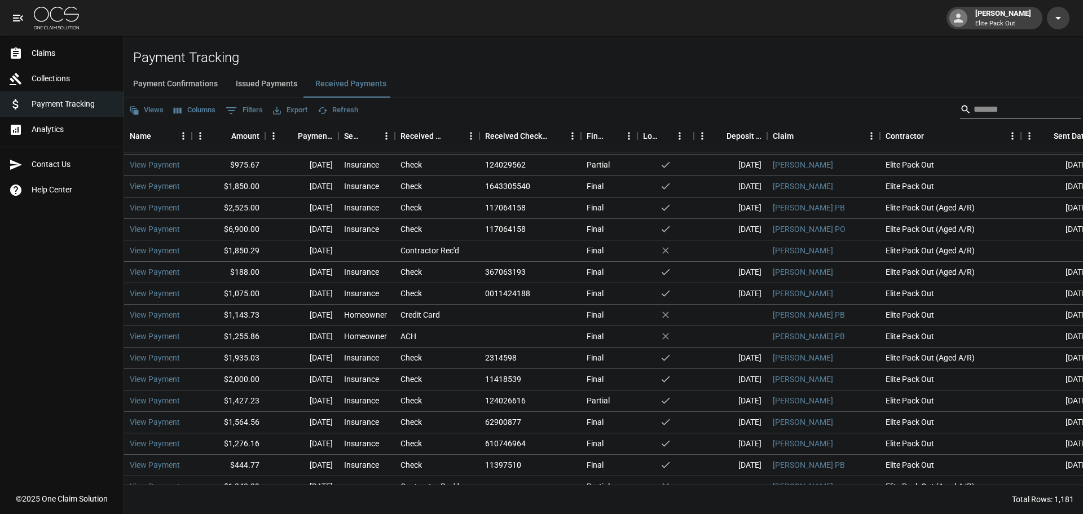
click at [977, 116] on input "Search" at bounding box center [1019, 109] width 90 height 18
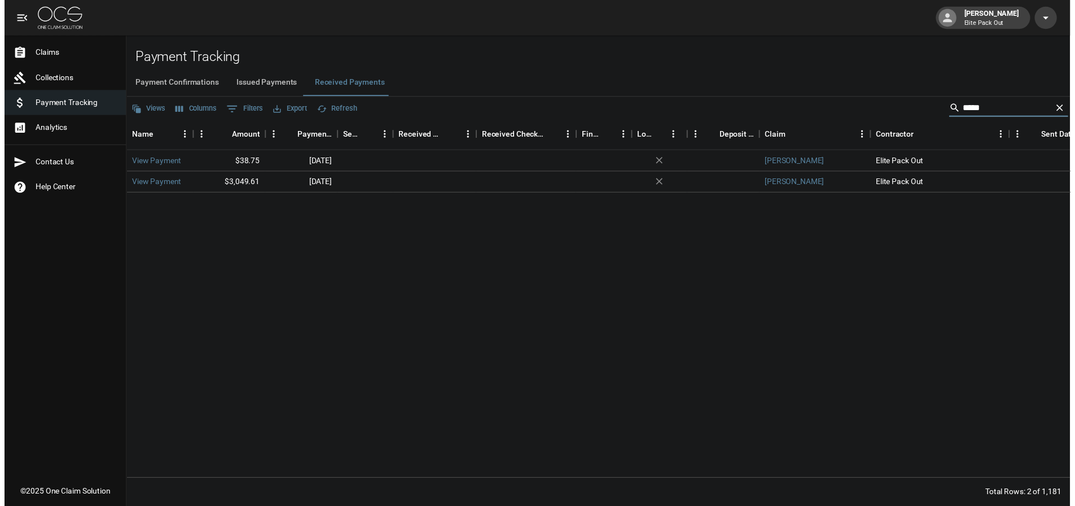
scroll to position [0, 0]
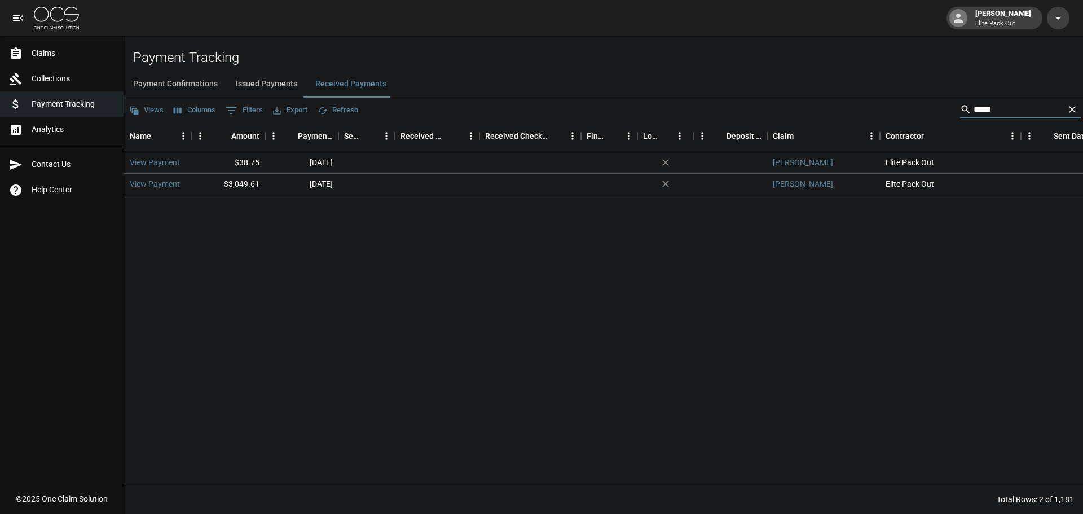
type input "****"
click at [264, 81] on button "Issued Payments" at bounding box center [267, 84] width 80 height 27
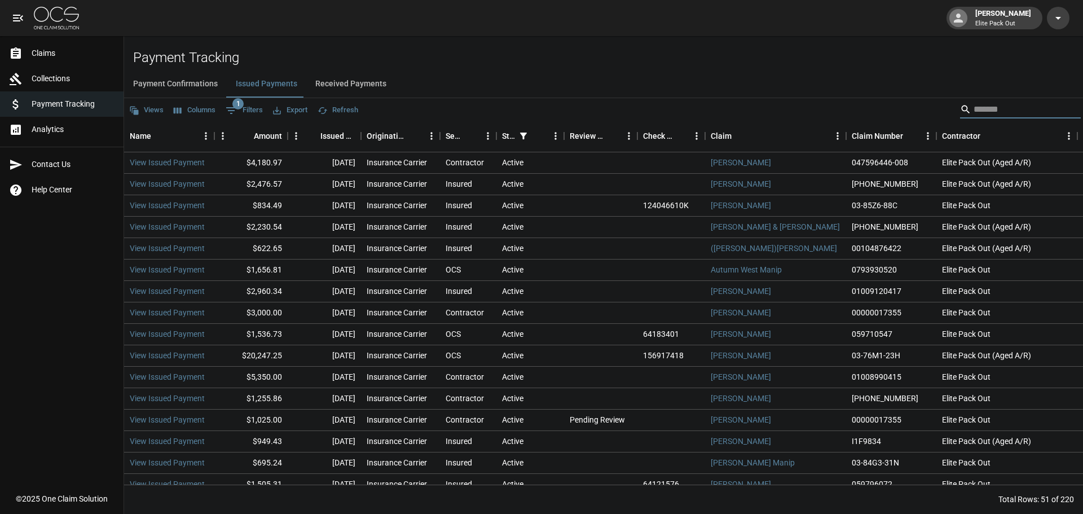
click at [1029, 104] on input "Search" at bounding box center [1019, 109] width 90 height 18
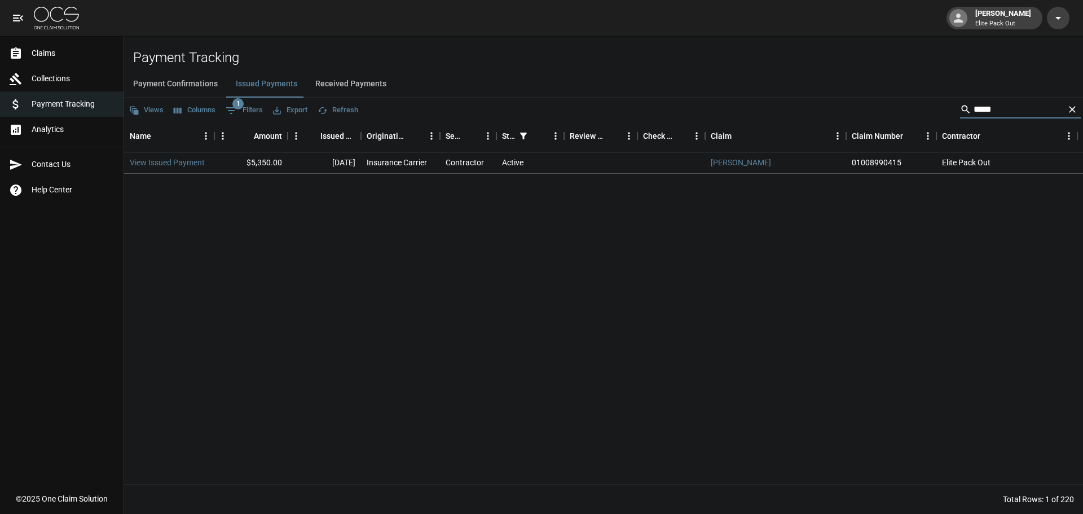
type input "****"
click at [564, 204] on div "View Issued Payment $5,350.00 [DATE] Insurance Carrier Contractor Active [PERSO…" at bounding box center [651, 318] width 1055 height 332
click at [197, 164] on link "View Issued Payment" at bounding box center [167, 162] width 75 height 11
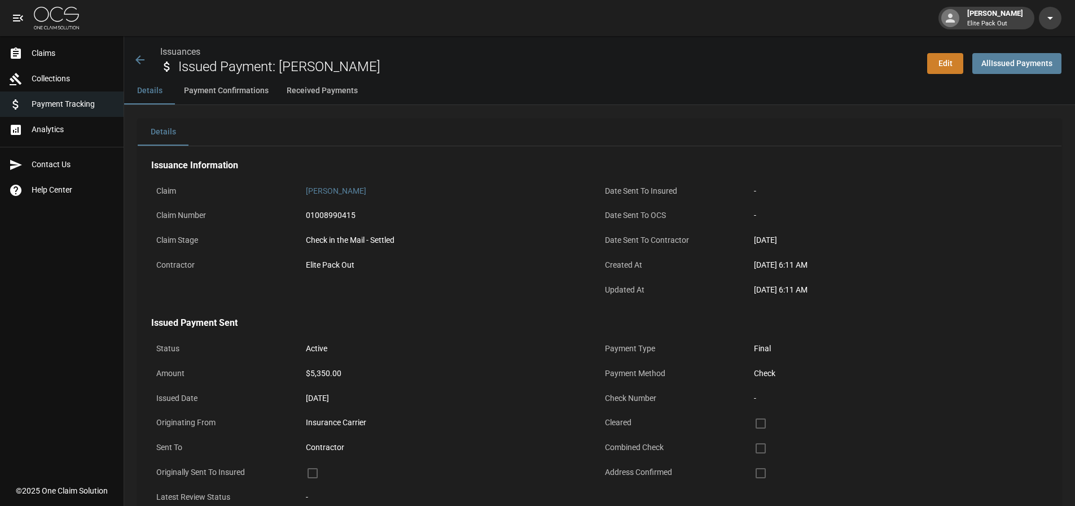
click at [947, 66] on link "Edit" at bounding box center [945, 63] width 36 height 21
click at [137, 61] on icon at bounding box center [139, 59] width 9 height 9
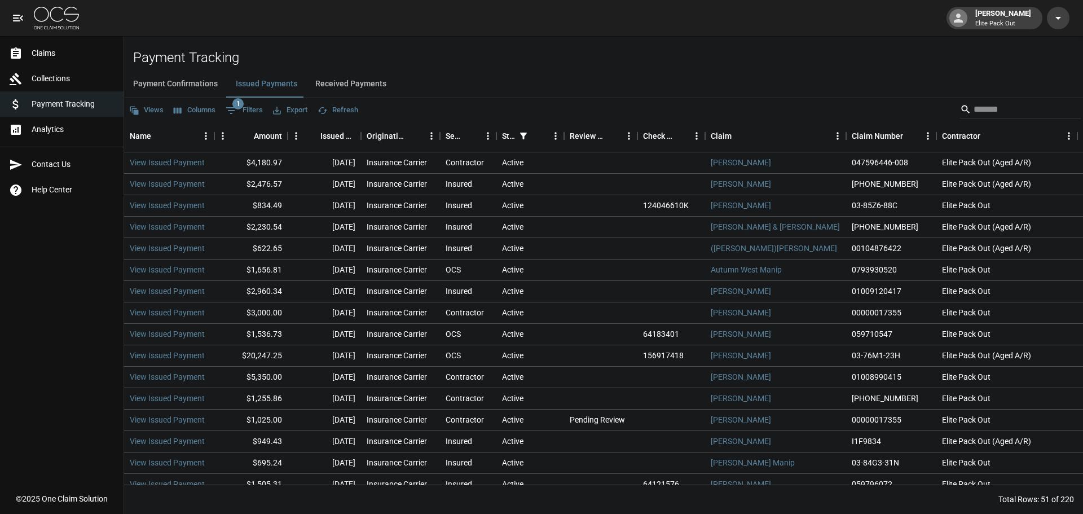
click at [200, 84] on button "Payment Confirmations" at bounding box center [175, 84] width 103 height 27
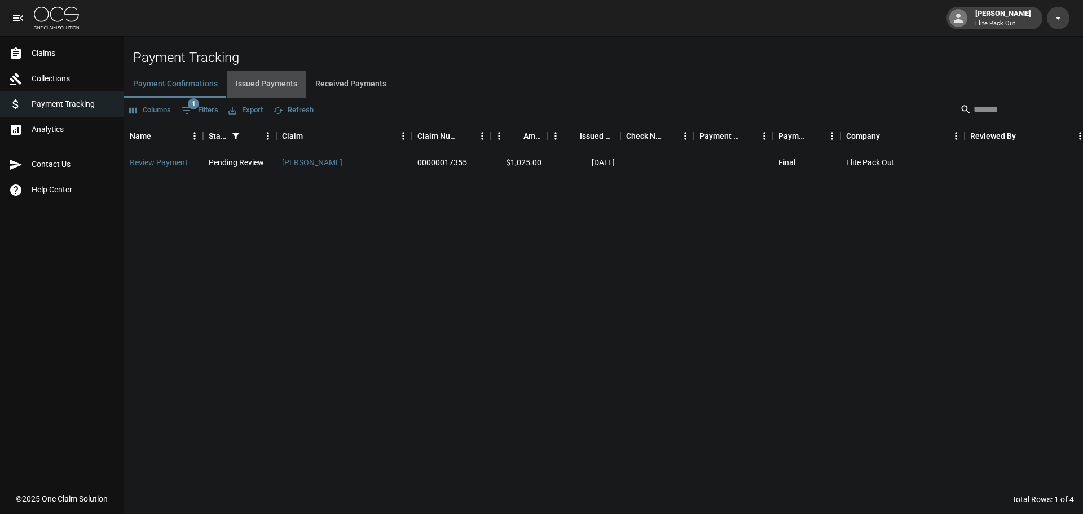
click at [285, 83] on button "Issued Payments" at bounding box center [267, 84] width 80 height 27
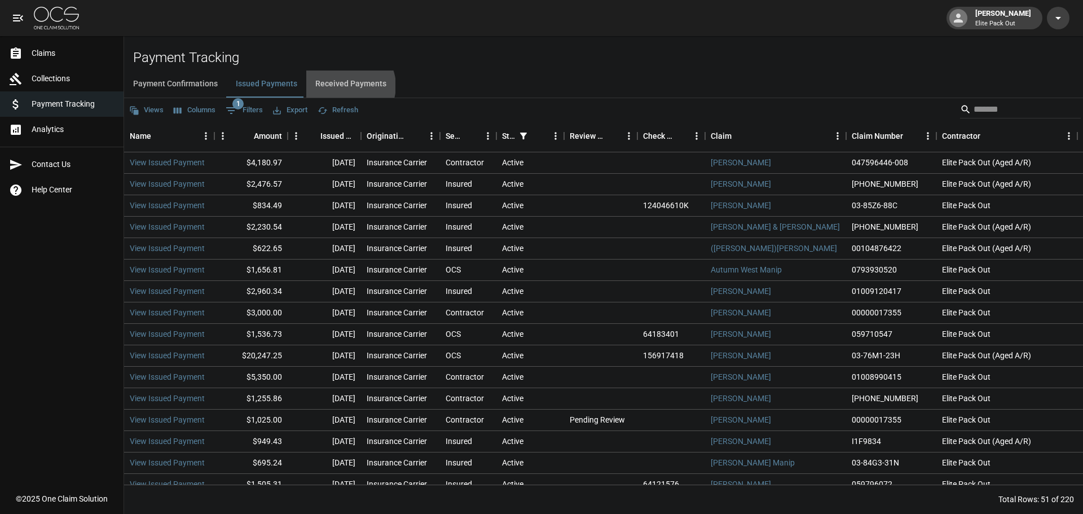
click at [346, 86] on button "Received Payments" at bounding box center [350, 84] width 89 height 27
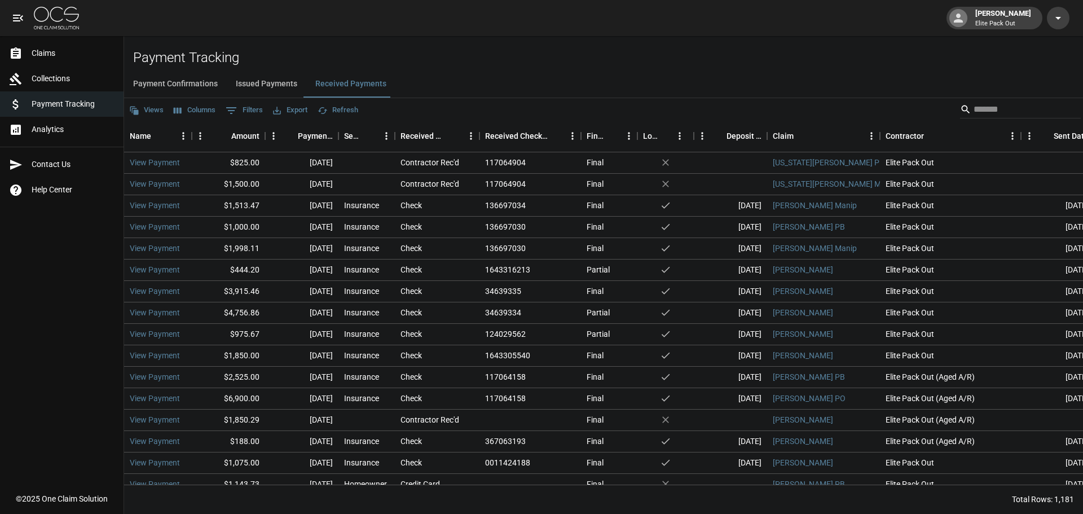
click at [272, 72] on button "Issued Payments" at bounding box center [267, 84] width 80 height 27
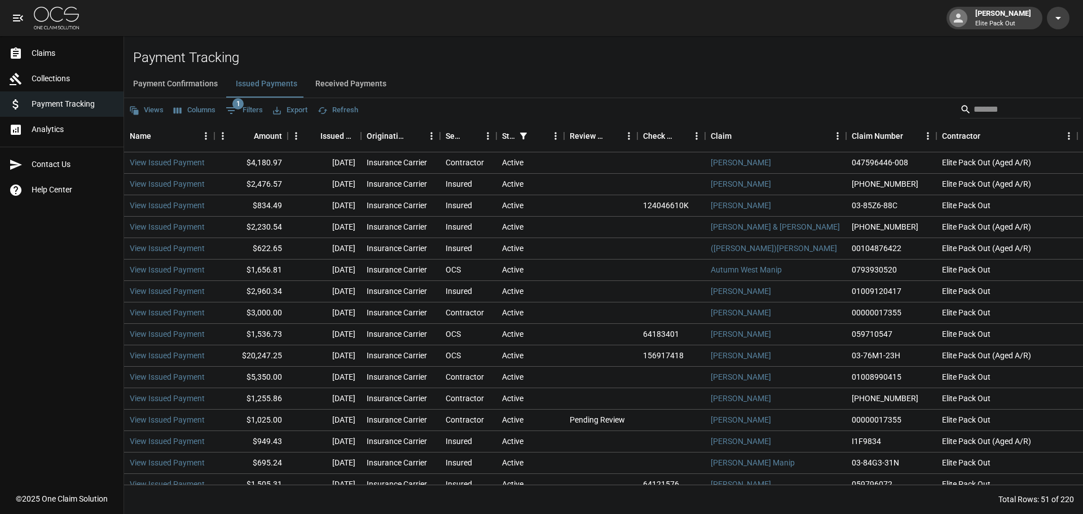
click at [197, 82] on button "Payment Confirmations" at bounding box center [175, 84] width 103 height 27
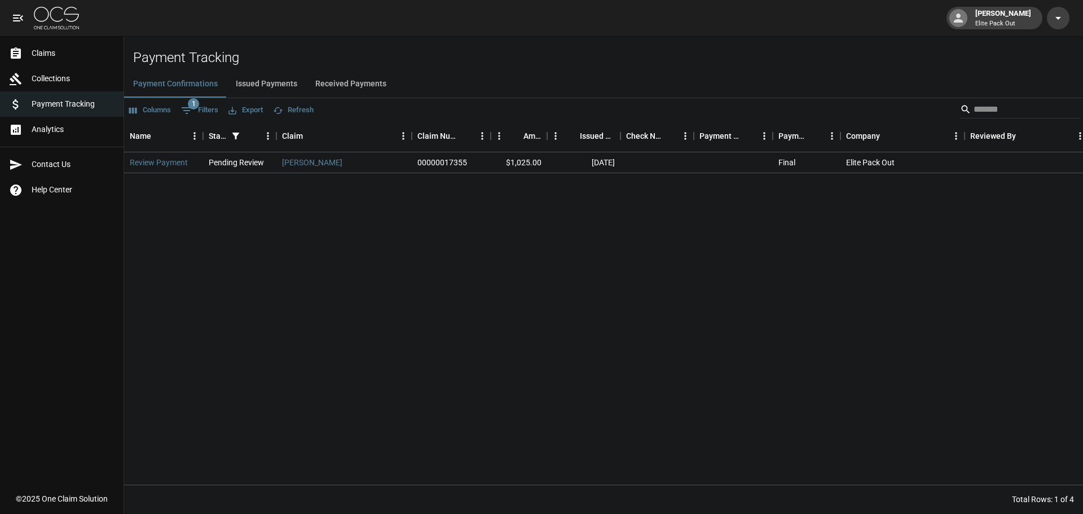
click at [373, 89] on button "Received Payments" at bounding box center [350, 84] width 89 height 27
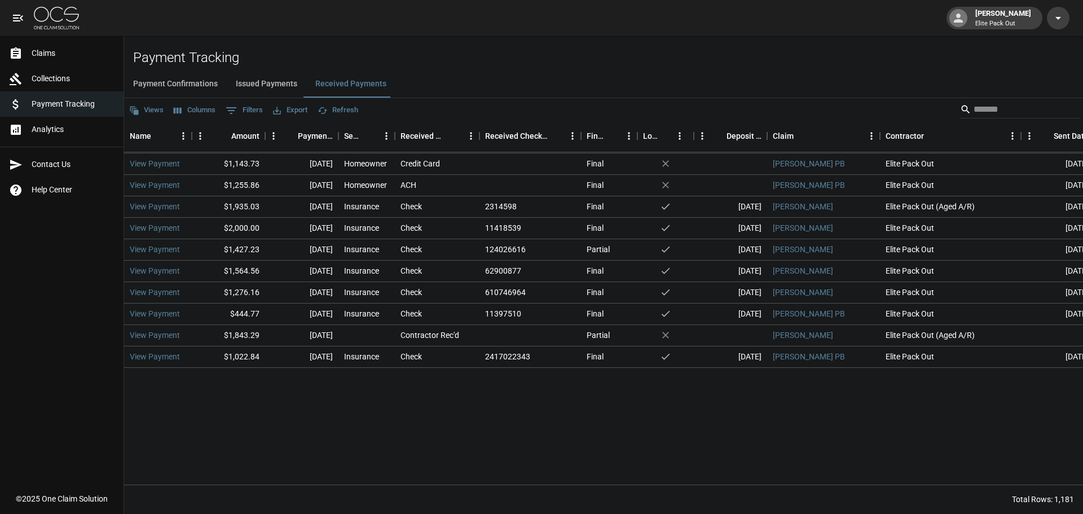
scroll to position [395, 0]
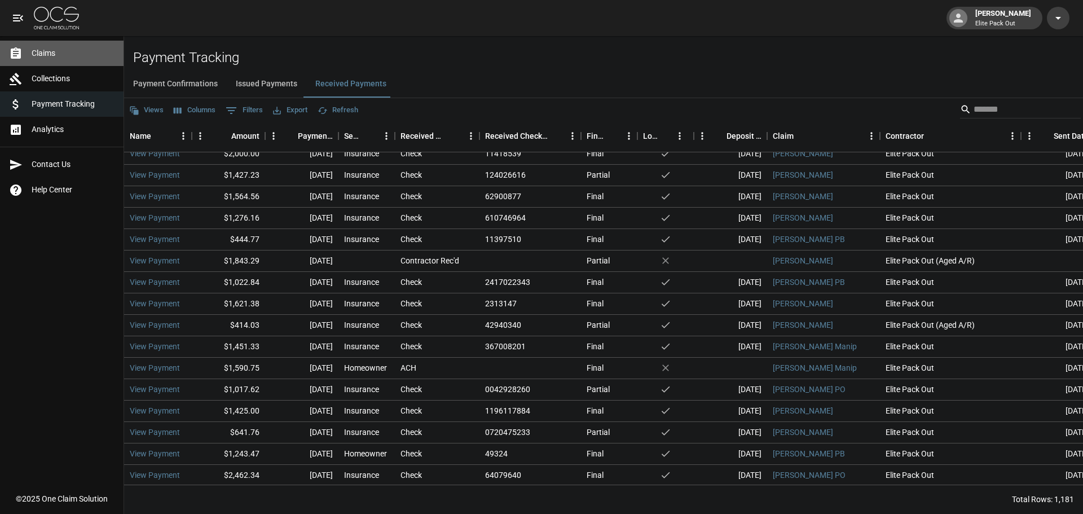
click at [56, 63] on link "Claims" at bounding box center [62, 53] width 124 height 25
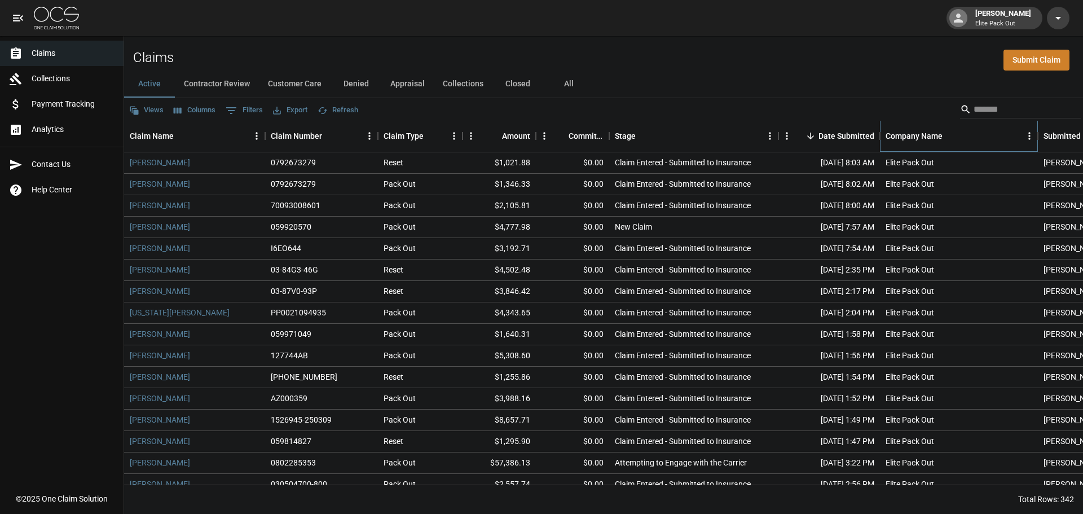
click at [937, 134] on div "Company Name" at bounding box center [914, 136] width 57 height 32
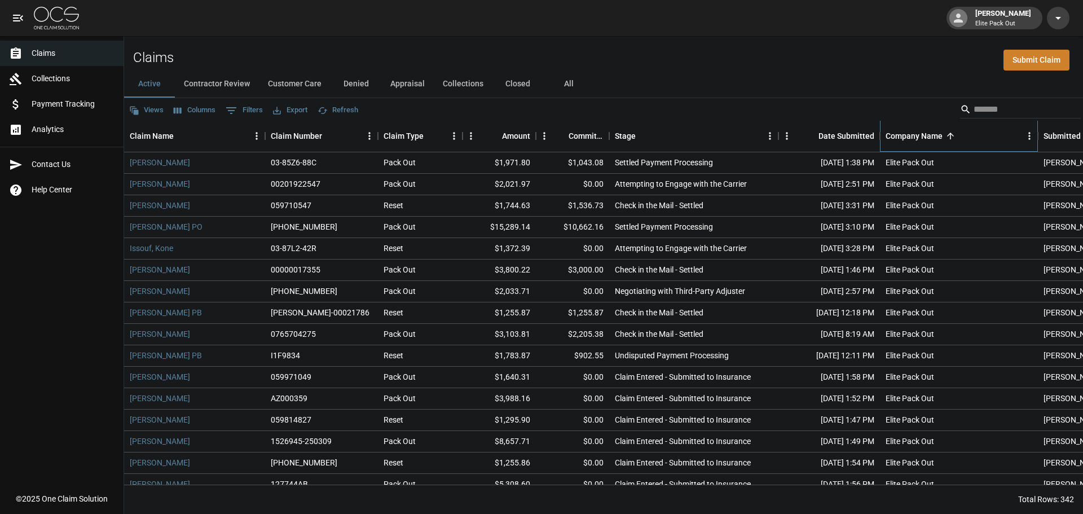
click at [937, 134] on div "Company Name" at bounding box center [914, 136] width 57 height 32
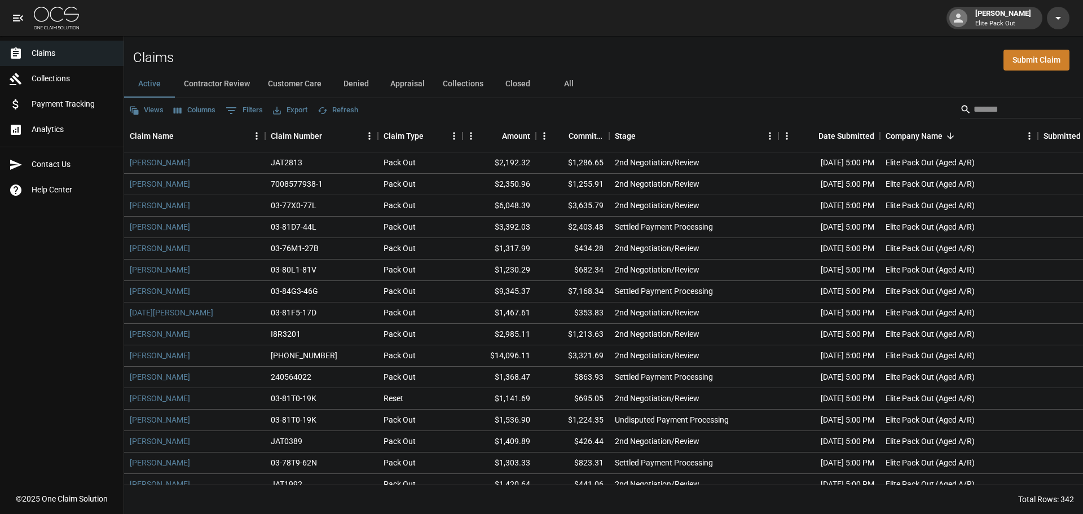
click at [773, 72] on div "Active Contractor Review Customer Care Denied Appraisal Collections Closed All" at bounding box center [603, 84] width 959 height 27
click at [43, 123] on link "Analytics" at bounding box center [62, 129] width 124 height 25
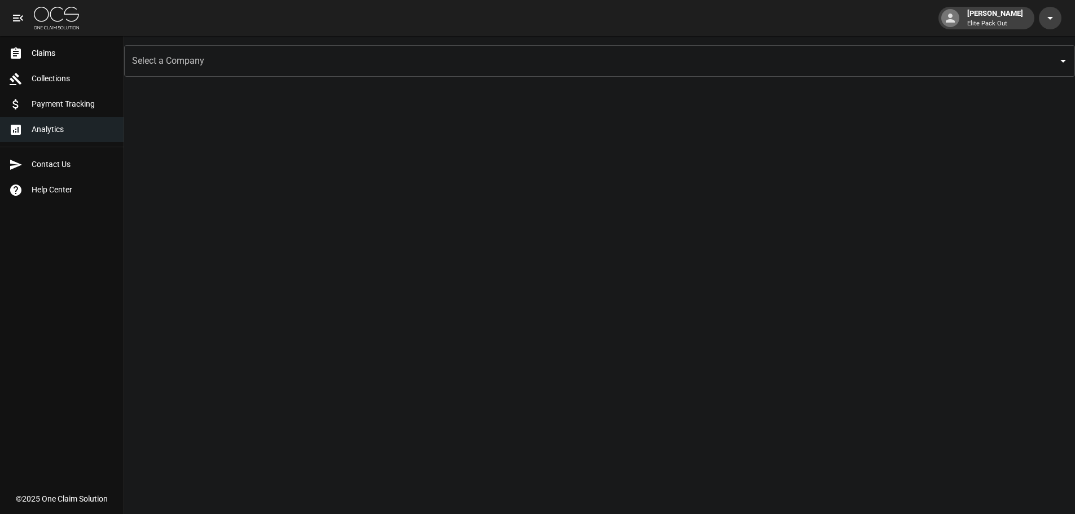
click at [307, 65] on input "Select a Company" at bounding box center [591, 60] width 924 height 21
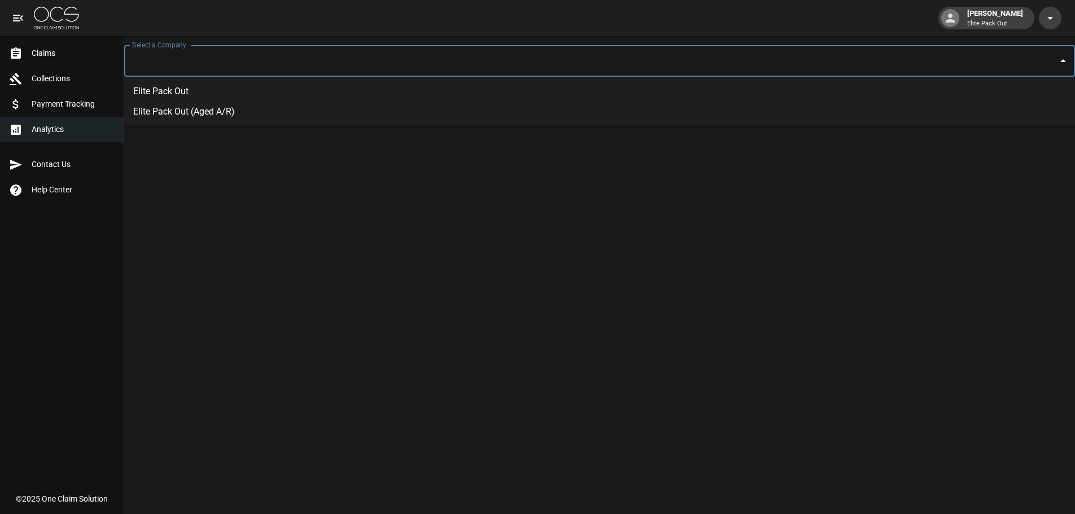
click at [232, 86] on li "Elite Pack Out" at bounding box center [599, 91] width 951 height 20
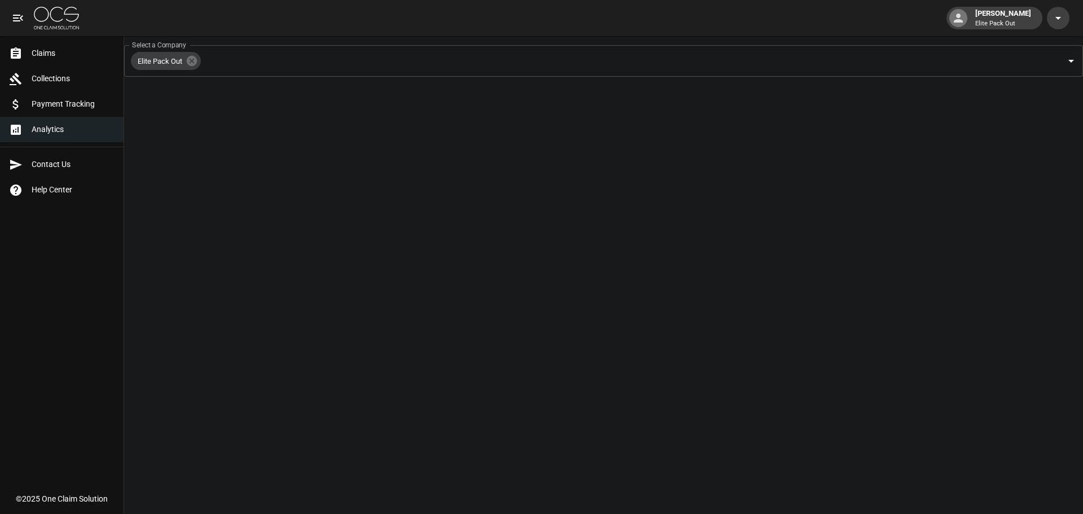
click at [39, 56] on span "Claims" at bounding box center [73, 53] width 83 height 12
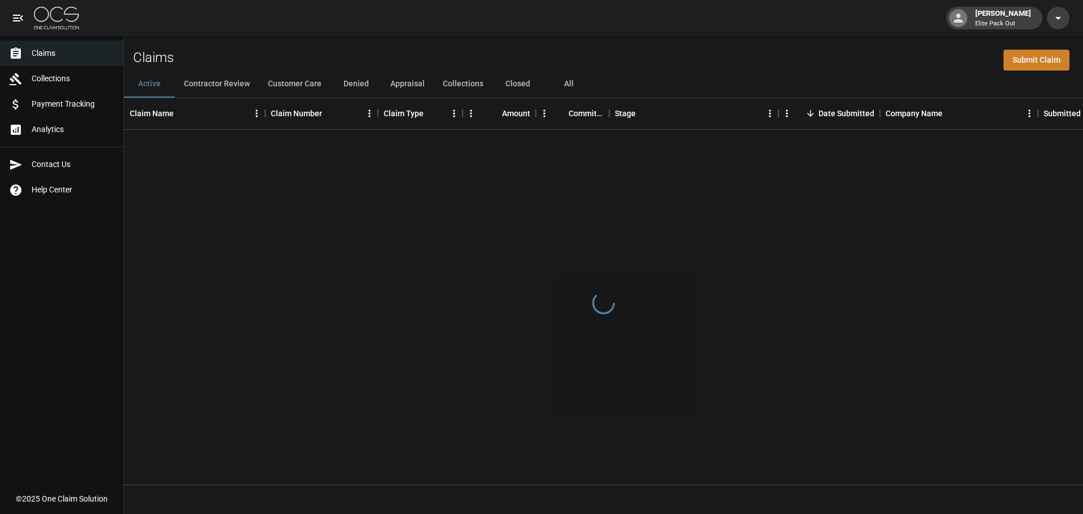
click at [81, 105] on span "Payment Tracking" at bounding box center [73, 104] width 83 height 12
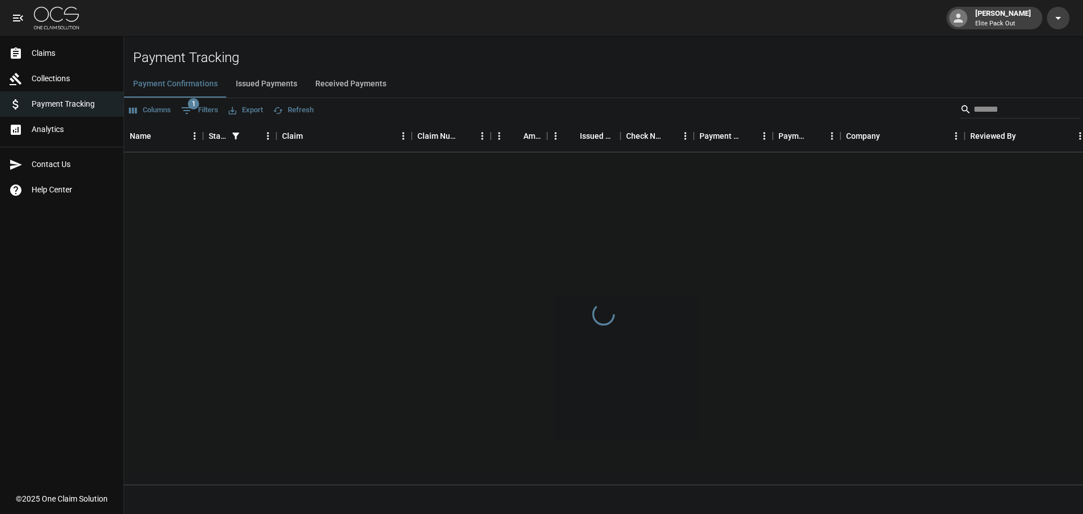
click at [350, 71] on button "Received Payments" at bounding box center [350, 84] width 89 height 27
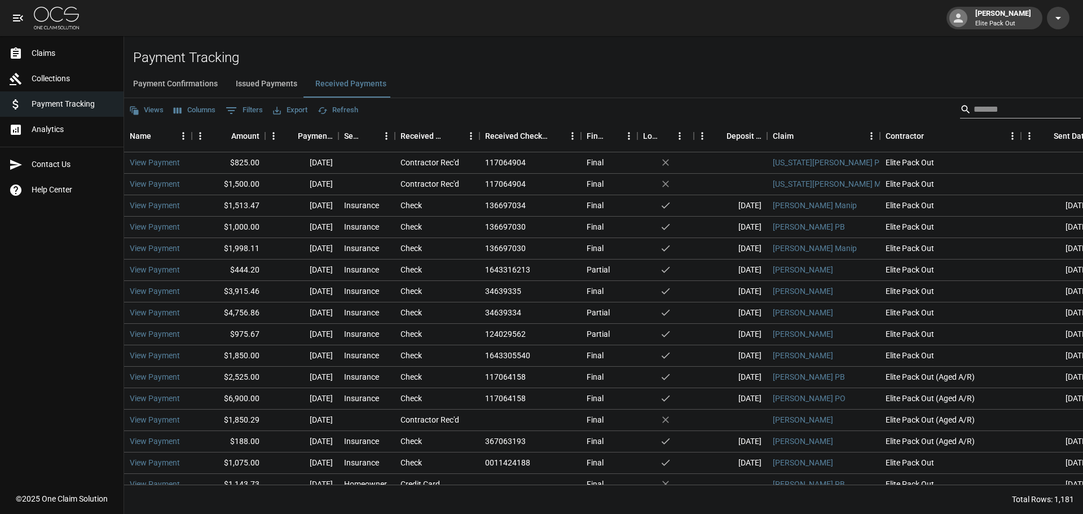
drag, startPoint x: 982, startPoint y: 110, endPoint x: 977, endPoint y: 115, distance: 7.2
click at [979, 113] on input "Search" at bounding box center [1019, 109] width 90 height 18
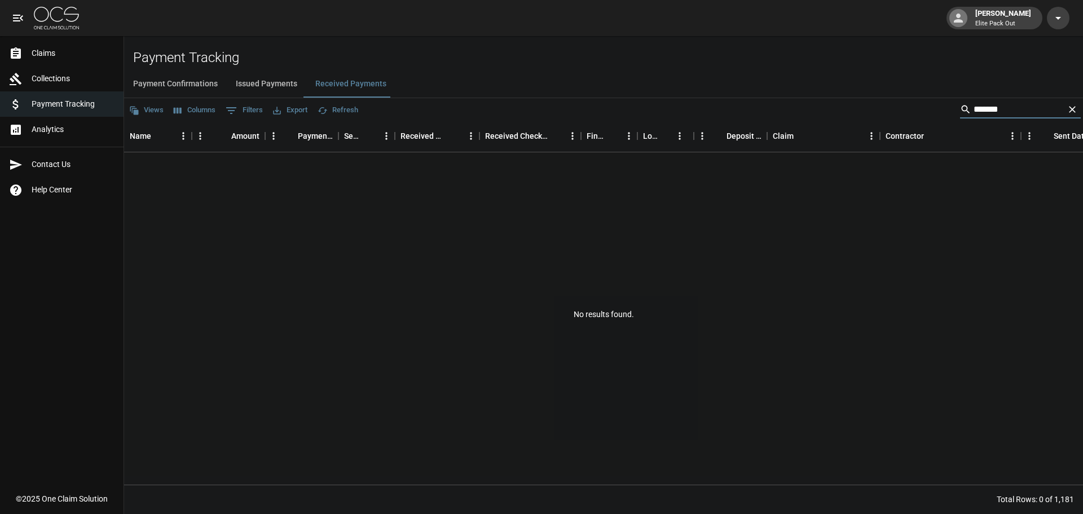
type input "*******"
click at [278, 89] on button "Issued Payments" at bounding box center [267, 84] width 80 height 27
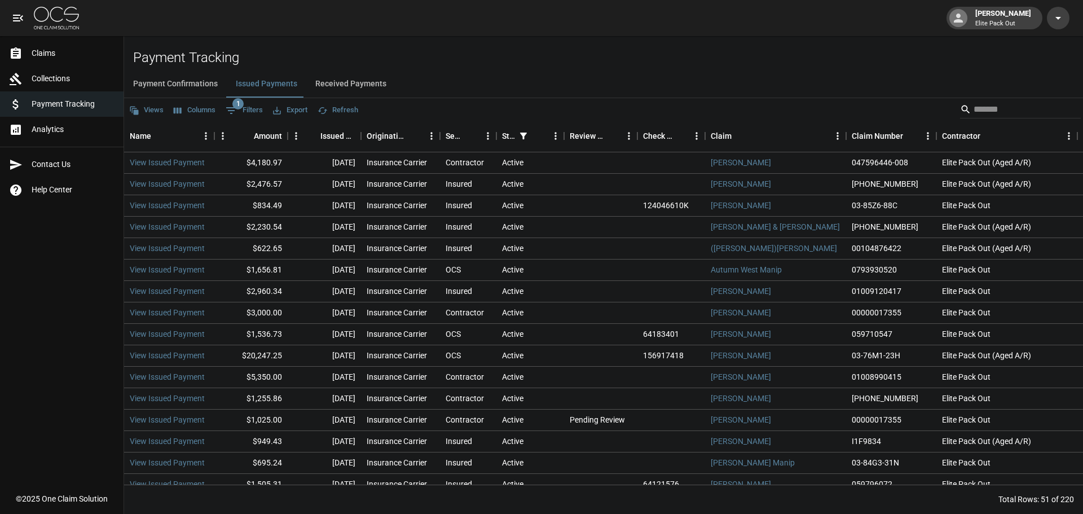
click at [186, 81] on button "Payment Confirmations" at bounding box center [175, 84] width 103 height 27
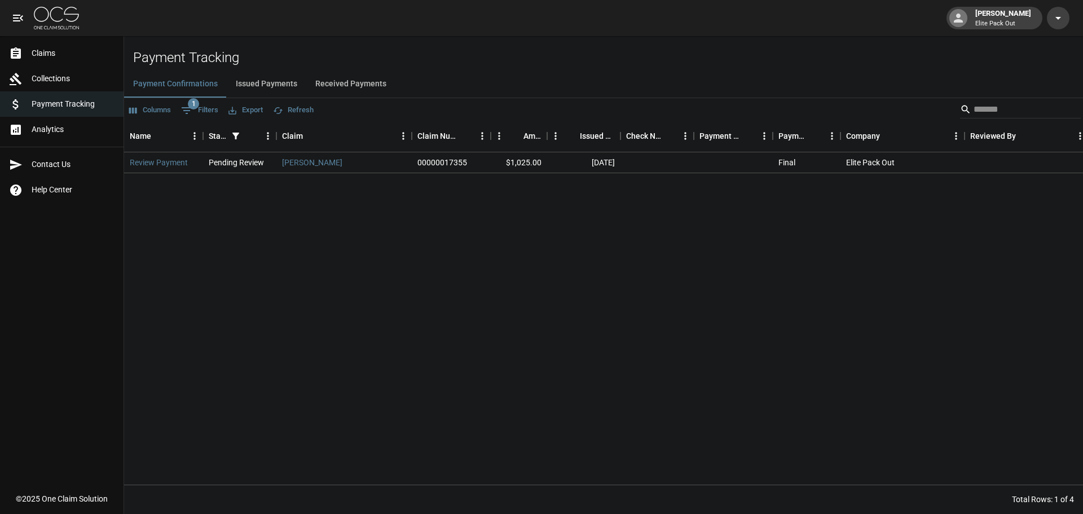
click at [302, 80] on button "Issued Payments" at bounding box center [267, 84] width 80 height 27
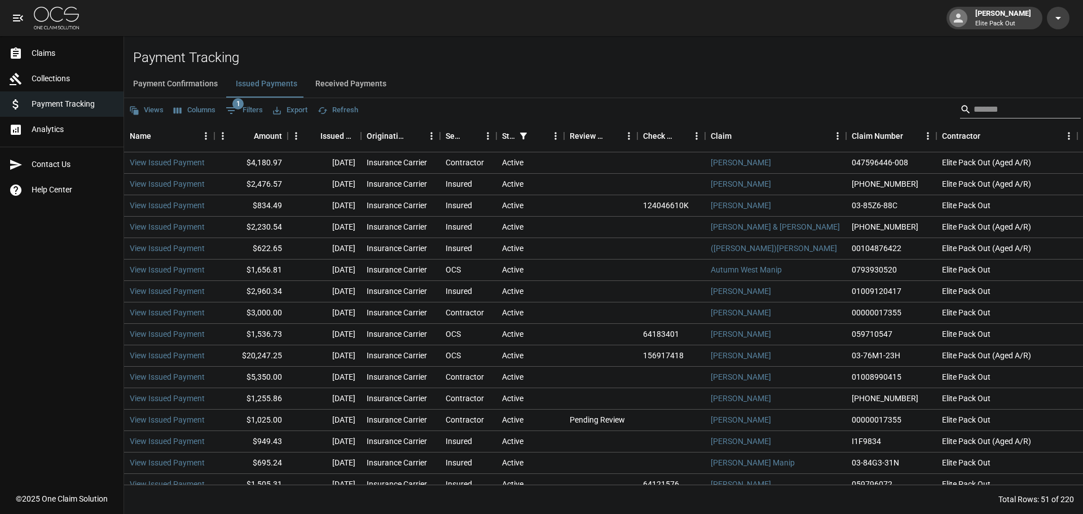
click at [1007, 112] on input "Search" at bounding box center [1019, 109] width 90 height 18
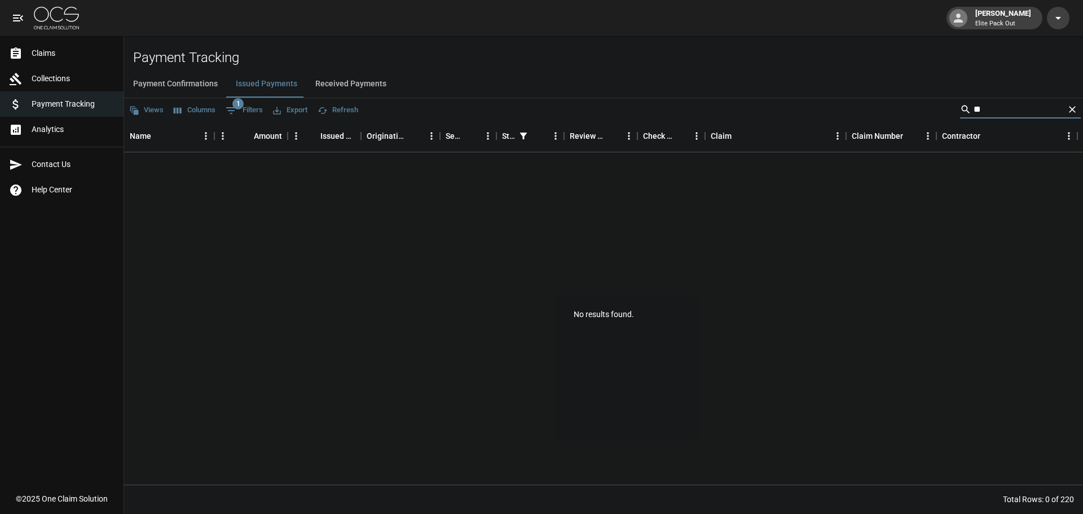
type input "*"
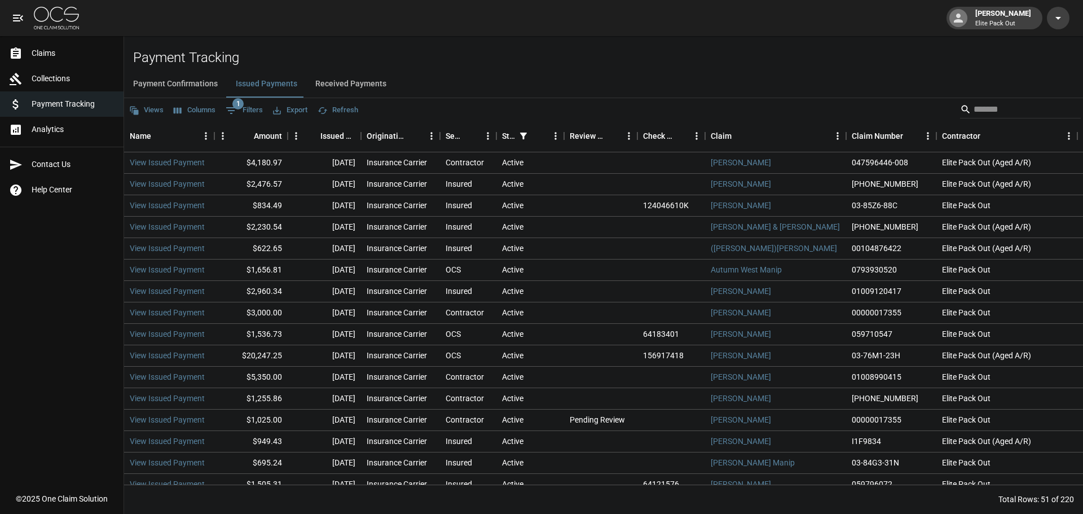
click at [333, 76] on button "Received Payments" at bounding box center [350, 84] width 89 height 27
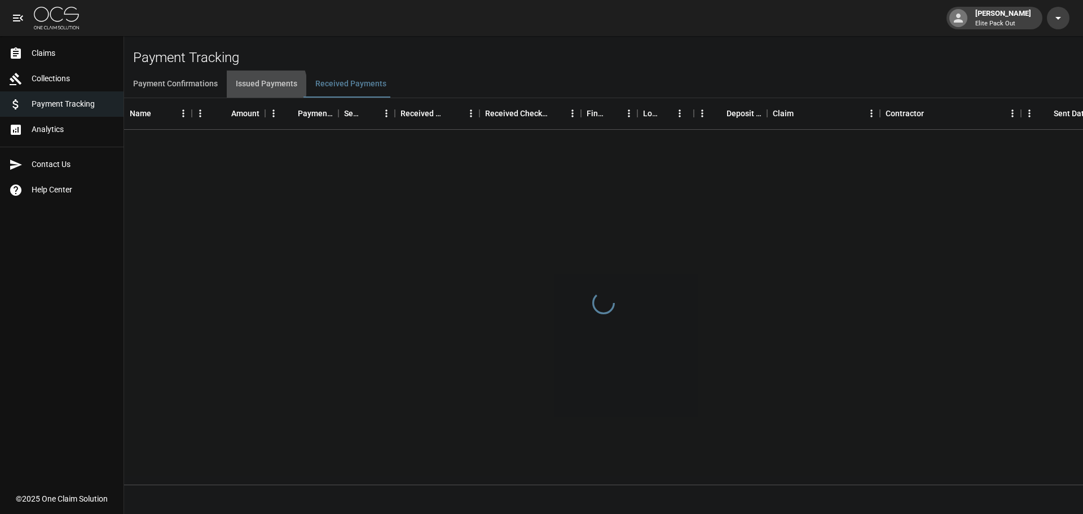
click at [263, 85] on button "Issued Payments" at bounding box center [267, 84] width 80 height 27
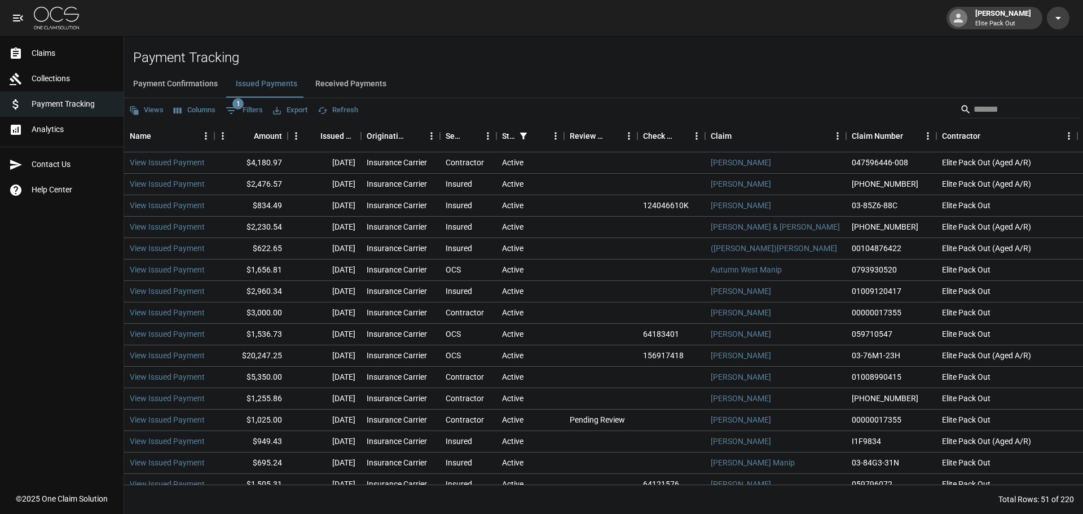
click at [345, 89] on button "Received Payments" at bounding box center [350, 84] width 89 height 27
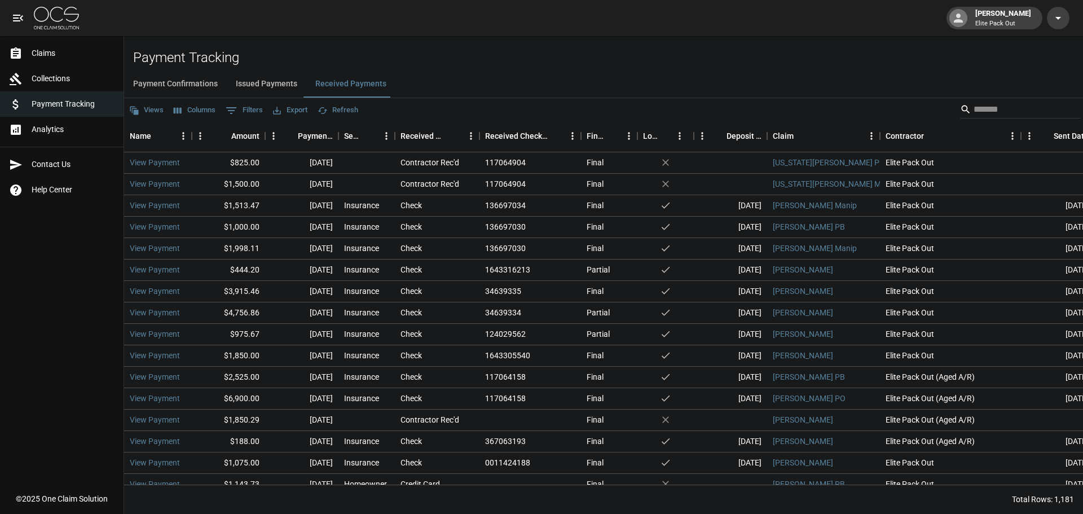
click at [471, 67] on div "Payment Tracking Payment Confirmations Issued Payments Received Payments Views …" at bounding box center [603, 282] width 959 height 464
click at [300, 111] on button "Export" at bounding box center [290, 110] width 40 height 17
click at [314, 156] on li "Download as Excel" at bounding box center [317, 154] width 94 height 20
drag, startPoint x: 925, startPoint y: 29, endPoint x: 821, endPoint y: 67, distance: 110.5
click at [821, 67] on div "Payment Tracking Payment Confirmations Issued Payments Received Payments Views …" at bounding box center [603, 282] width 959 height 464
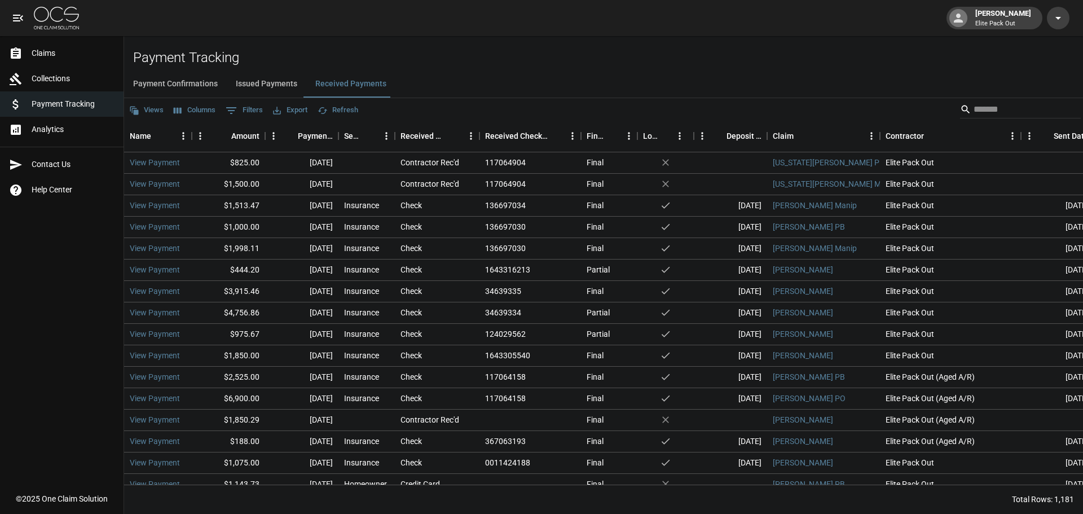
click at [85, 77] on span "Collections" at bounding box center [73, 79] width 83 height 12
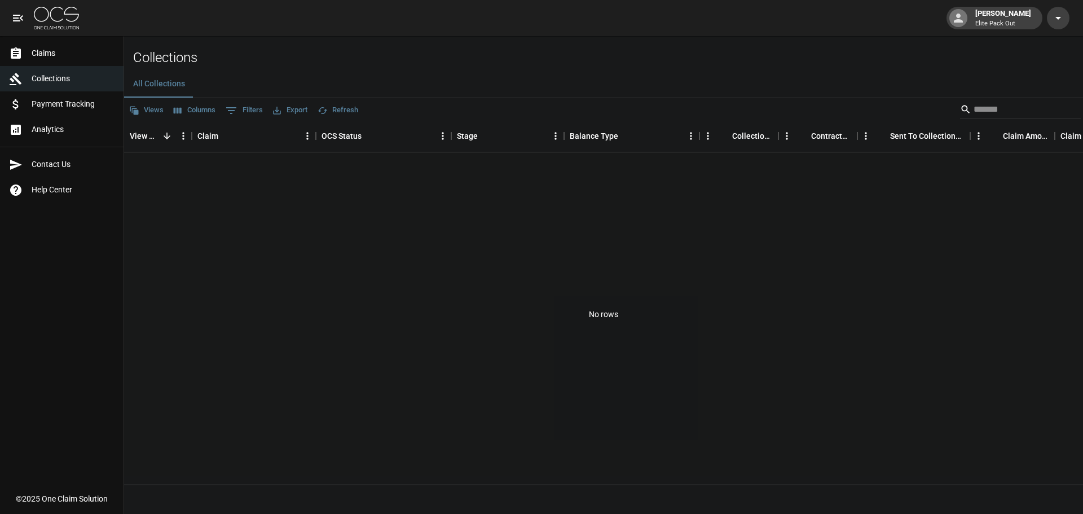
click at [56, 55] on span "Claims" at bounding box center [73, 53] width 83 height 12
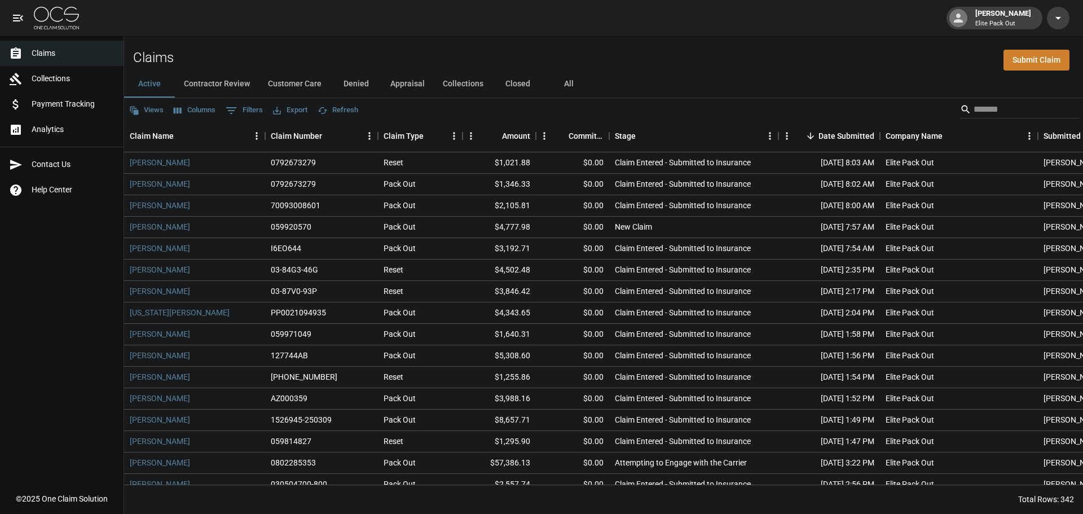
click at [457, 80] on button "Collections" at bounding box center [463, 84] width 59 height 27
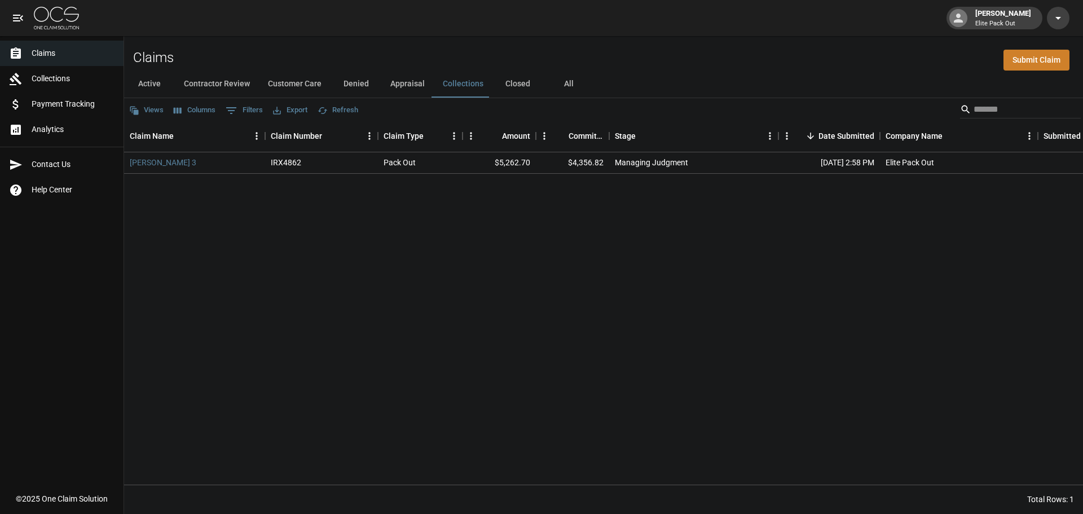
click at [521, 91] on button "Closed" at bounding box center [518, 84] width 51 height 27
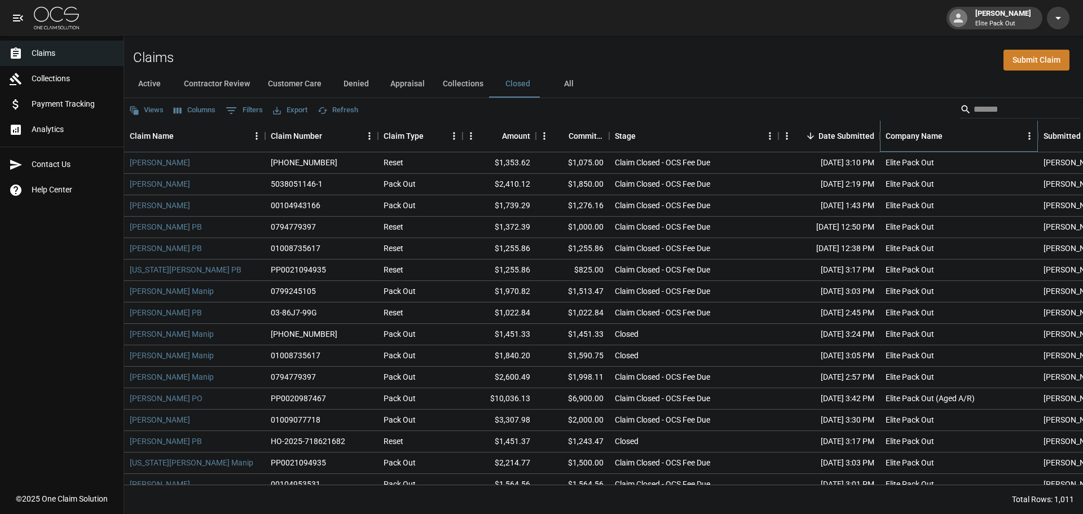
click at [928, 138] on div "Company Name" at bounding box center [914, 136] width 57 height 32
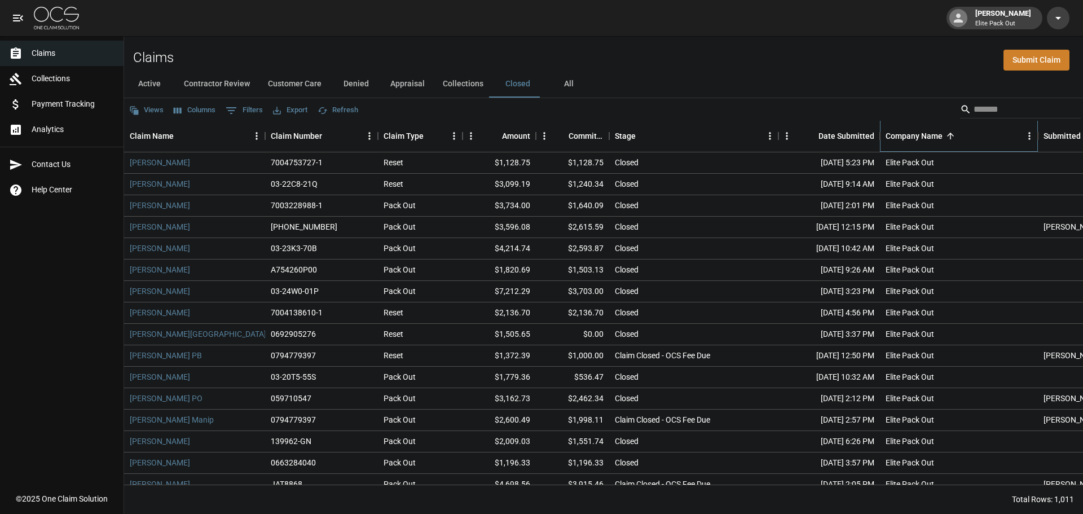
click at [928, 138] on div "Company Name" at bounding box center [914, 136] width 57 height 32
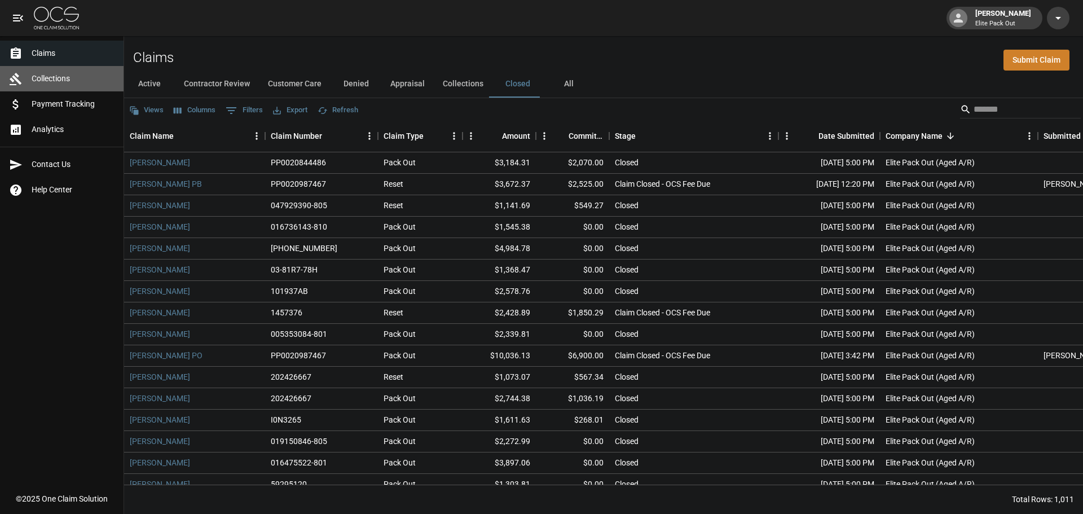
click at [90, 72] on link "Collections" at bounding box center [62, 78] width 124 height 25
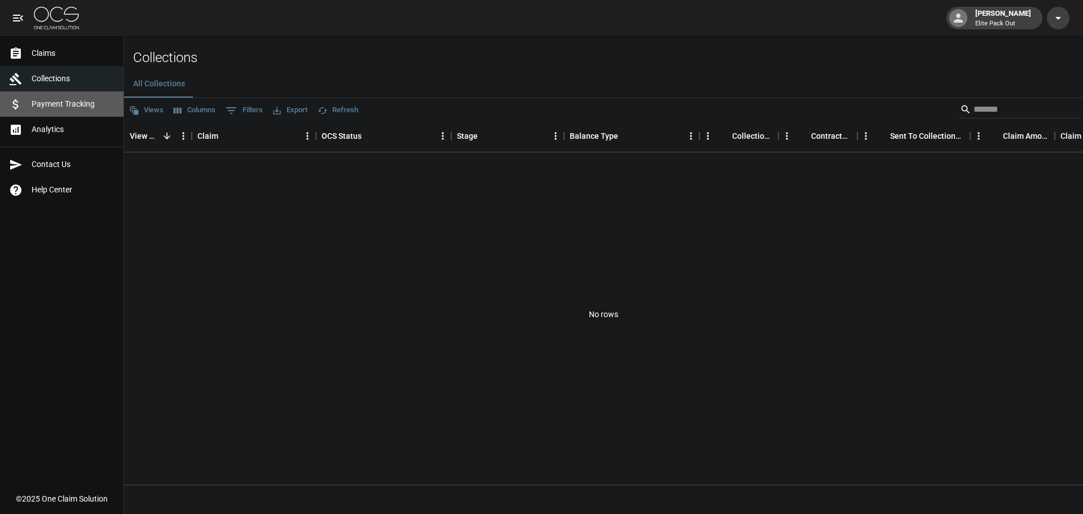
click at [85, 96] on link "Payment Tracking" at bounding box center [62, 103] width 124 height 25
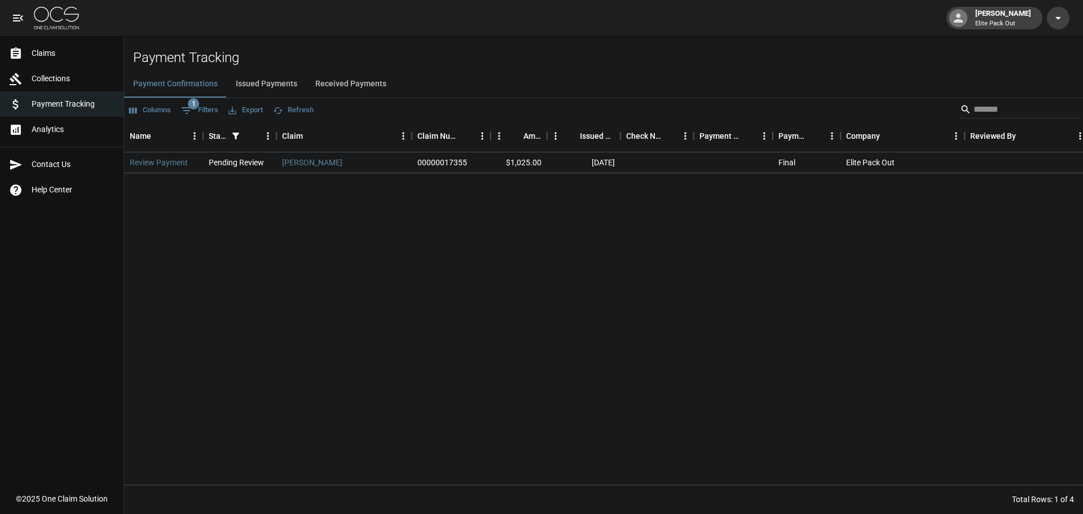
click at [317, 68] on div "Payment Tracking Payment Confirmations Issued Payments Received Payments Column…" at bounding box center [603, 282] width 959 height 464
drag, startPoint x: 337, startPoint y: 82, endPoint x: 340, endPoint y: 93, distance: 11.0
click at [337, 82] on button "Received Payments" at bounding box center [350, 84] width 89 height 27
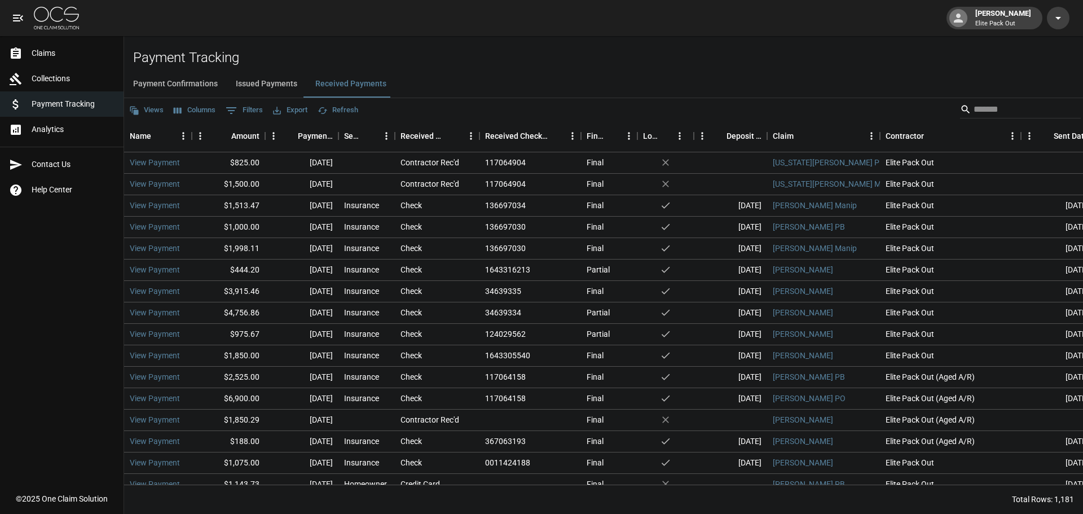
click at [244, 82] on button "Issued Payments" at bounding box center [267, 84] width 80 height 27
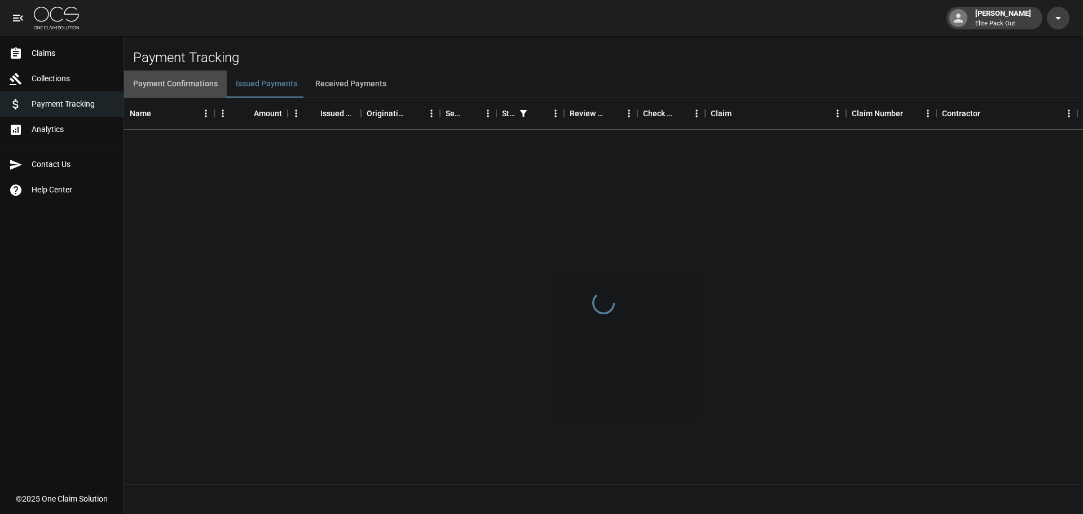
click at [178, 80] on button "Payment Confirmations" at bounding box center [175, 84] width 103 height 27
